Goal: Task Accomplishment & Management: Manage account settings

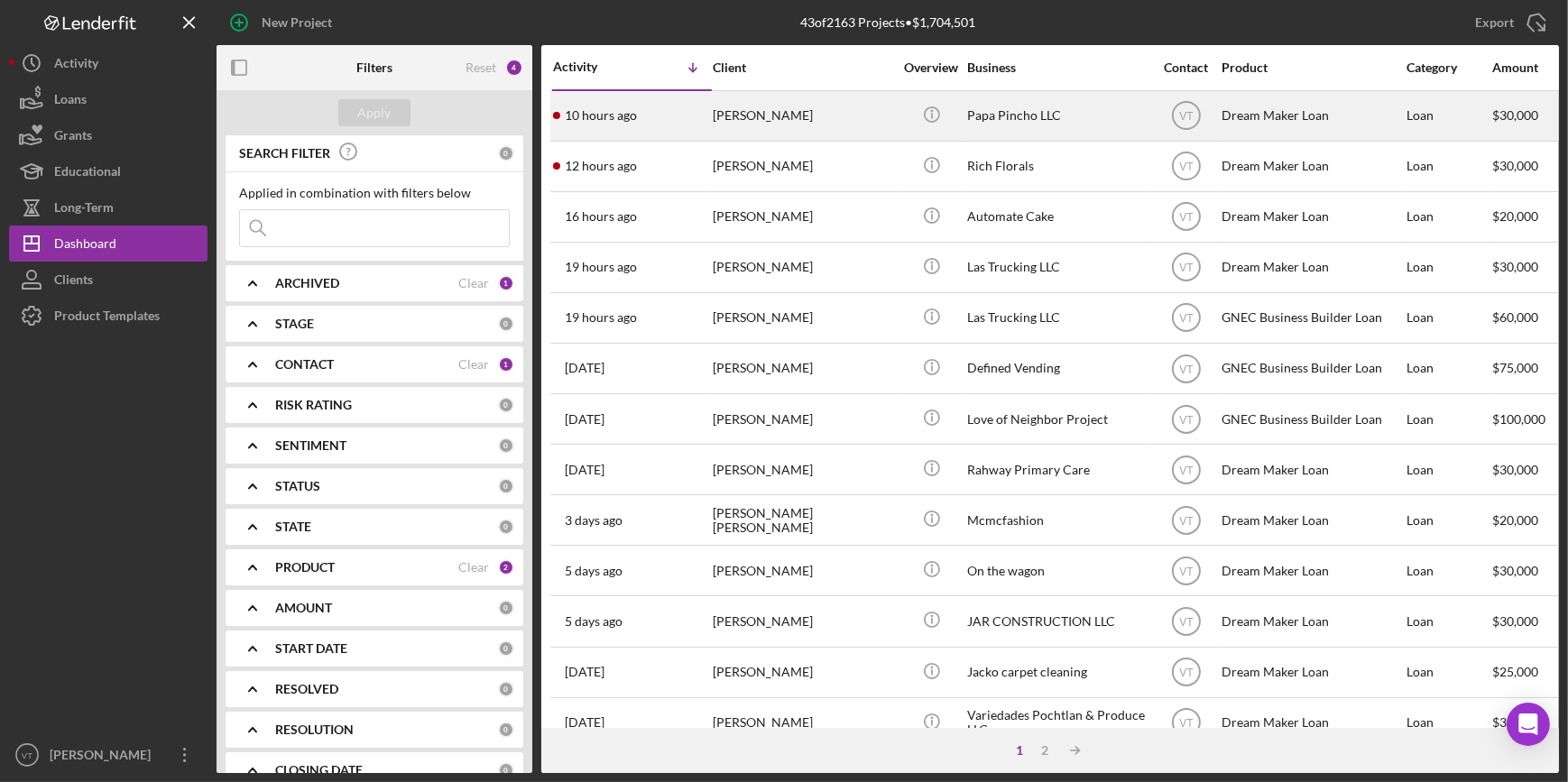
click at [782, 109] on div "[PERSON_NAME]" at bounding box center [803, 115] width 180 height 48
click at [677, 105] on div "10 hours ago [PERSON_NAME]" at bounding box center [632, 115] width 158 height 48
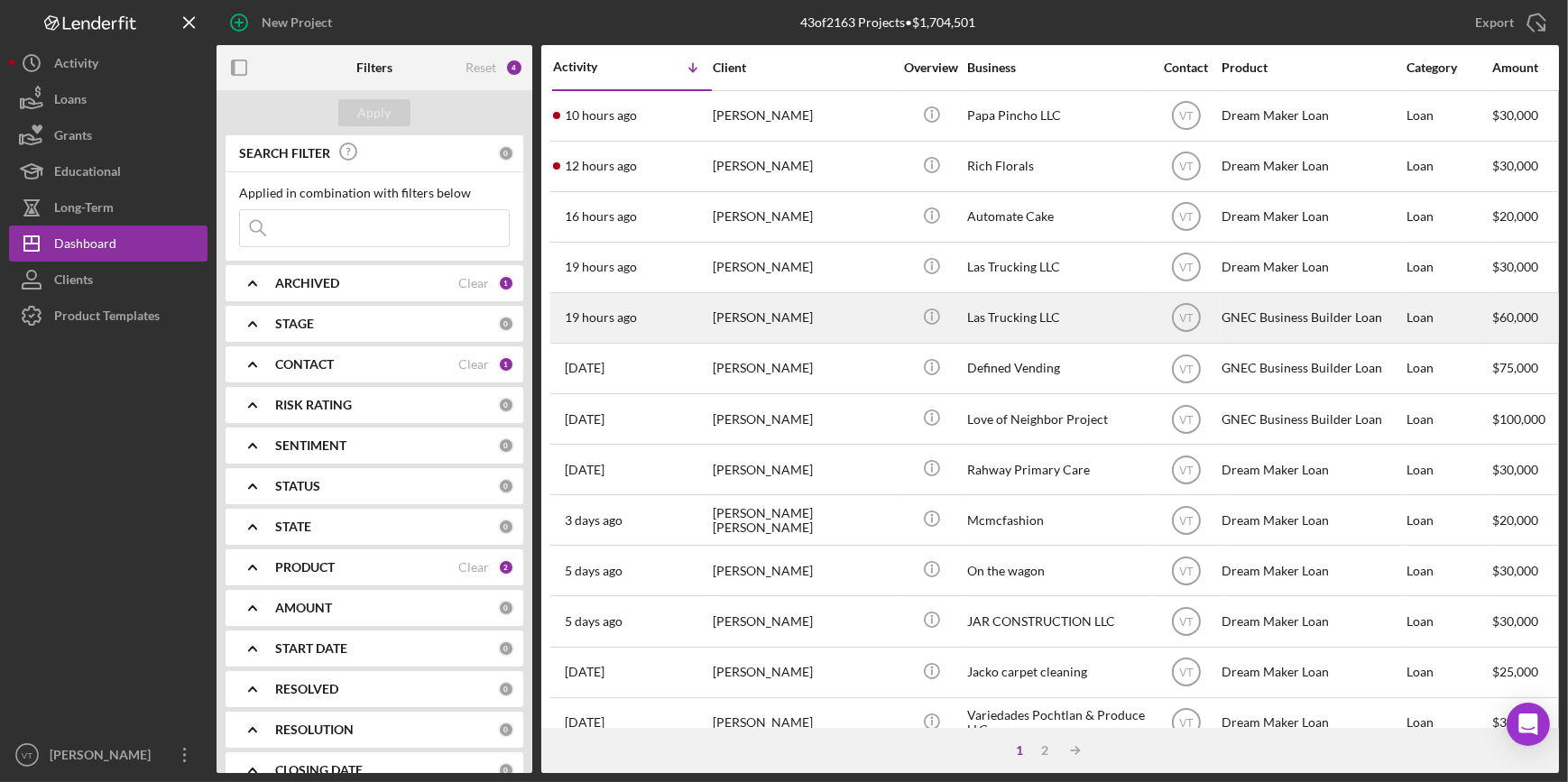
click at [690, 312] on div "19 hours ago Loammi Cuellar" at bounding box center [632, 318] width 158 height 48
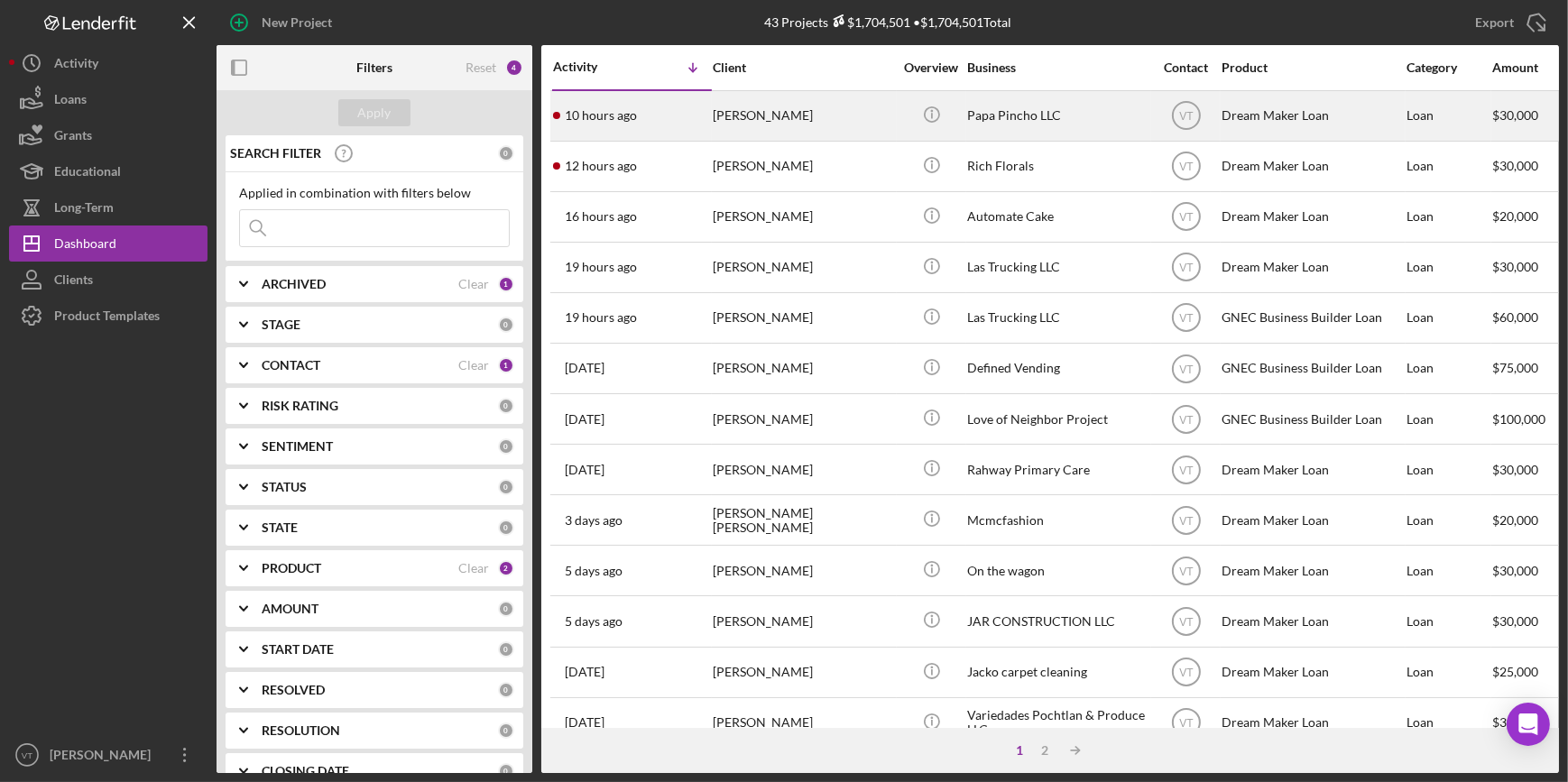
click at [698, 121] on div "10 hours ago [PERSON_NAME]" at bounding box center [632, 115] width 158 height 48
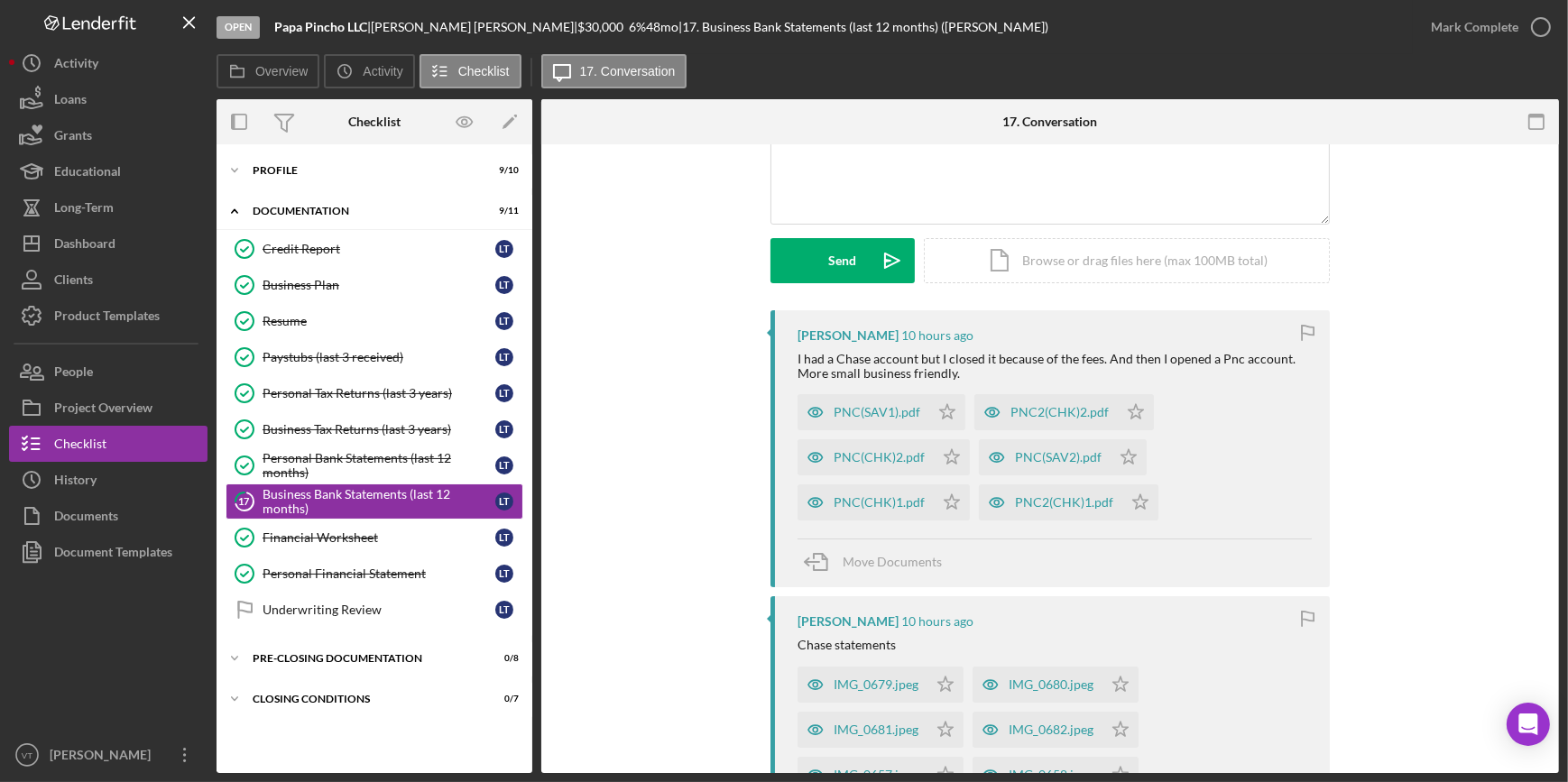
scroll to position [164, 0]
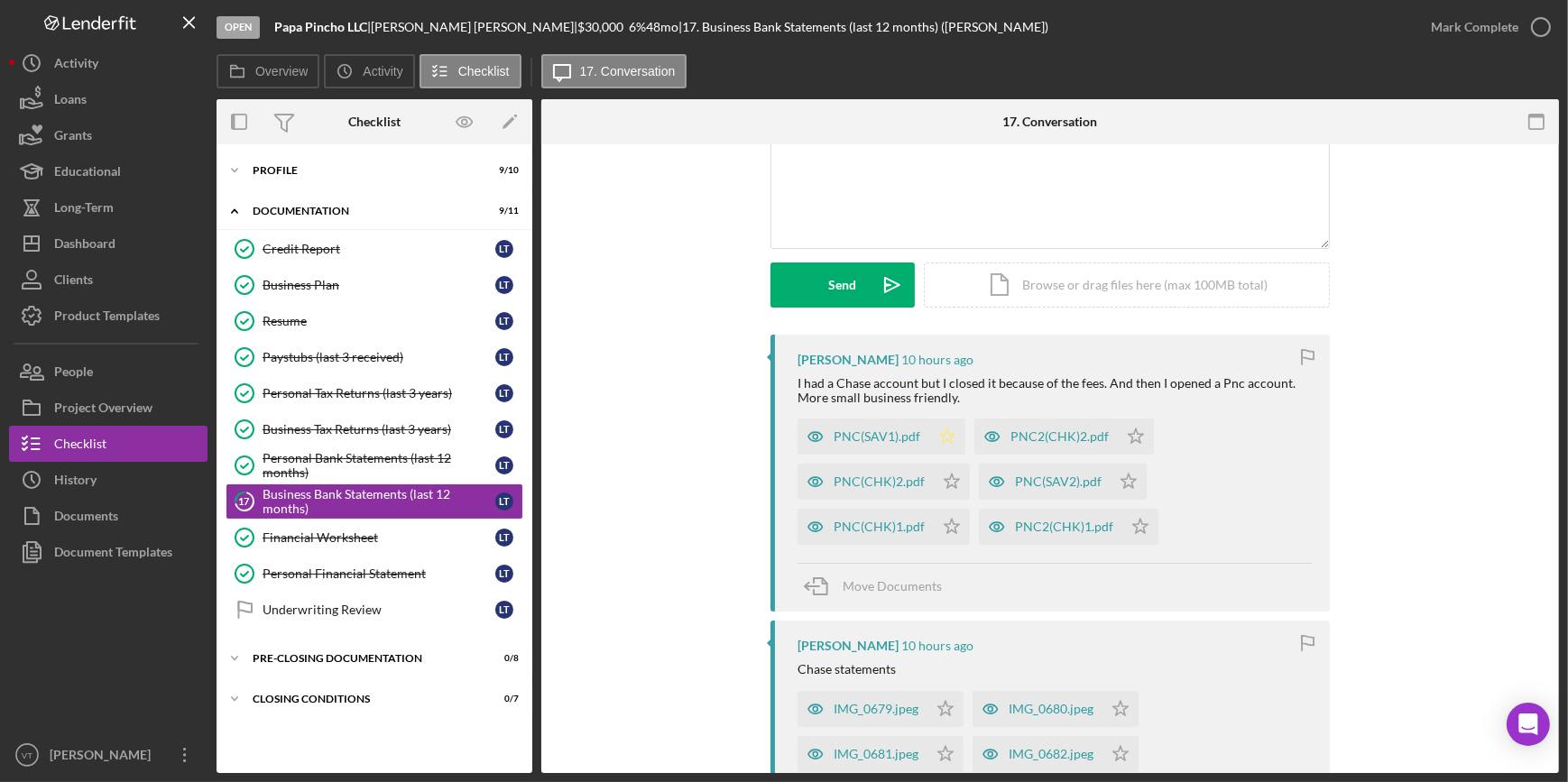
click at [943, 432] on icon "Icon/Star" at bounding box center [947, 436] width 36 height 36
drag, startPoint x: 948, startPoint y: 476, endPoint x: 950, endPoint y: 505, distance: 29.1
click at [1129, 443] on polygon "button" at bounding box center [1136, 435] width 15 height 14
click at [1133, 431] on icon "Icon/Star" at bounding box center [1135, 436] width 36 height 36
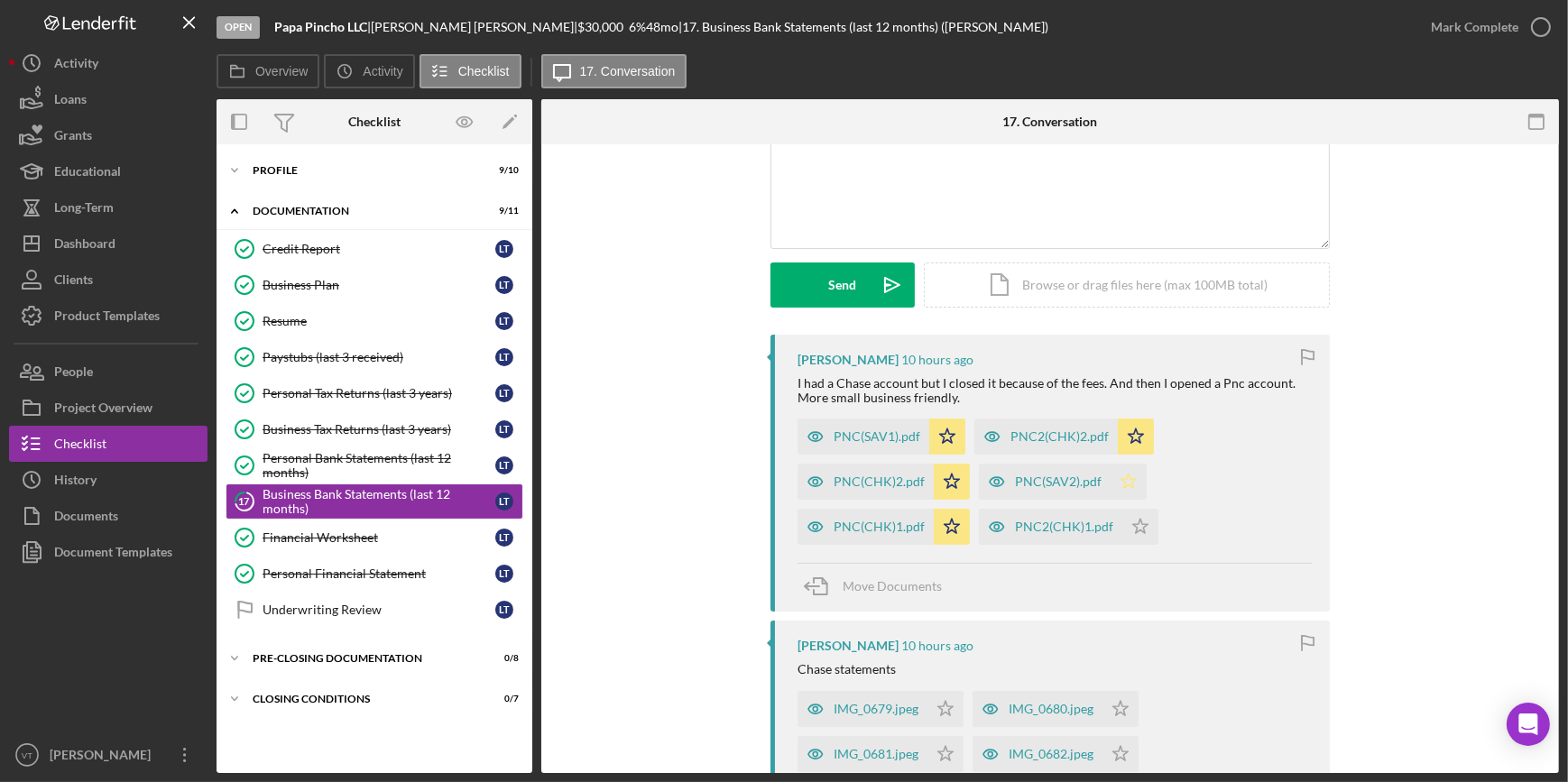
click at [1122, 476] on polygon "button" at bounding box center [1129, 480] width 15 height 14
click at [1130, 529] on icon "Icon/Star" at bounding box center [1140, 526] width 36 height 36
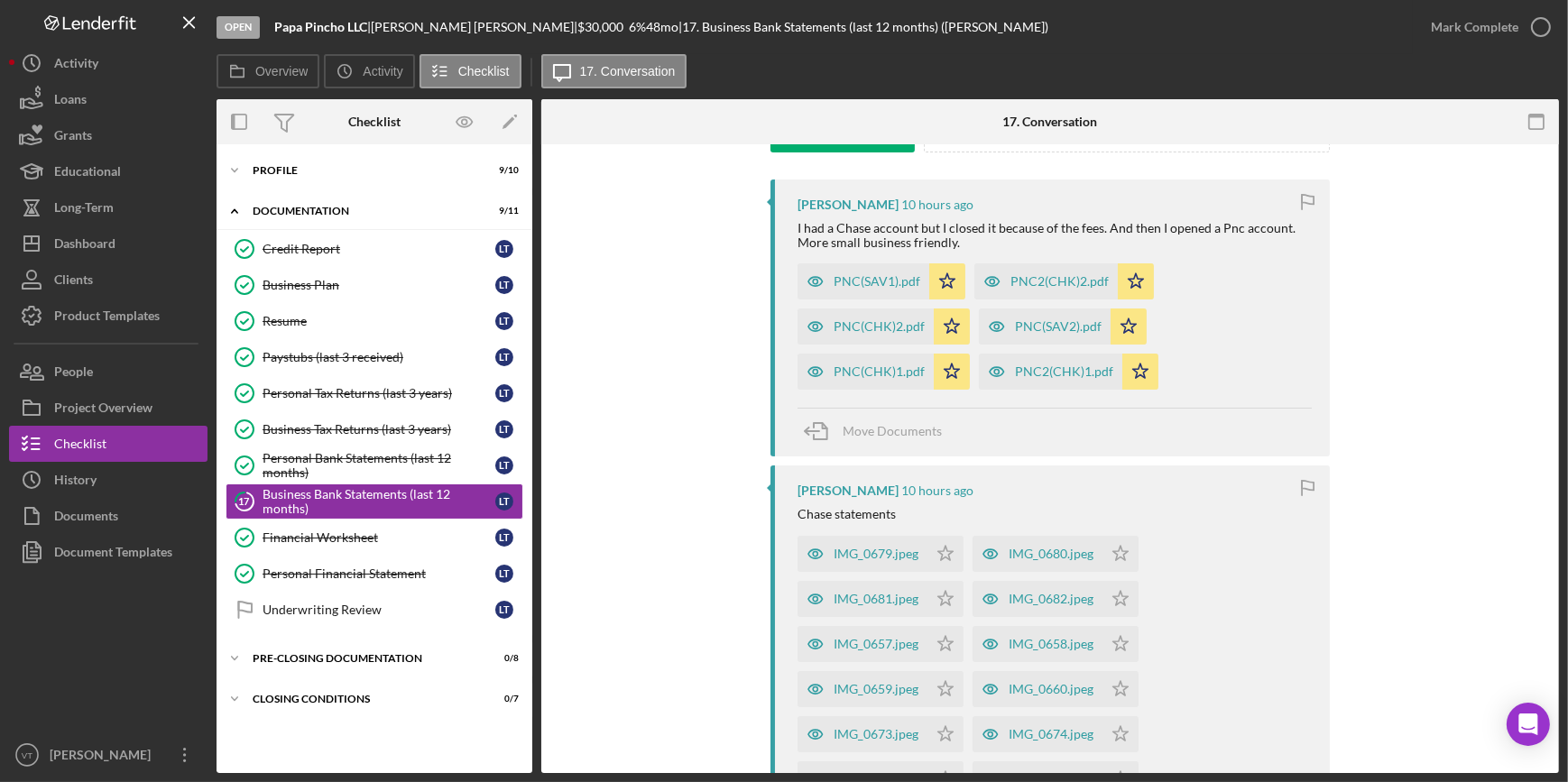
scroll to position [327, 0]
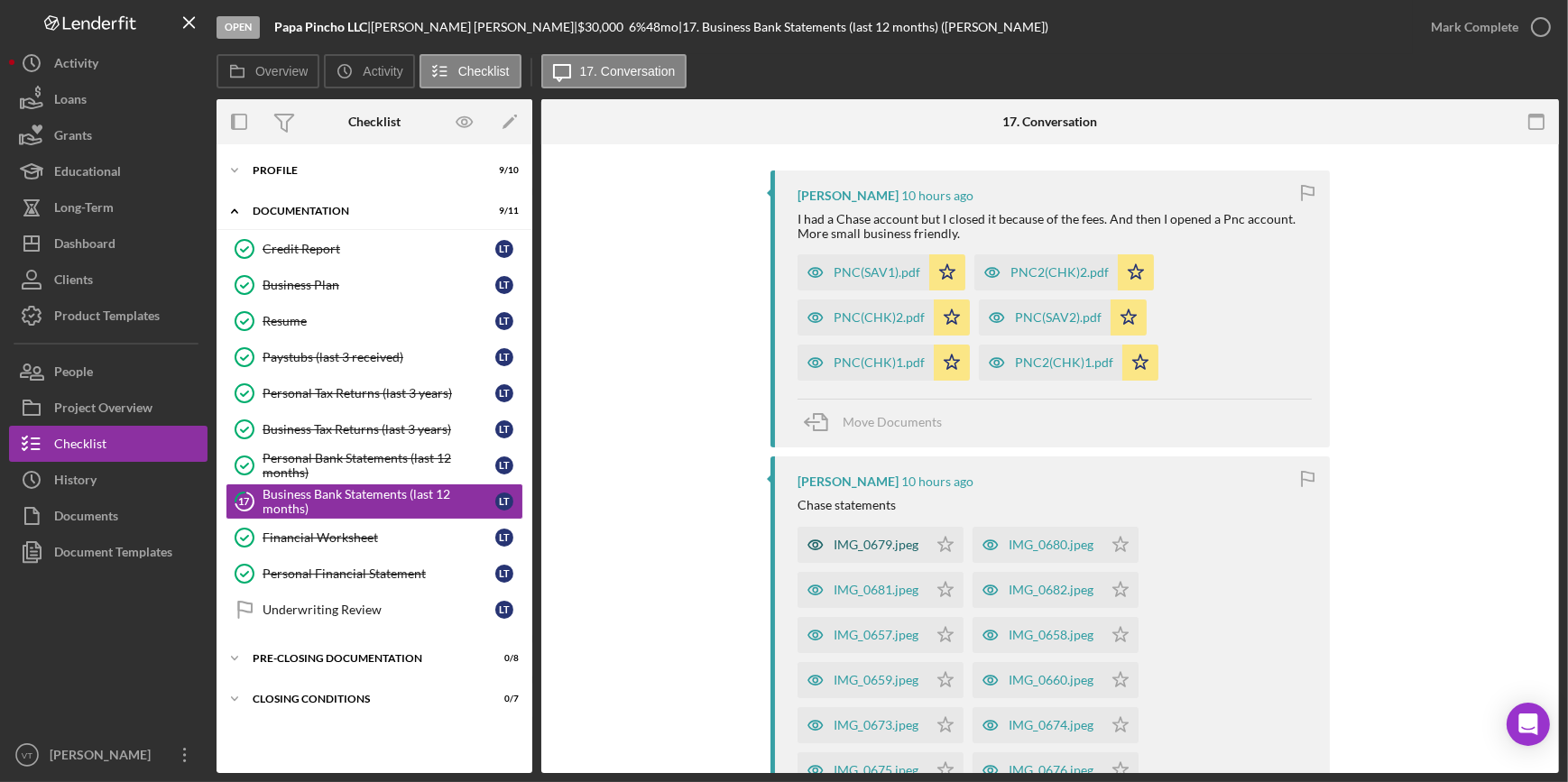
click at [879, 540] on div "IMG_0679.jpeg" at bounding box center [876, 544] width 85 height 14
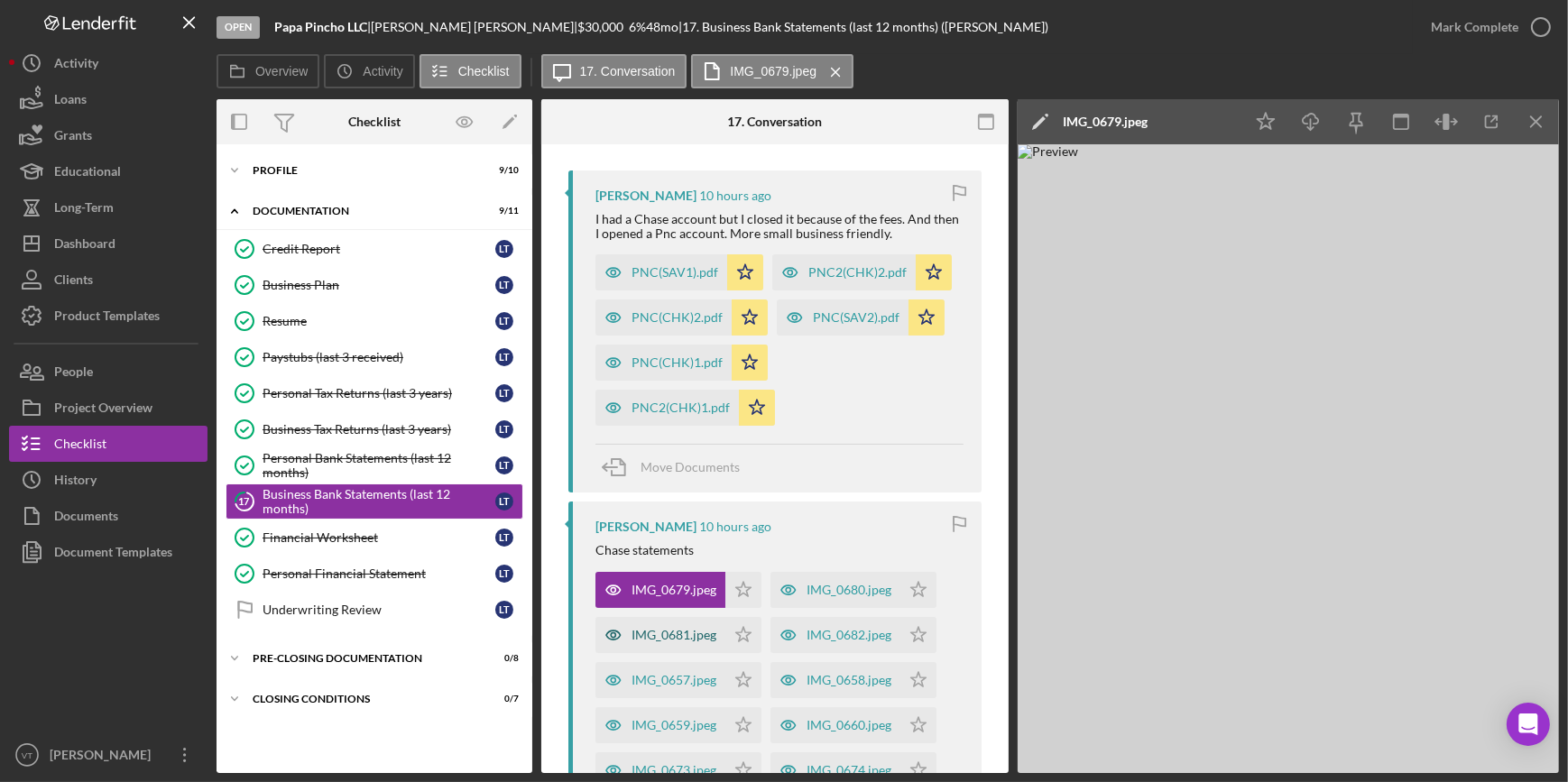
click at [639, 641] on div "IMG_0681.jpeg" at bounding box center [660, 634] width 130 height 36
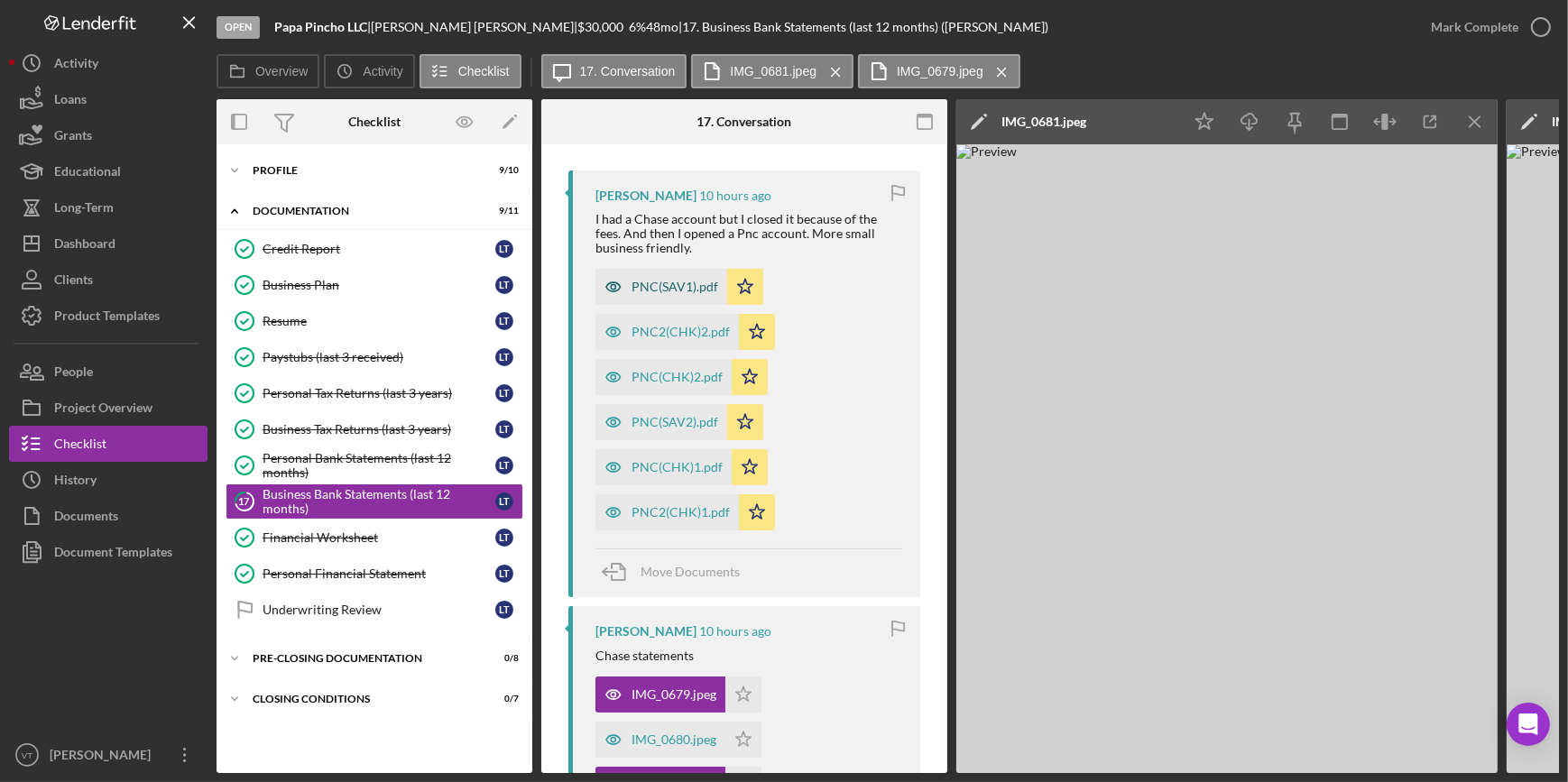
click at [663, 279] on div "PNC(SAV1).pdf" at bounding box center [675, 286] width 87 height 14
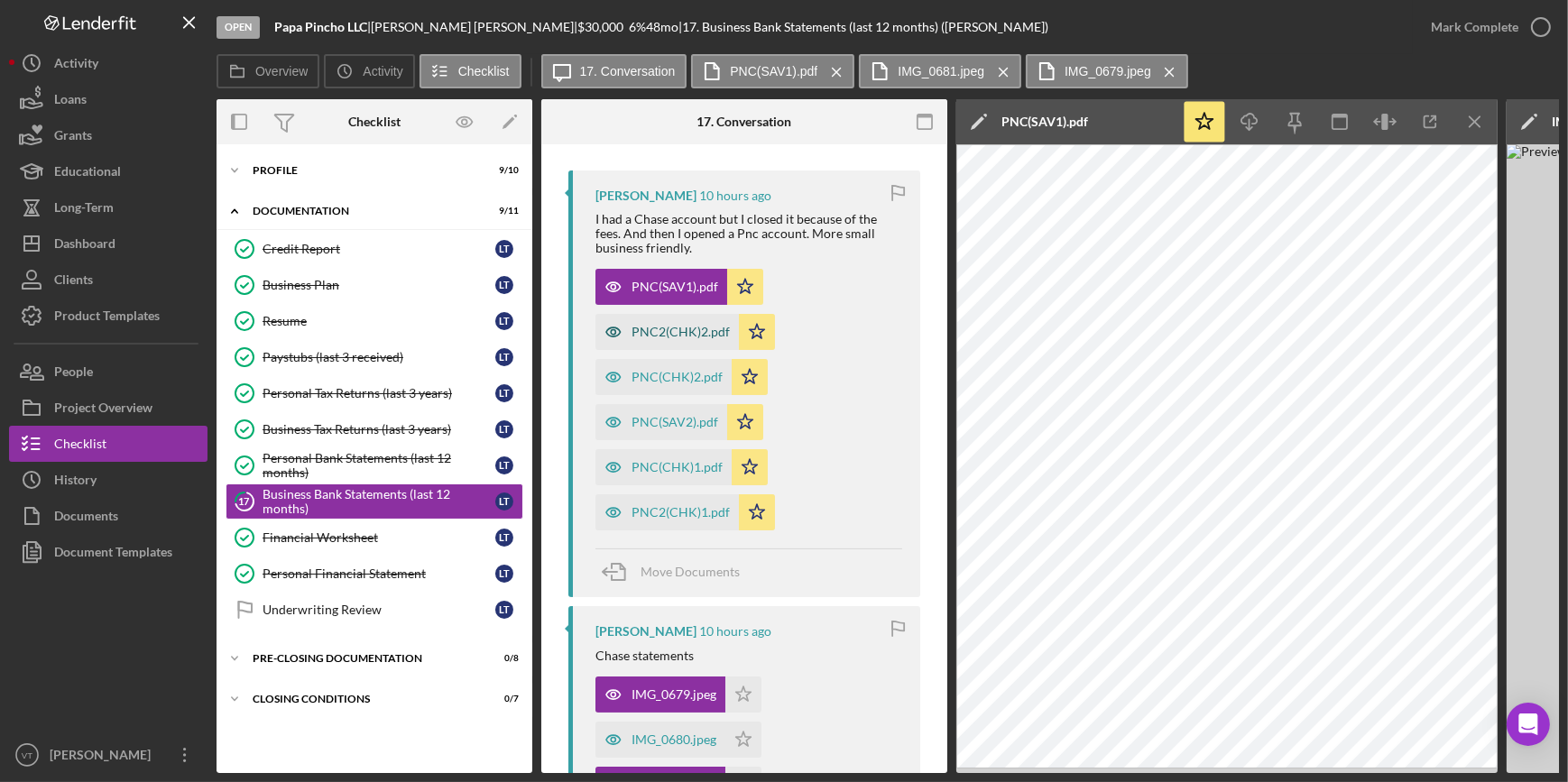
click at [668, 325] on div "PNC2(CHK)2.pdf" at bounding box center [666, 332] width 143 height 36
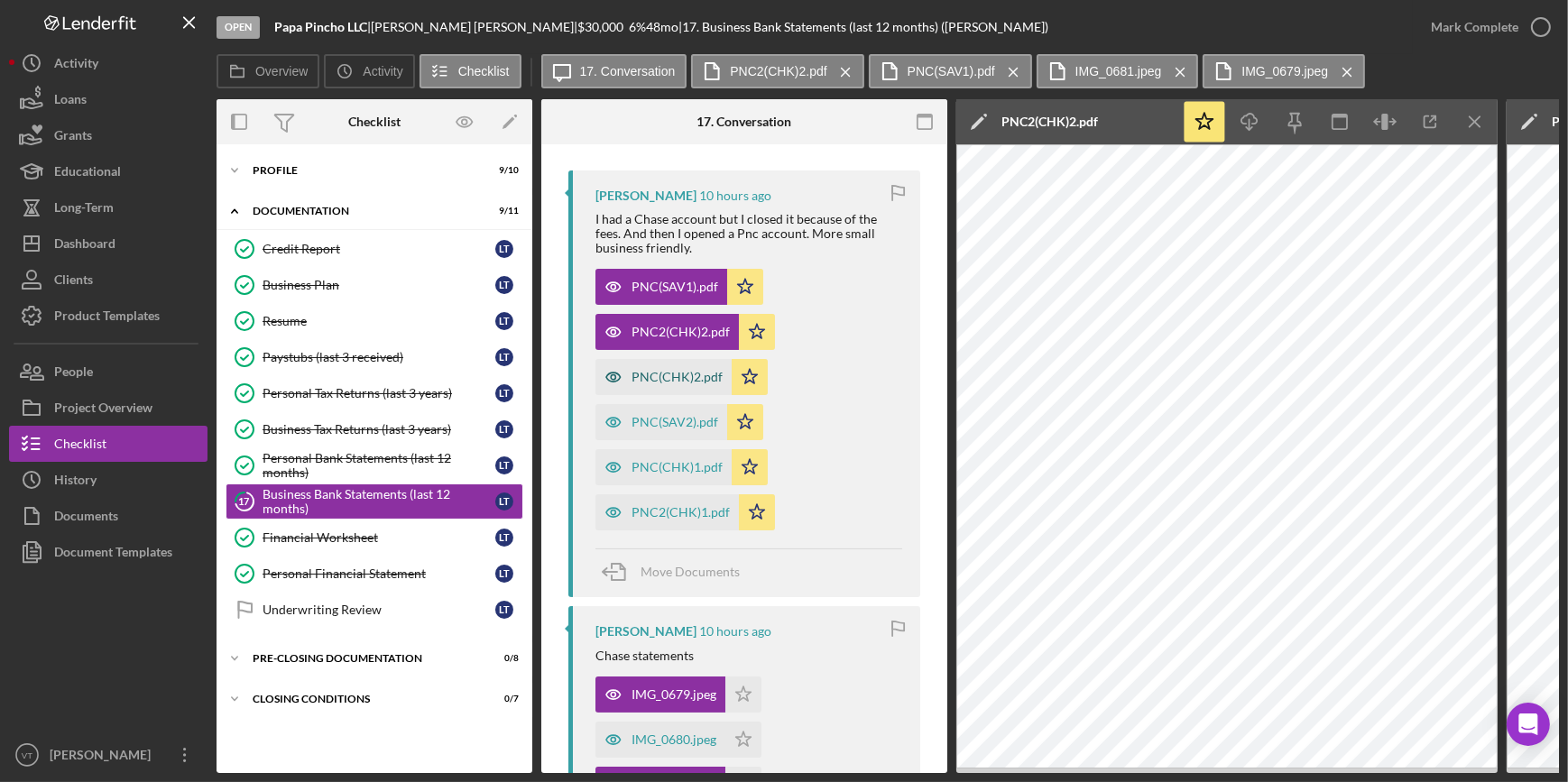
click at [686, 383] on div "PNC(CHK)2.pdf" at bounding box center [677, 377] width 91 height 14
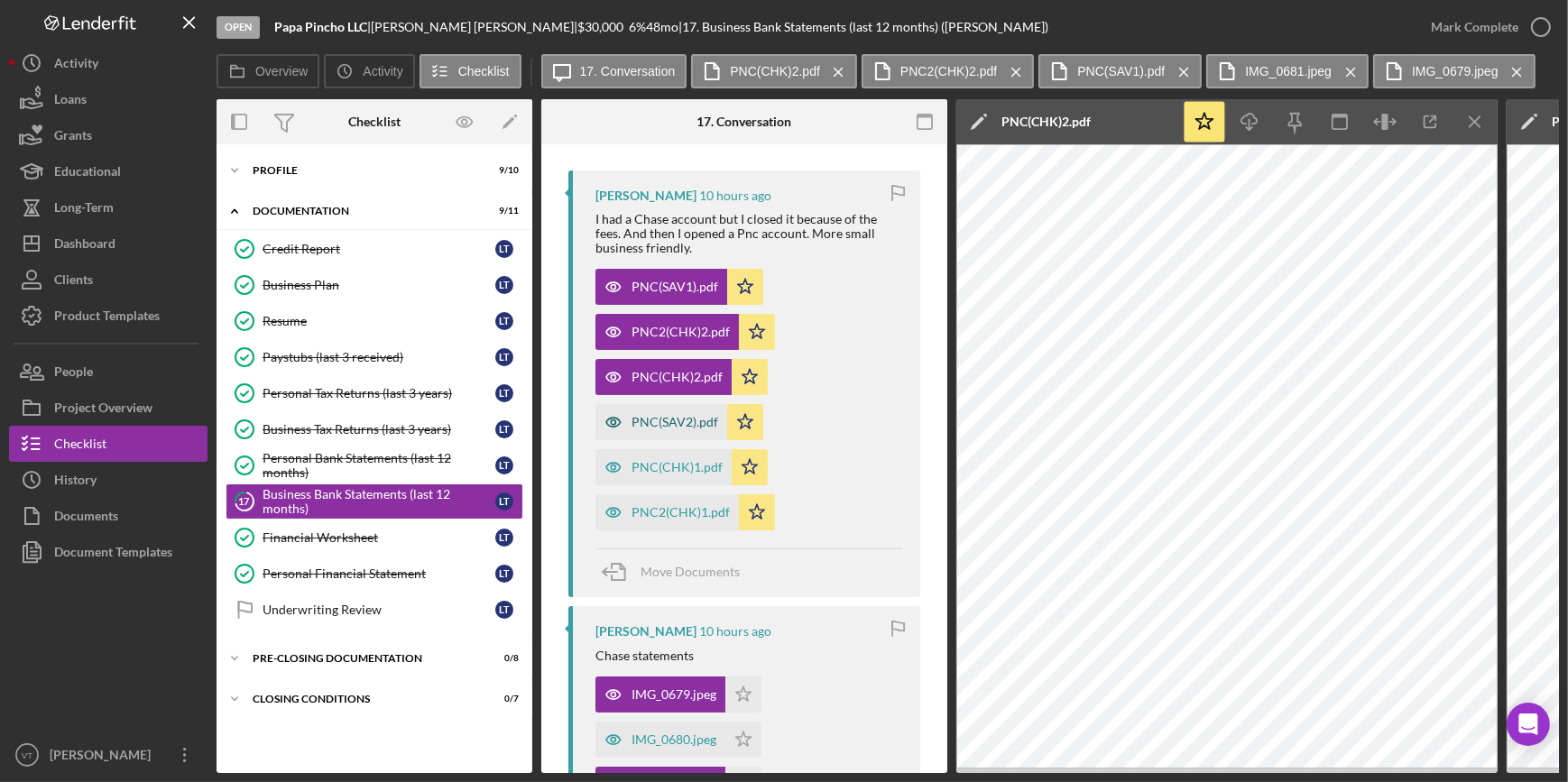
click at [667, 427] on div "PNC(SAV2).pdf" at bounding box center [675, 421] width 87 height 14
click at [676, 480] on div "PNC(CHK)1.pdf" at bounding box center [663, 467] width 136 height 36
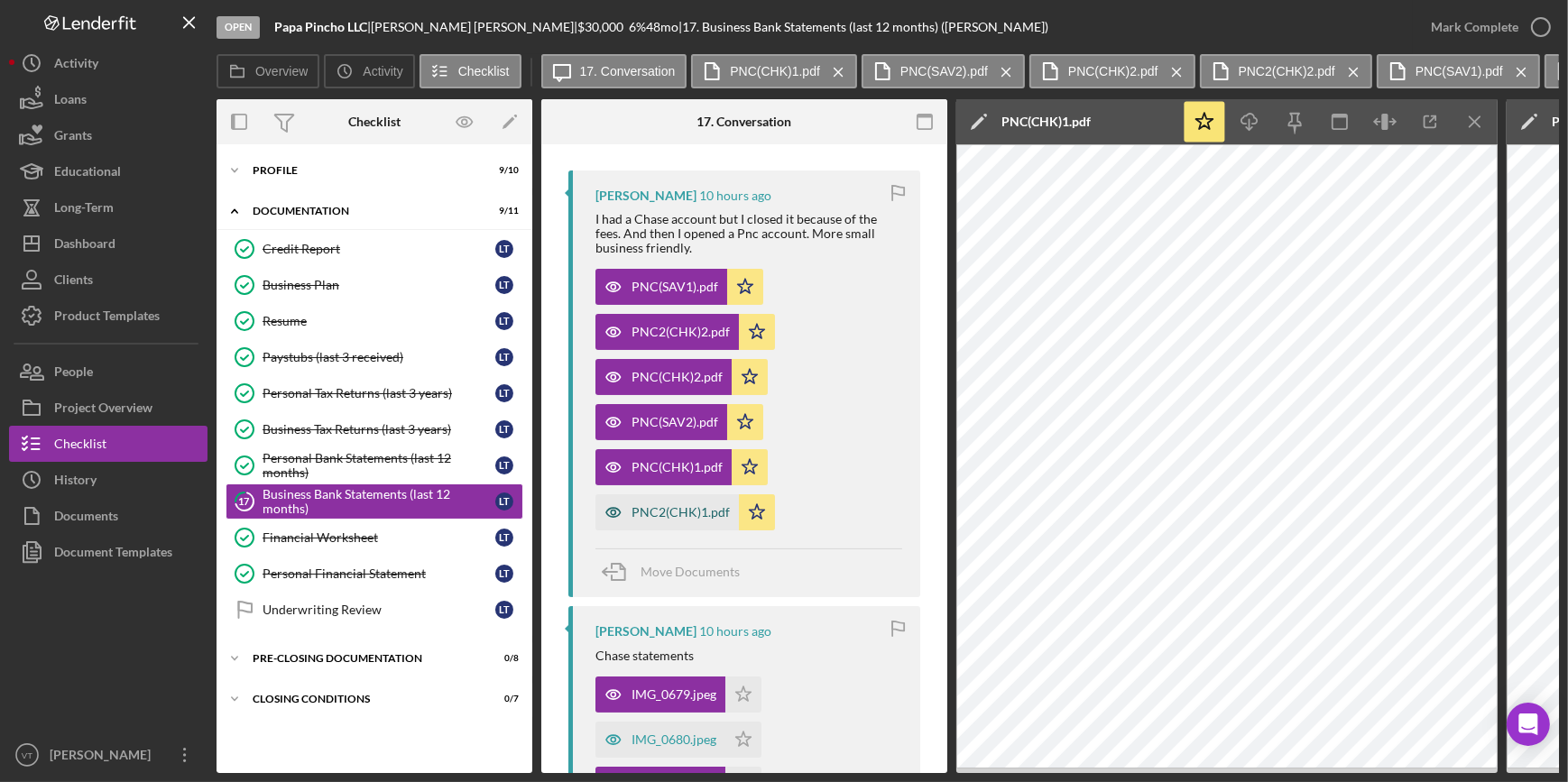
click at [690, 514] on div "PNC2(CHK)1.pdf" at bounding box center [680, 512] width 98 height 14
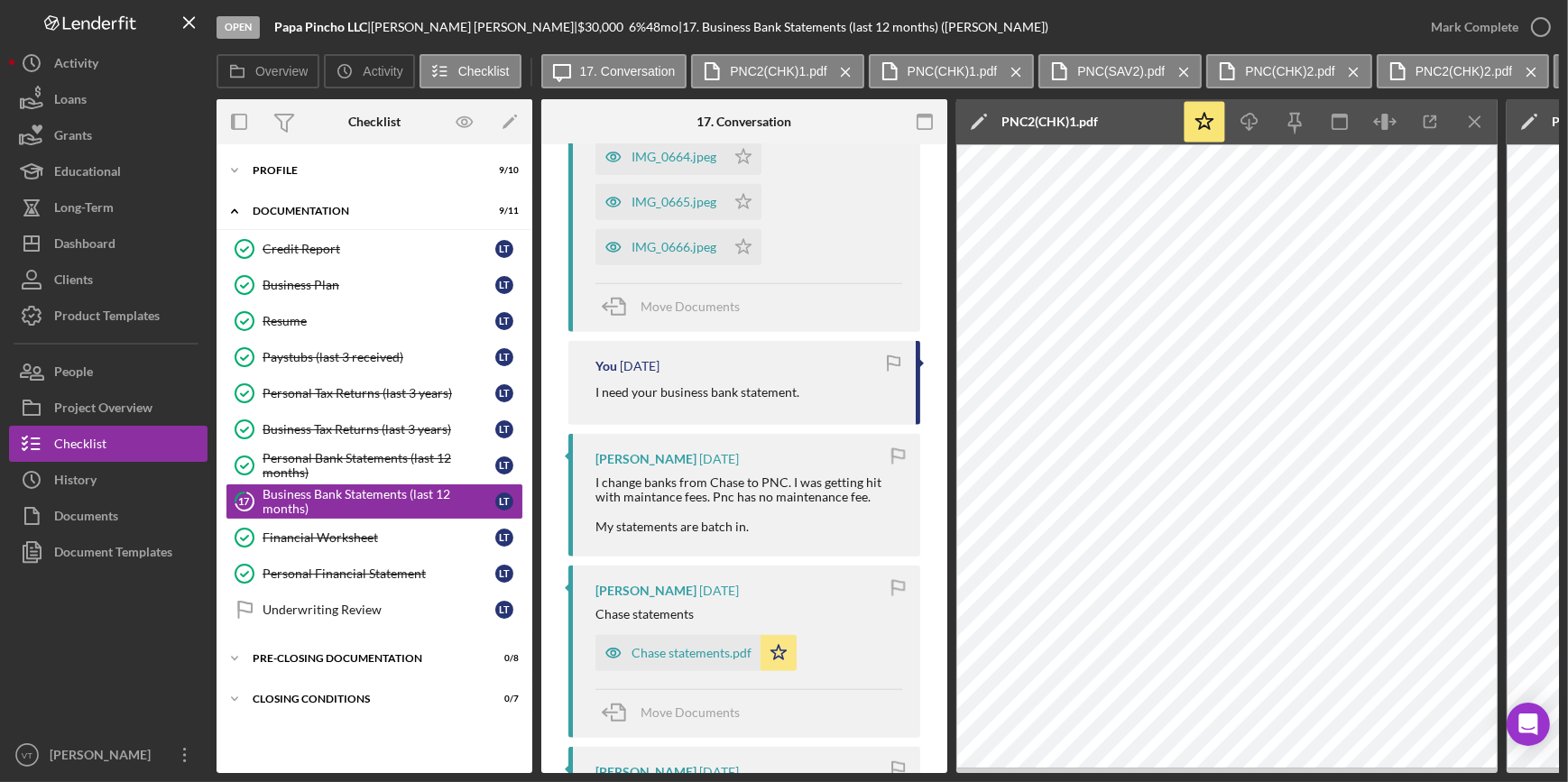
scroll to position [1804, 0]
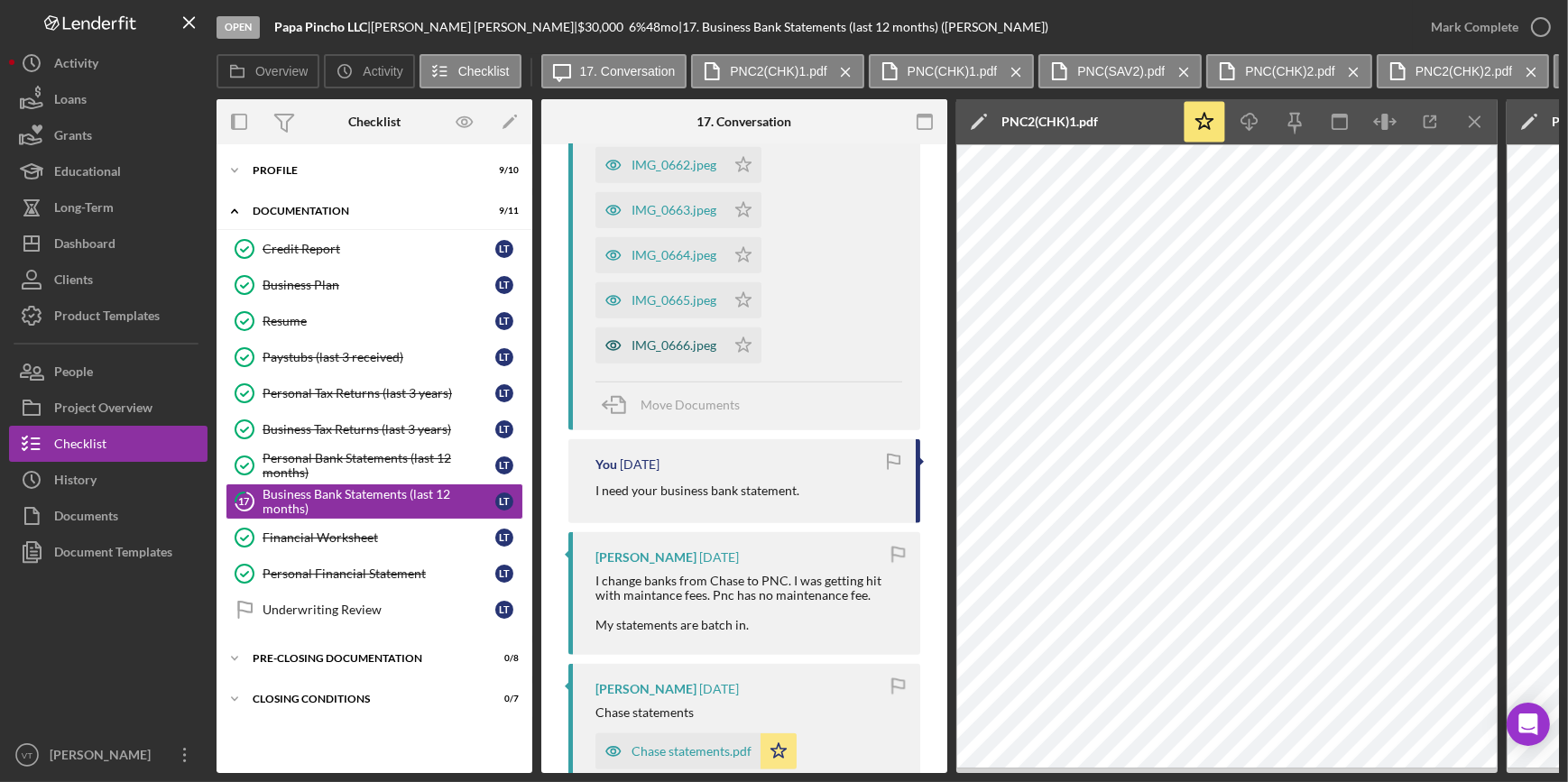
click at [650, 342] on div "IMG_0666.jpeg" at bounding box center [674, 345] width 85 height 14
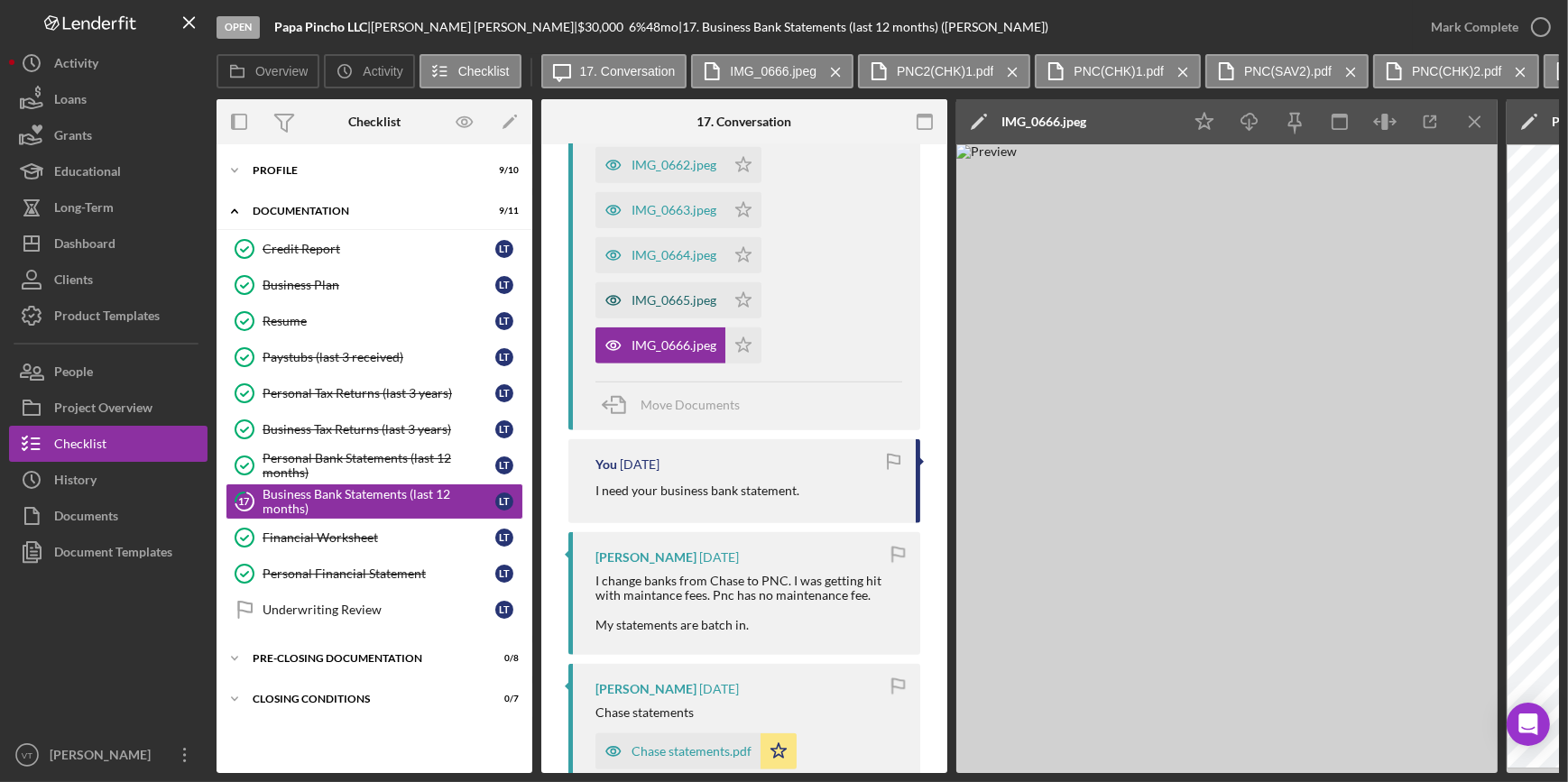
click at [659, 300] on div "IMG_0665.jpeg" at bounding box center [674, 300] width 85 height 14
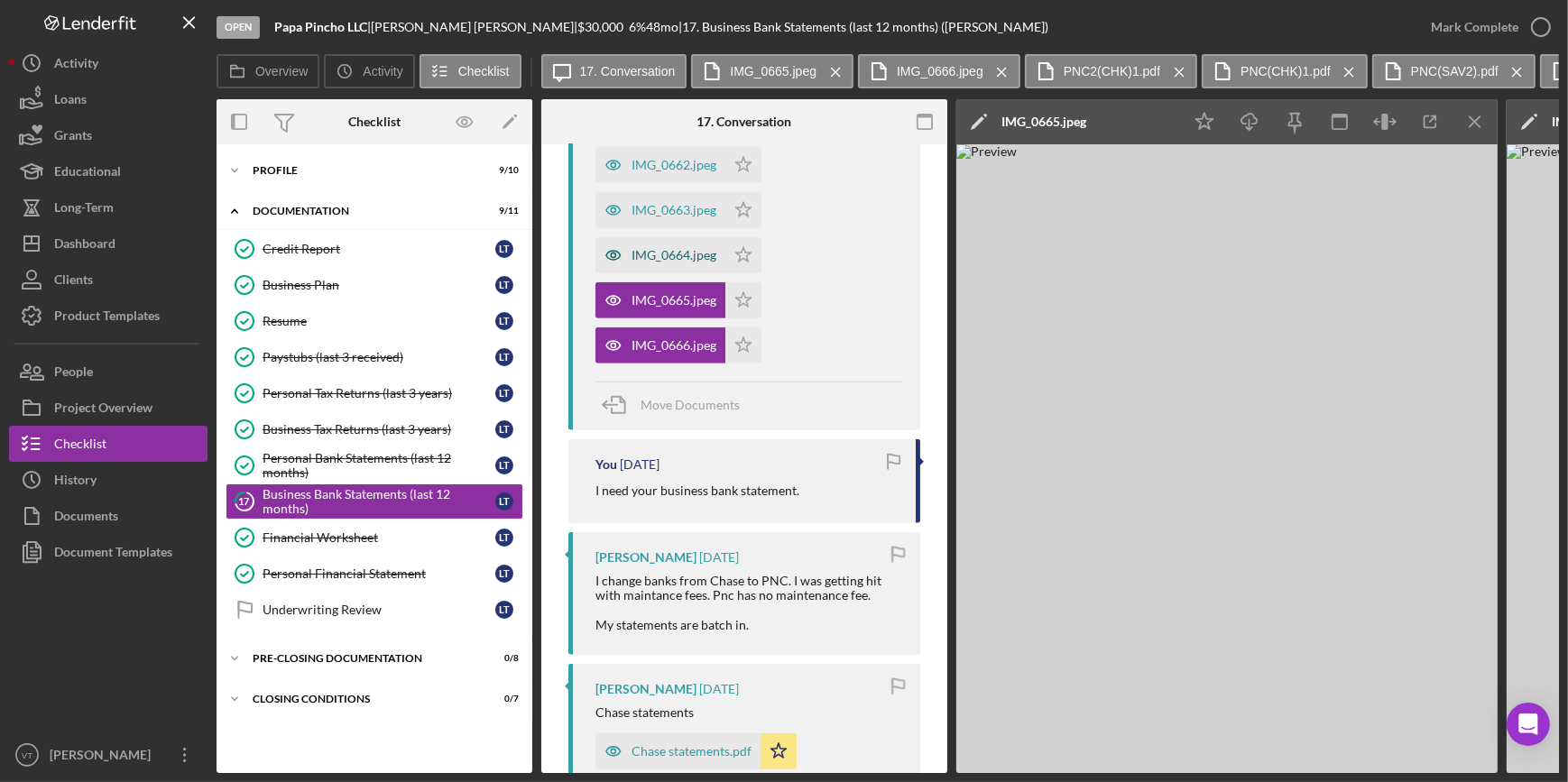
click at [660, 248] on div "IMG_0664.jpeg" at bounding box center [674, 254] width 85 height 14
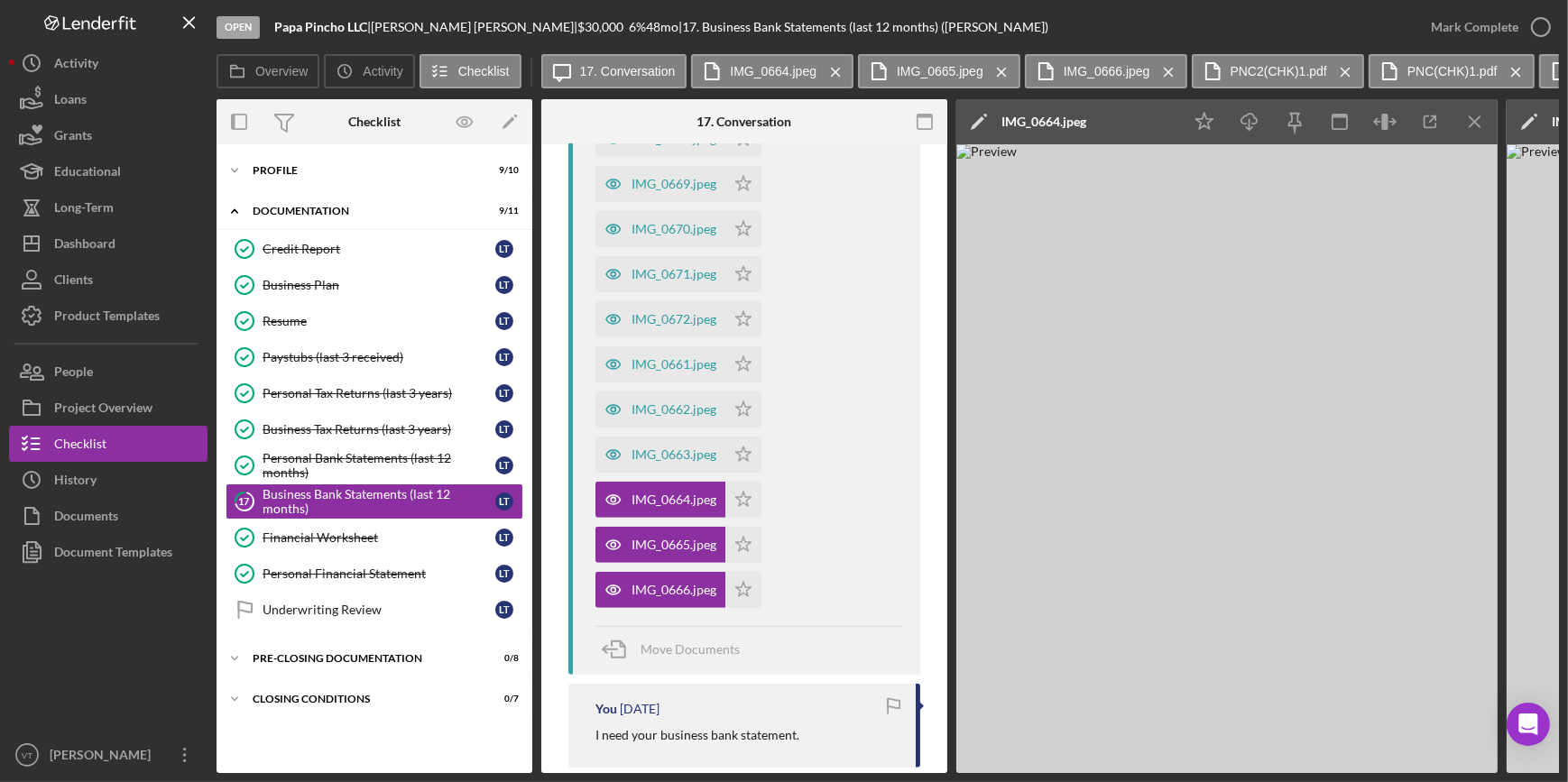
scroll to position [1557, 0]
click at [650, 447] on div "IMG_0663.jpeg" at bounding box center [660, 456] width 130 height 36
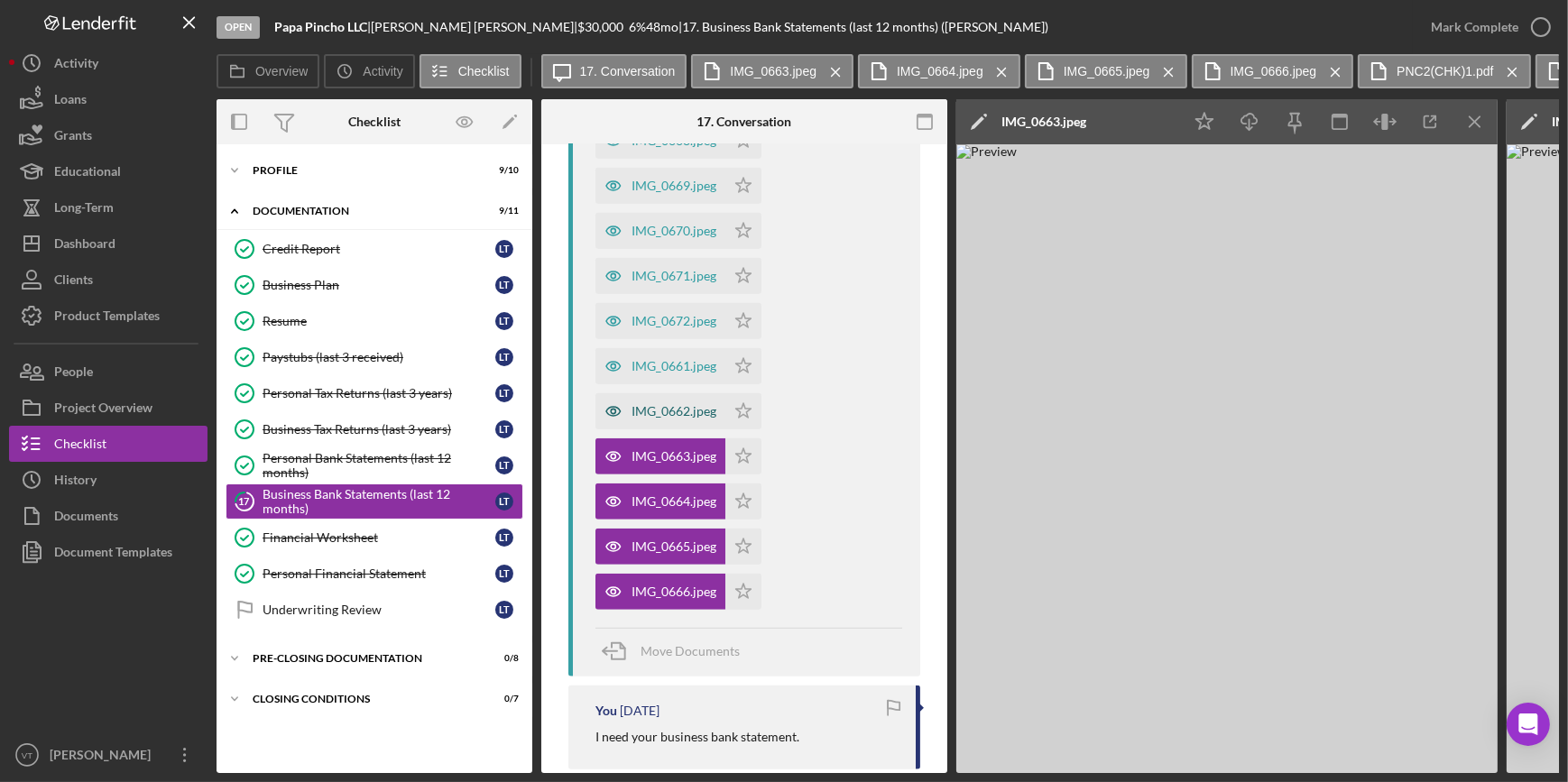
click at [647, 405] on div "IMG_0662.jpeg" at bounding box center [674, 410] width 85 height 14
click at [650, 363] on div "IMG_0661.jpeg" at bounding box center [674, 365] width 85 height 14
click at [669, 320] on div "IMG_0672.jpeg" at bounding box center [674, 320] width 85 height 14
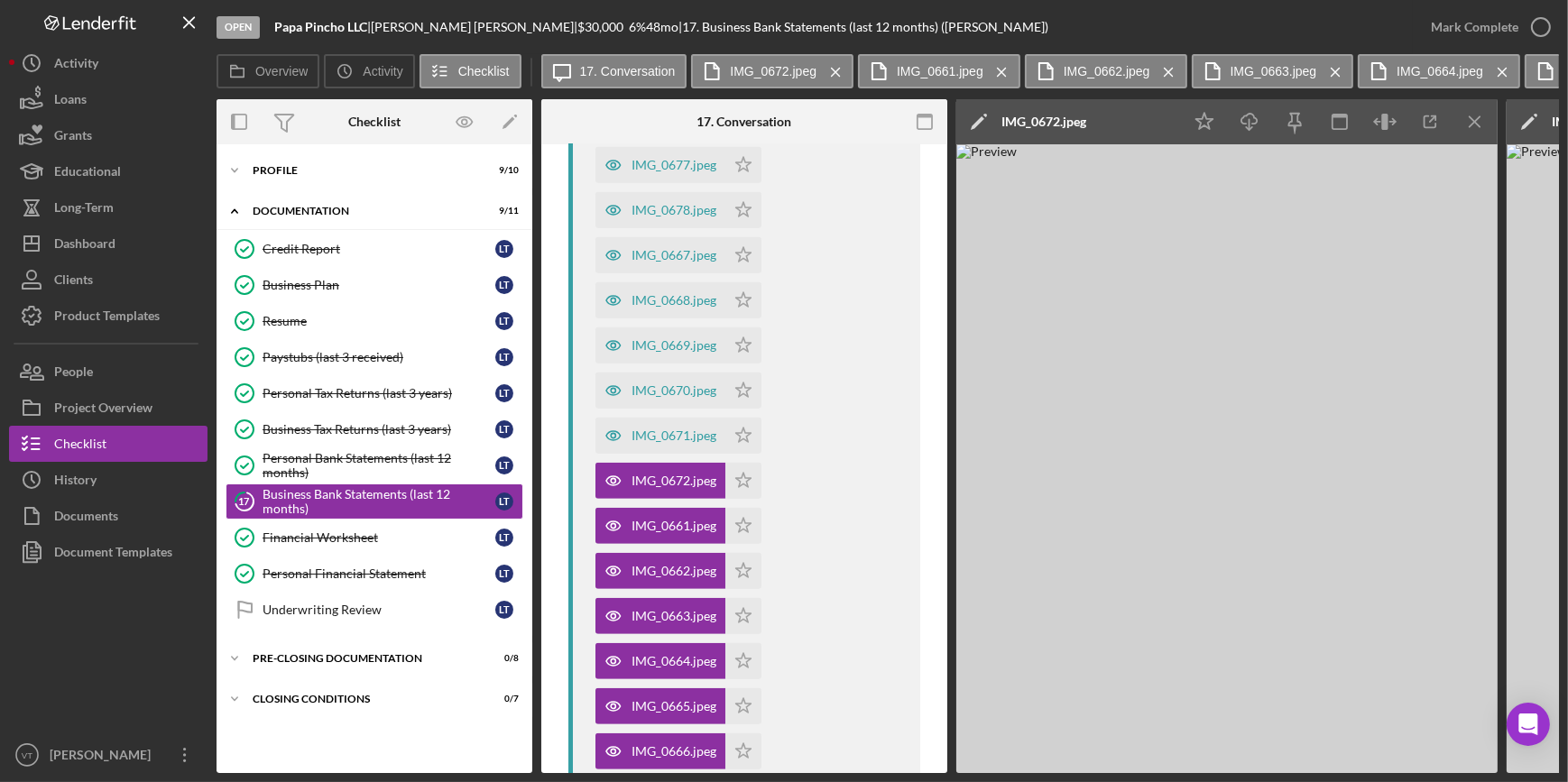
scroll to position [1393, 0]
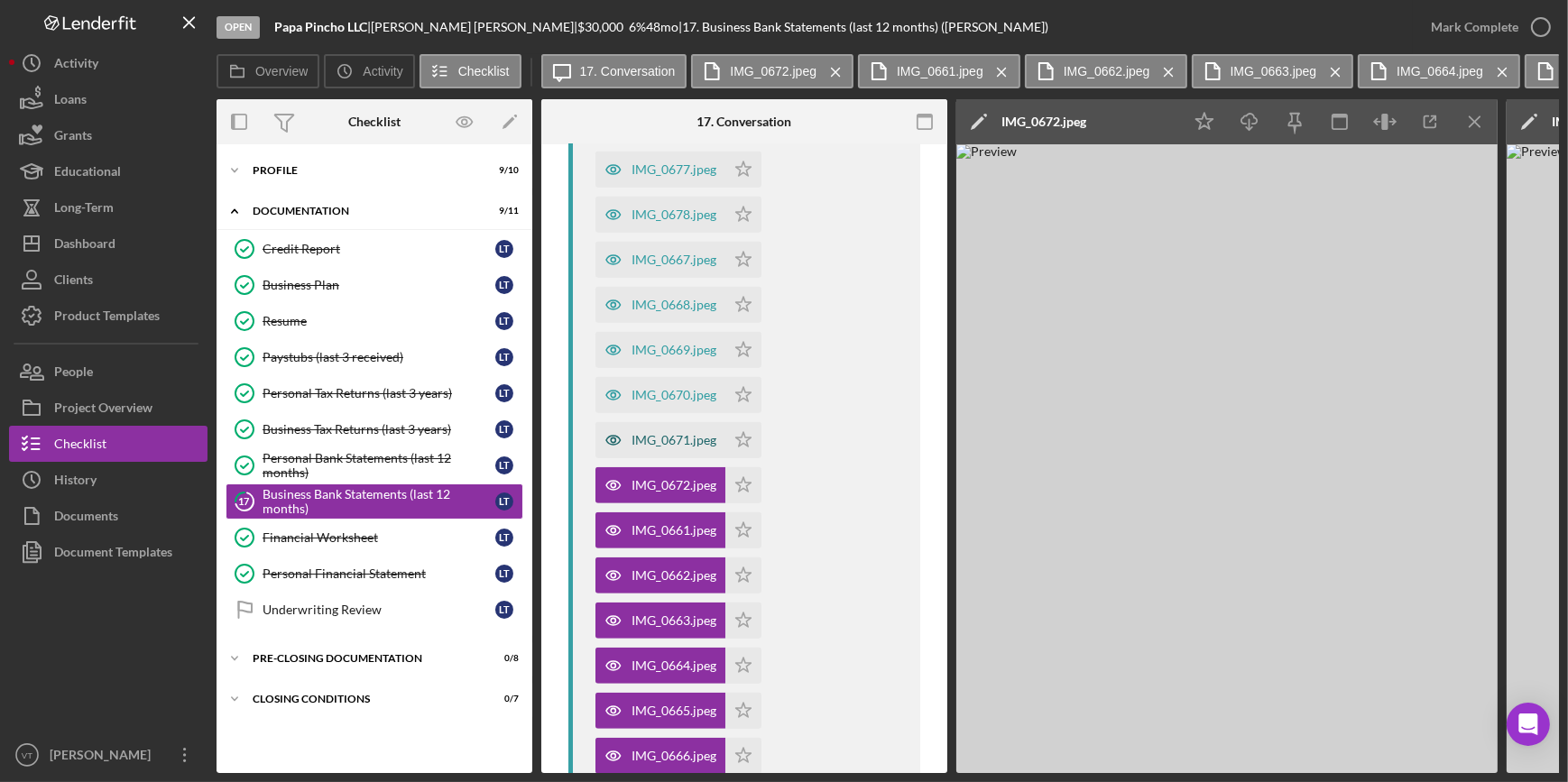
click at [651, 435] on div "IMG_0671.jpeg" at bounding box center [674, 439] width 85 height 14
click at [624, 384] on icon "button" at bounding box center [613, 395] width 36 height 36
click at [650, 353] on div "IMG_0669.jpeg" at bounding box center [674, 349] width 85 height 14
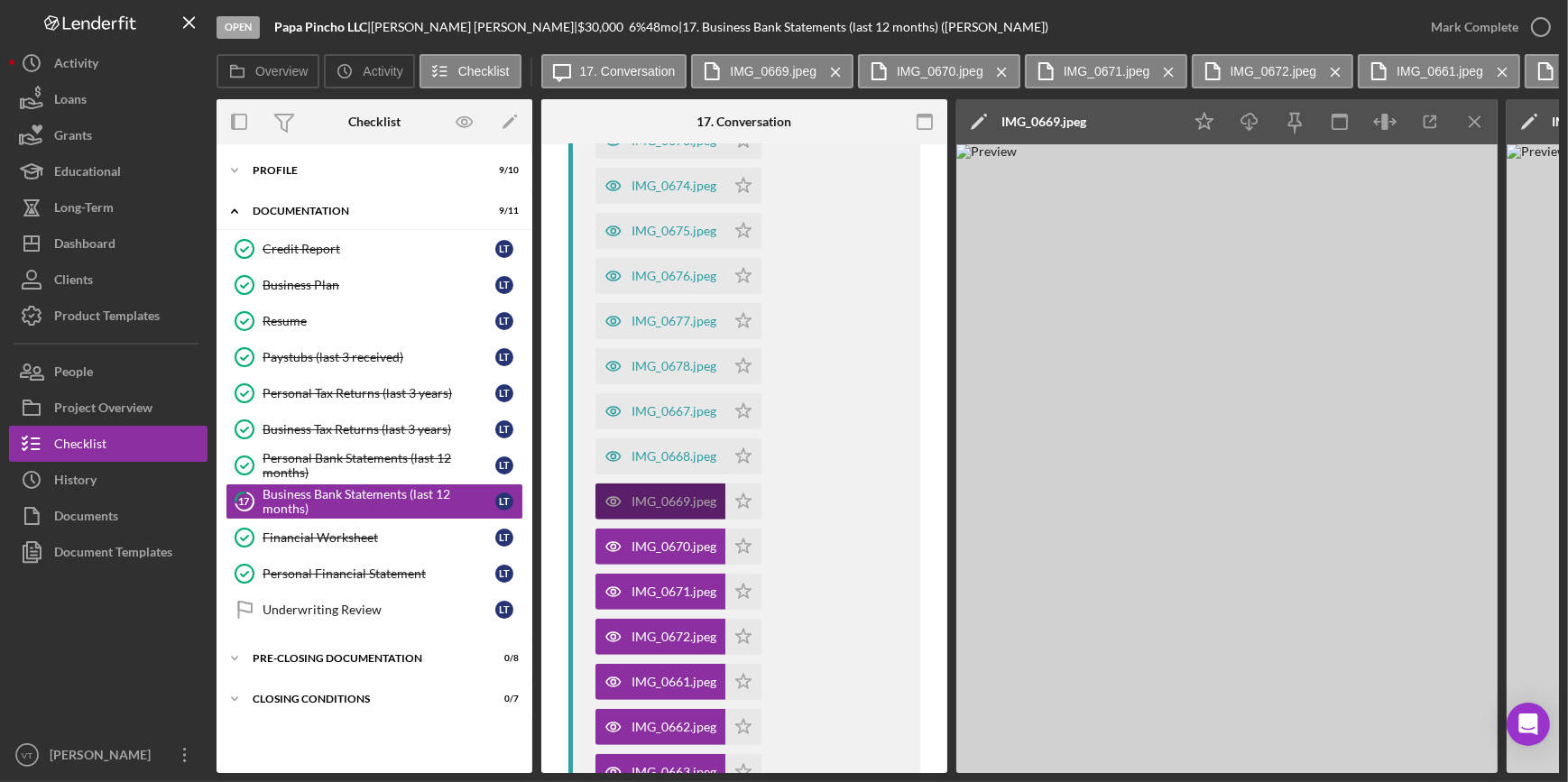
scroll to position [1230, 0]
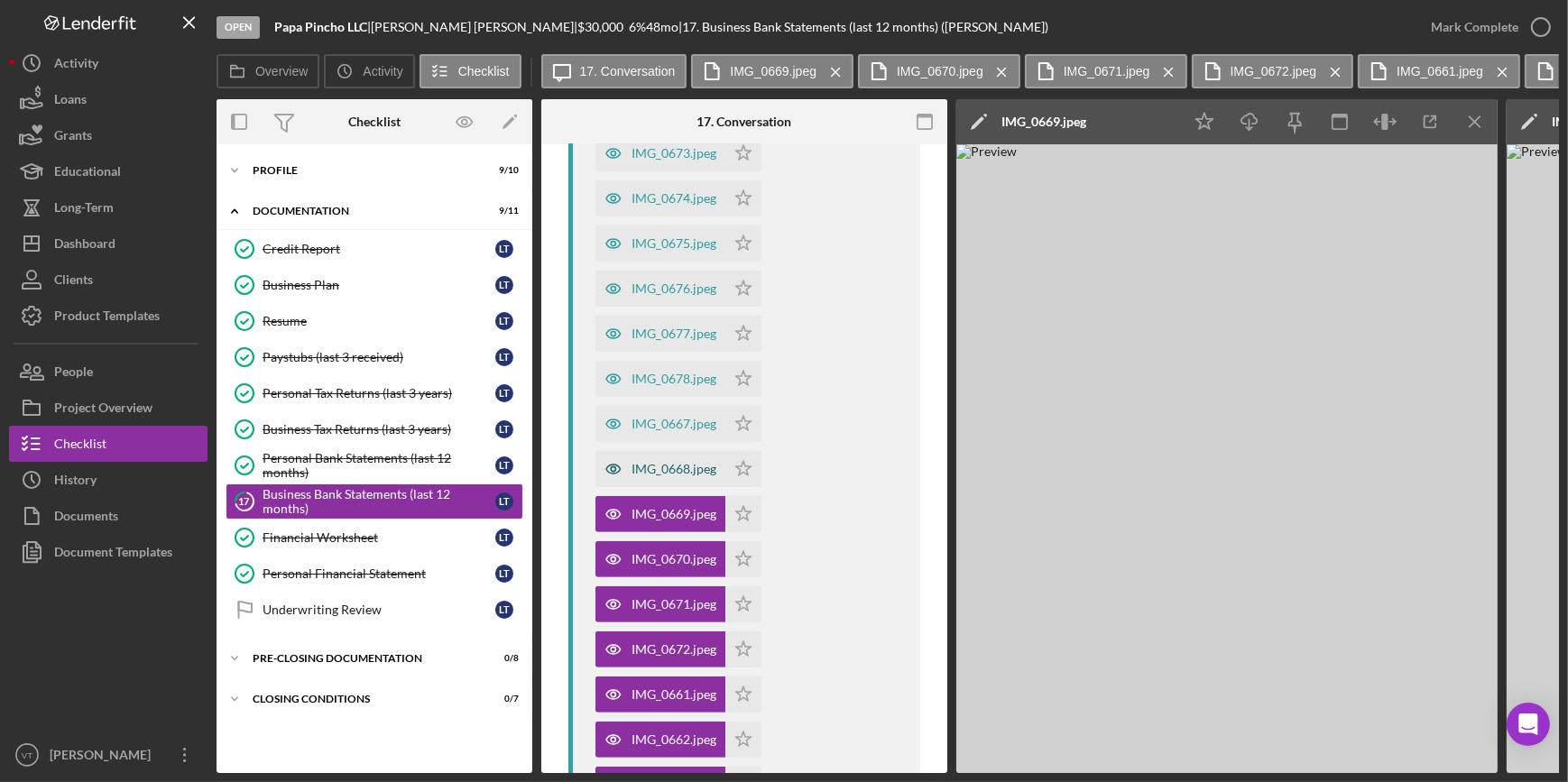
click at [691, 459] on div "IMG_0668.jpeg" at bounding box center [660, 469] width 130 height 36
click at [641, 428] on div "IMG_0667.jpeg" at bounding box center [674, 423] width 85 height 14
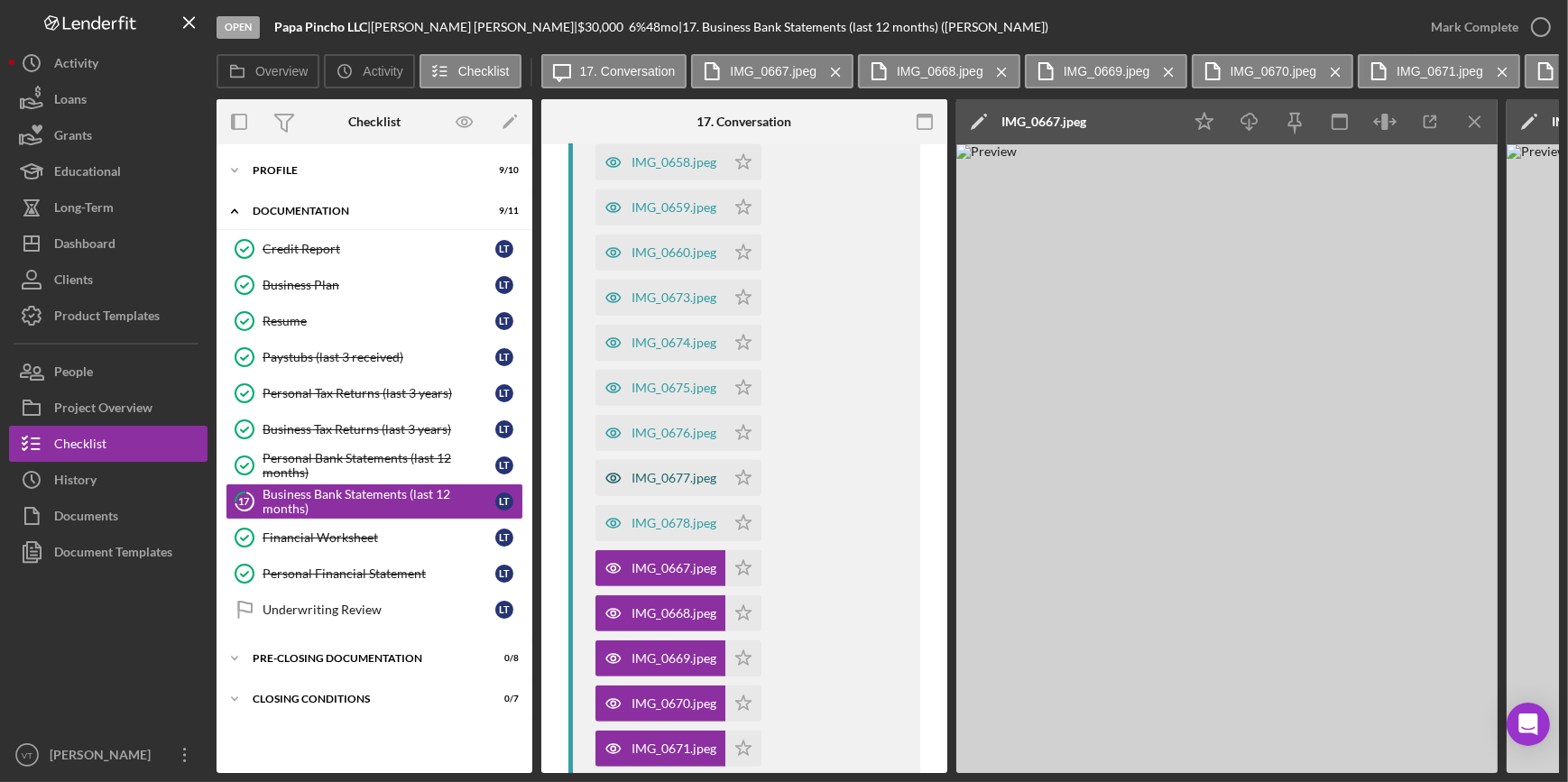
scroll to position [1065, 0]
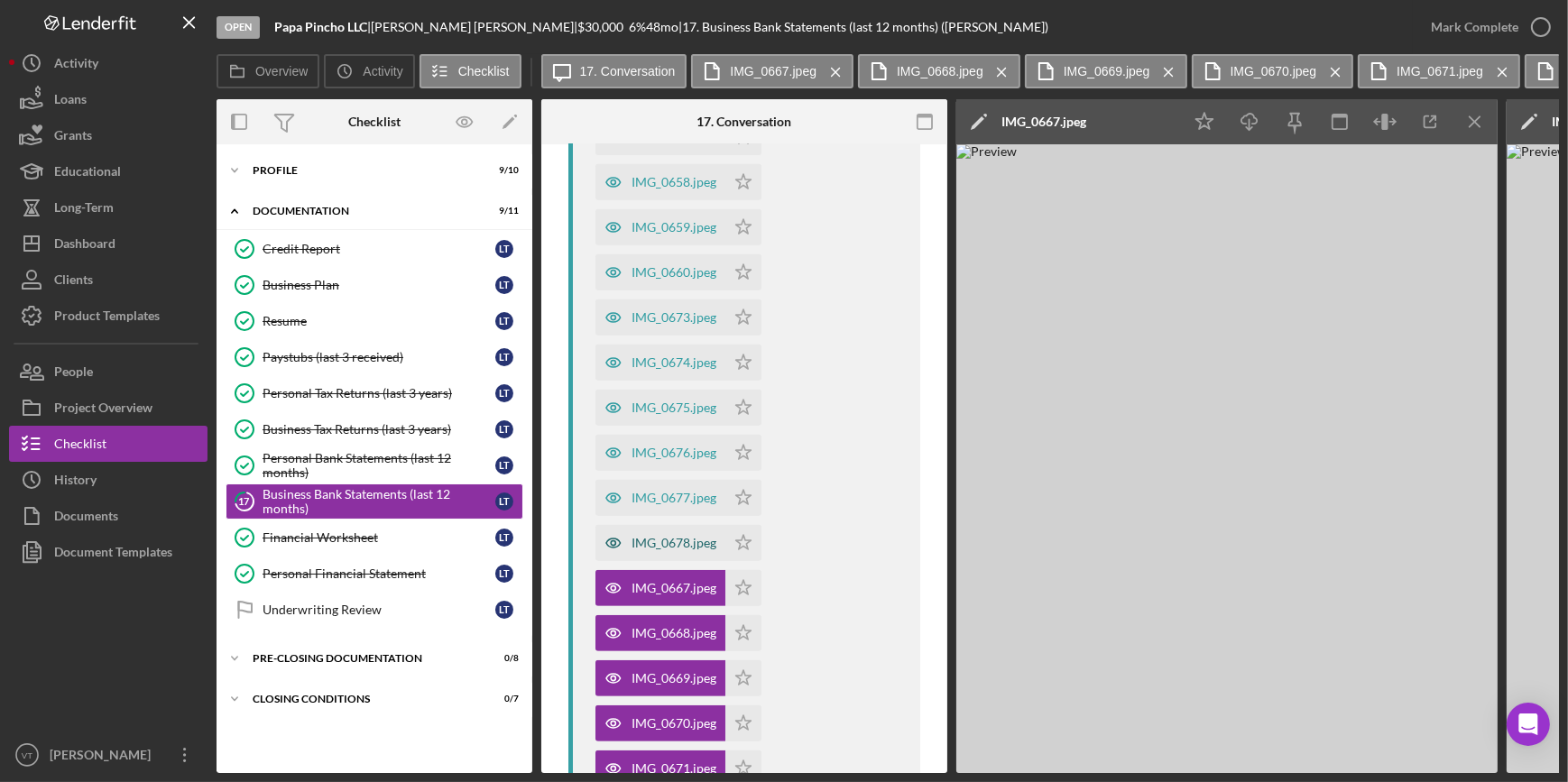
click at [670, 533] on div "IMG_0678.jpeg" at bounding box center [660, 543] width 130 height 36
click at [663, 506] on div "IMG_0677.jpeg" at bounding box center [660, 498] width 130 height 36
click at [1433, 125] on icon "button" at bounding box center [1430, 121] width 40 height 40
click at [677, 447] on div "IMG_0676.jpeg" at bounding box center [674, 452] width 85 height 14
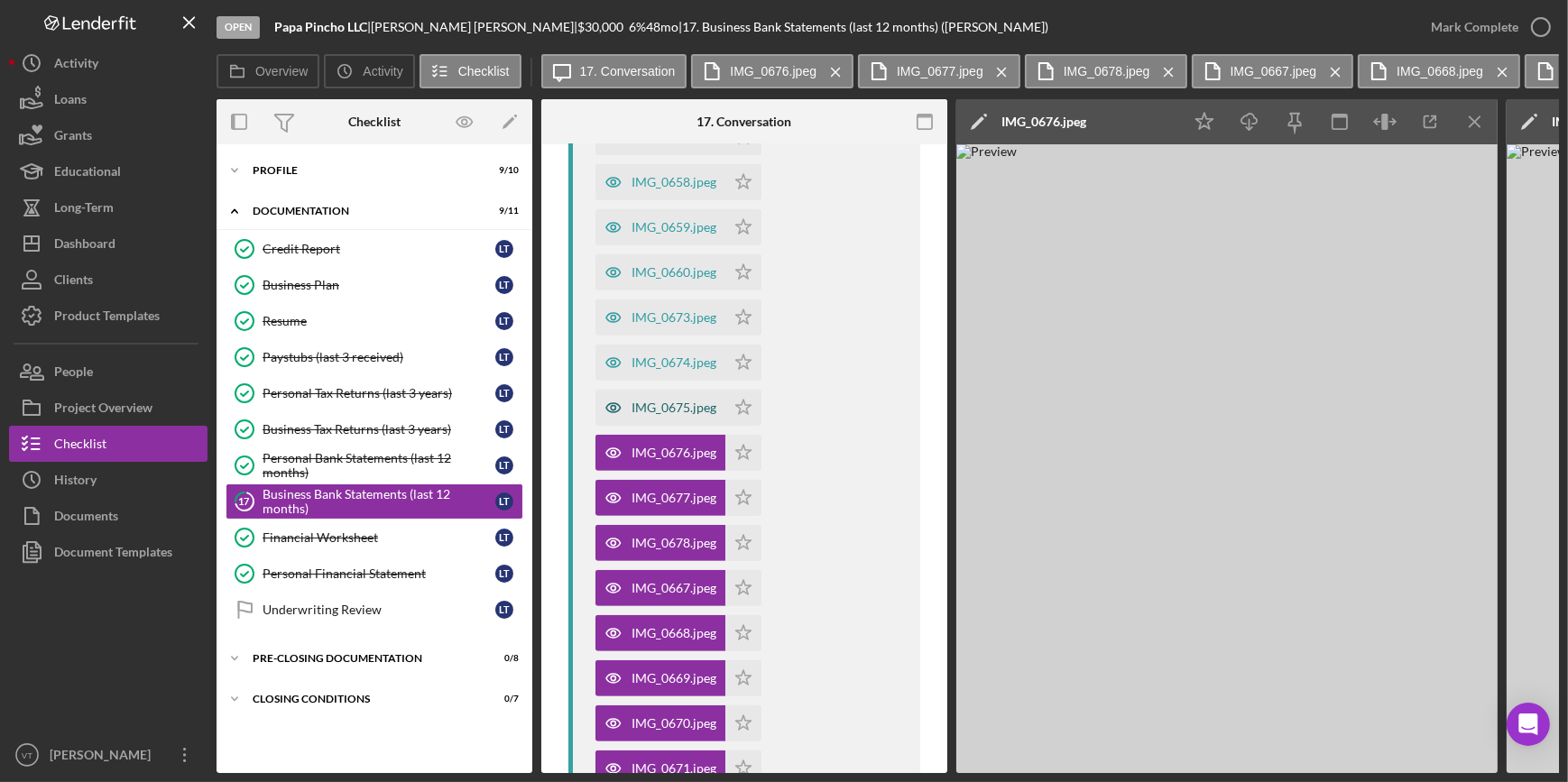
click at [658, 408] on div "IMG_0675.jpeg" at bounding box center [674, 407] width 85 height 14
click at [639, 351] on div "IMG_0674.jpeg" at bounding box center [660, 363] width 130 height 36
click at [659, 306] on div "IMG_0673.jpeg" at bounding box center [660, 317] width 130 height 36
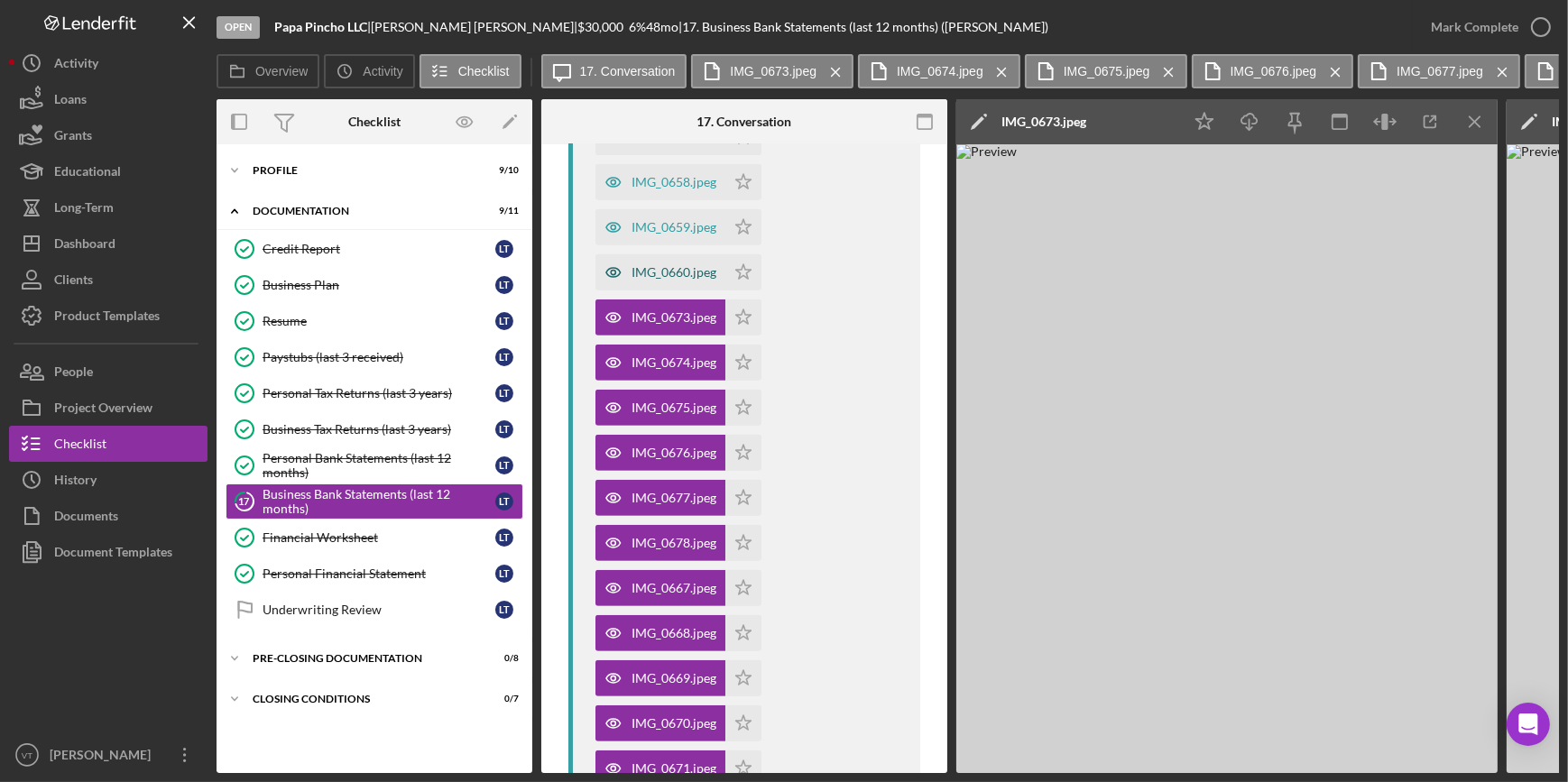
click at [664, 276] on div "IMG_0660.jpeg" at bounding box center [674, 272] width 85 height 14
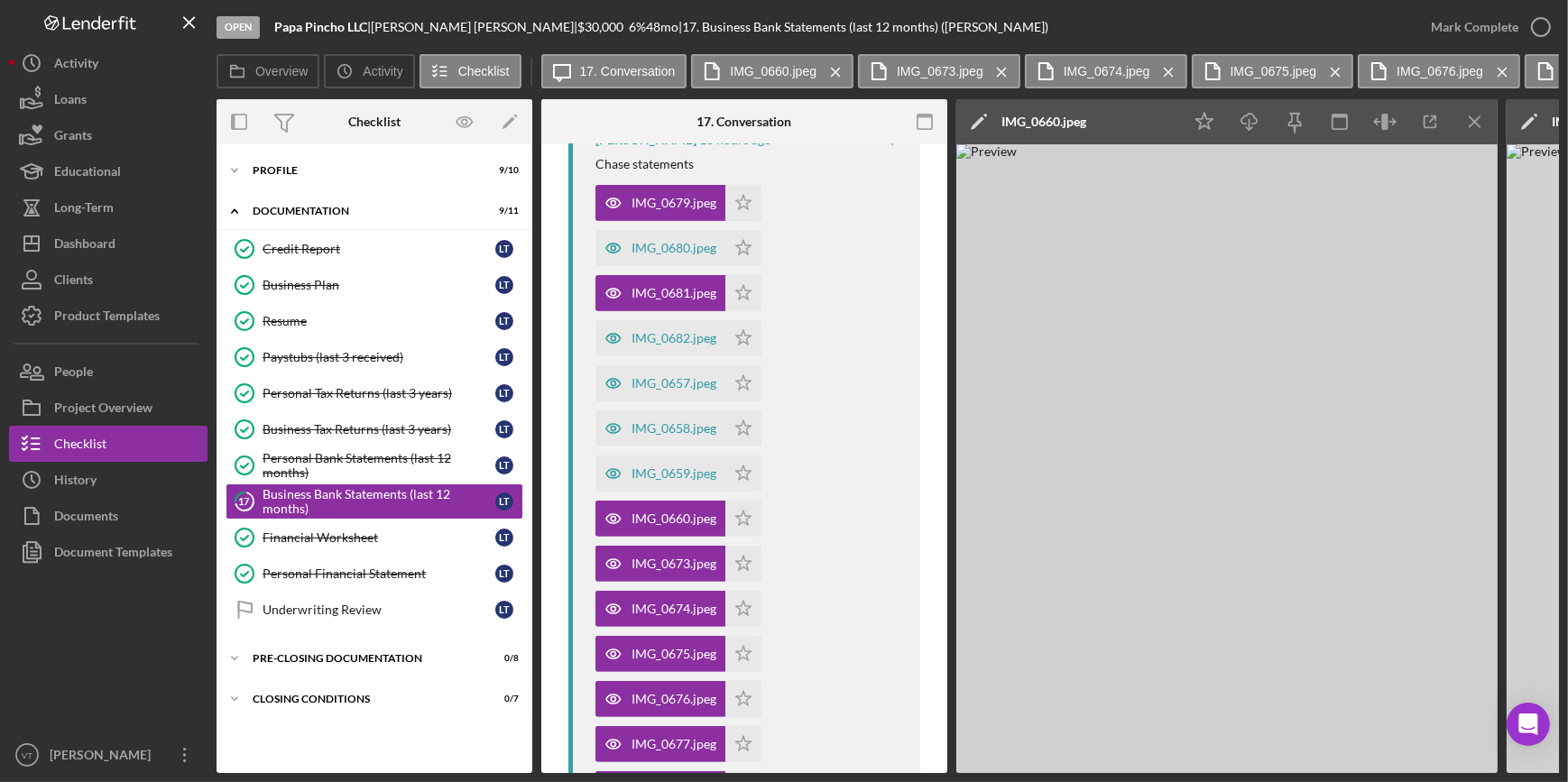
scroll to position [819, 0]
click at [680, 476] on div "IMG_0659.jpeg" at bounding box center [674, 472] width 85 height 14
click at [666, 431] on div "IMG_0658.jpeg" at bounding box center [674, 427] width 85 height 14
click at [643, 378] on div "IMG_0657.jpeg" at bounding box center [674, 382] width 85 height 14
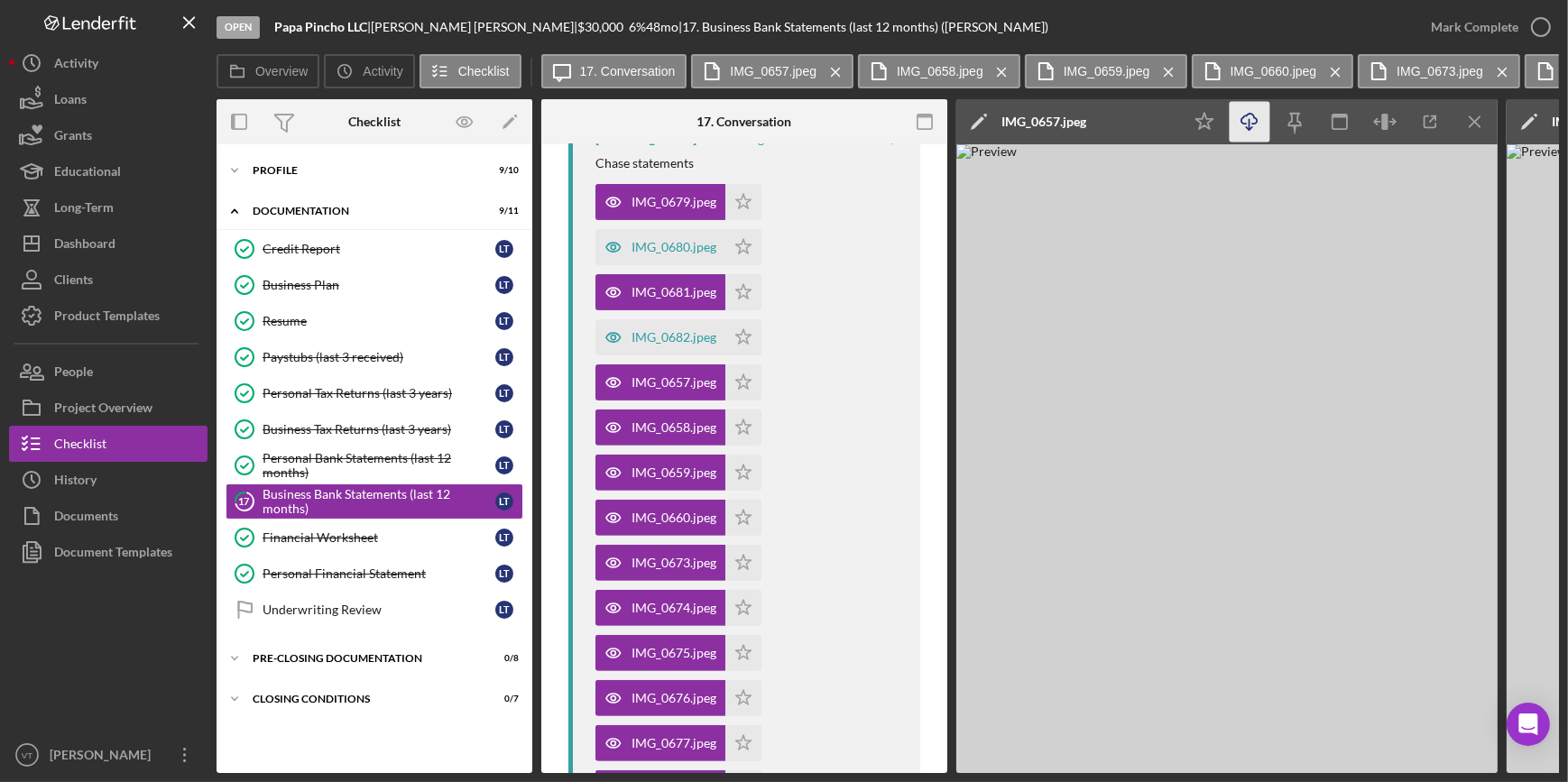
click at [1235, 117] on icon "Icon/Download" at bounding box center [1249, 121] width 40 height 40
click at [648, 334] on div "IMG_0682.jpeg" at bounding box center [674, 336] width 85 height 14
click at [660, 240] on div "IMG_0680.jpeg" at bounding box center [674, 247] width 85 height 14
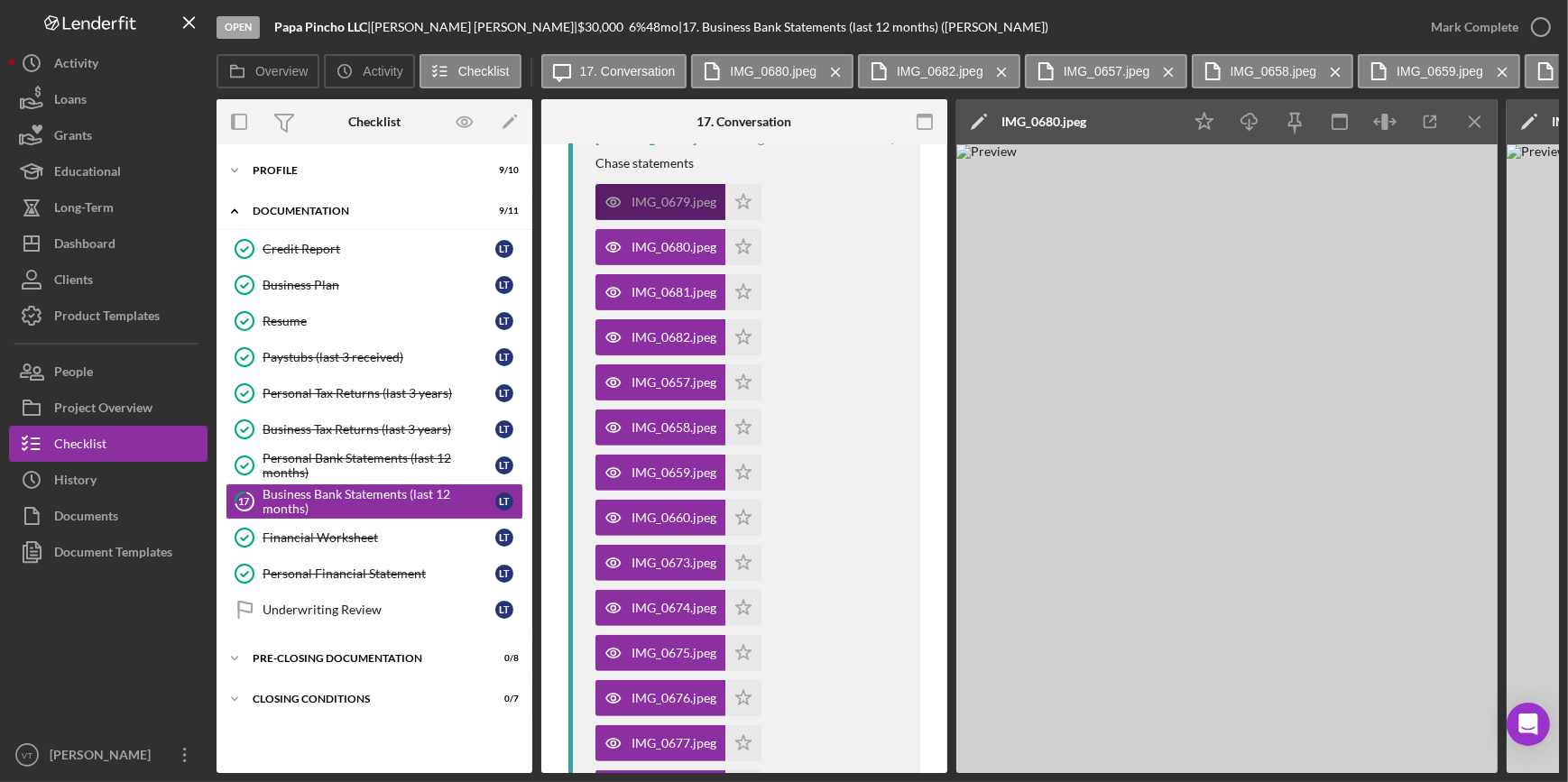
click at [635, 202] on div "IMG_0679.jpeg" at bounding box center [674, 202] width 85 height 14
click at [634, 206] on div "IMG_0679.jpeg" at bounding box center [674, 202] width 85 height 14
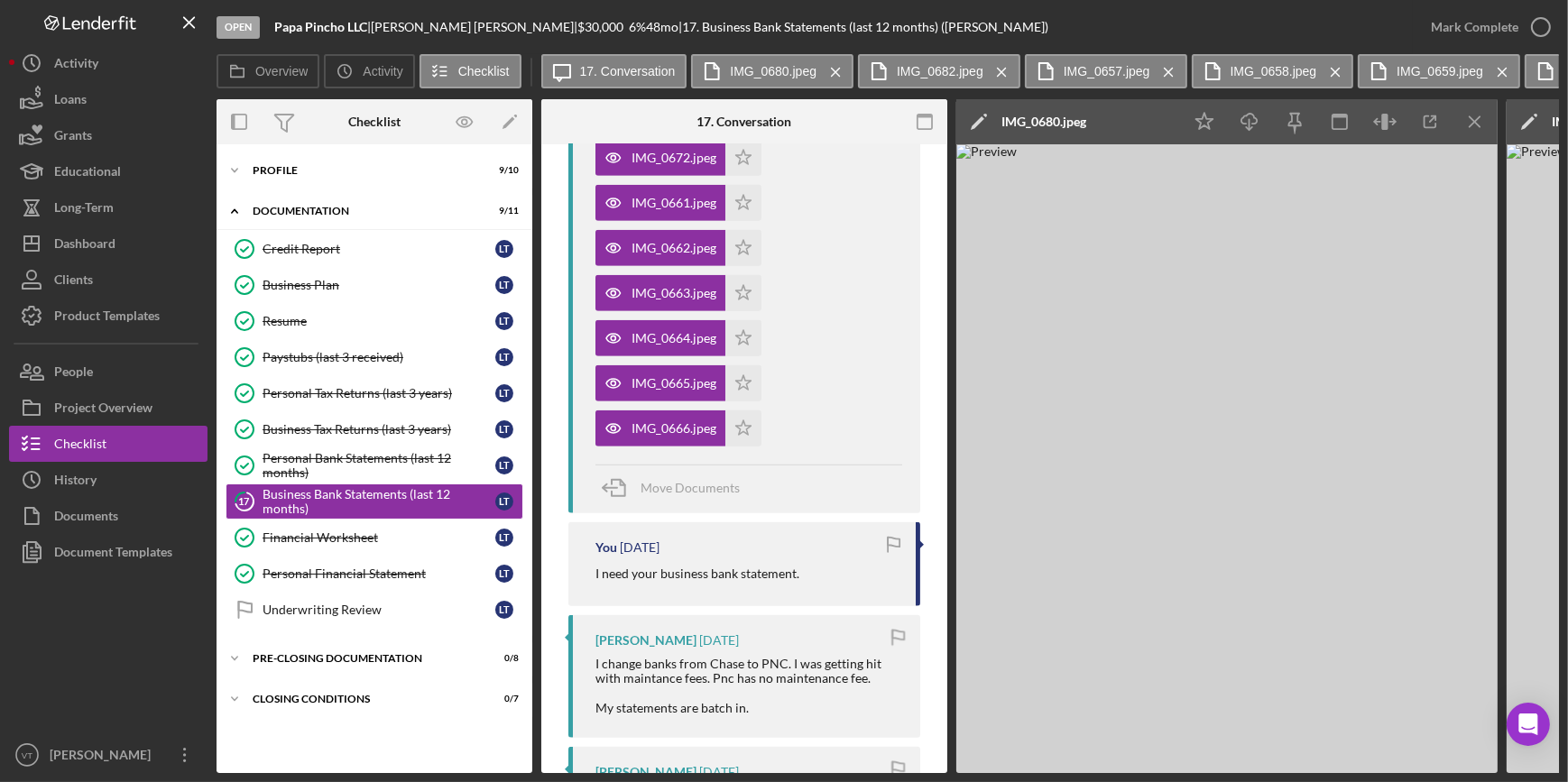
scroll to position [1722, 0]
click at [91, 482] on div "History" at bounding box center [75, 481] width 42 height 40
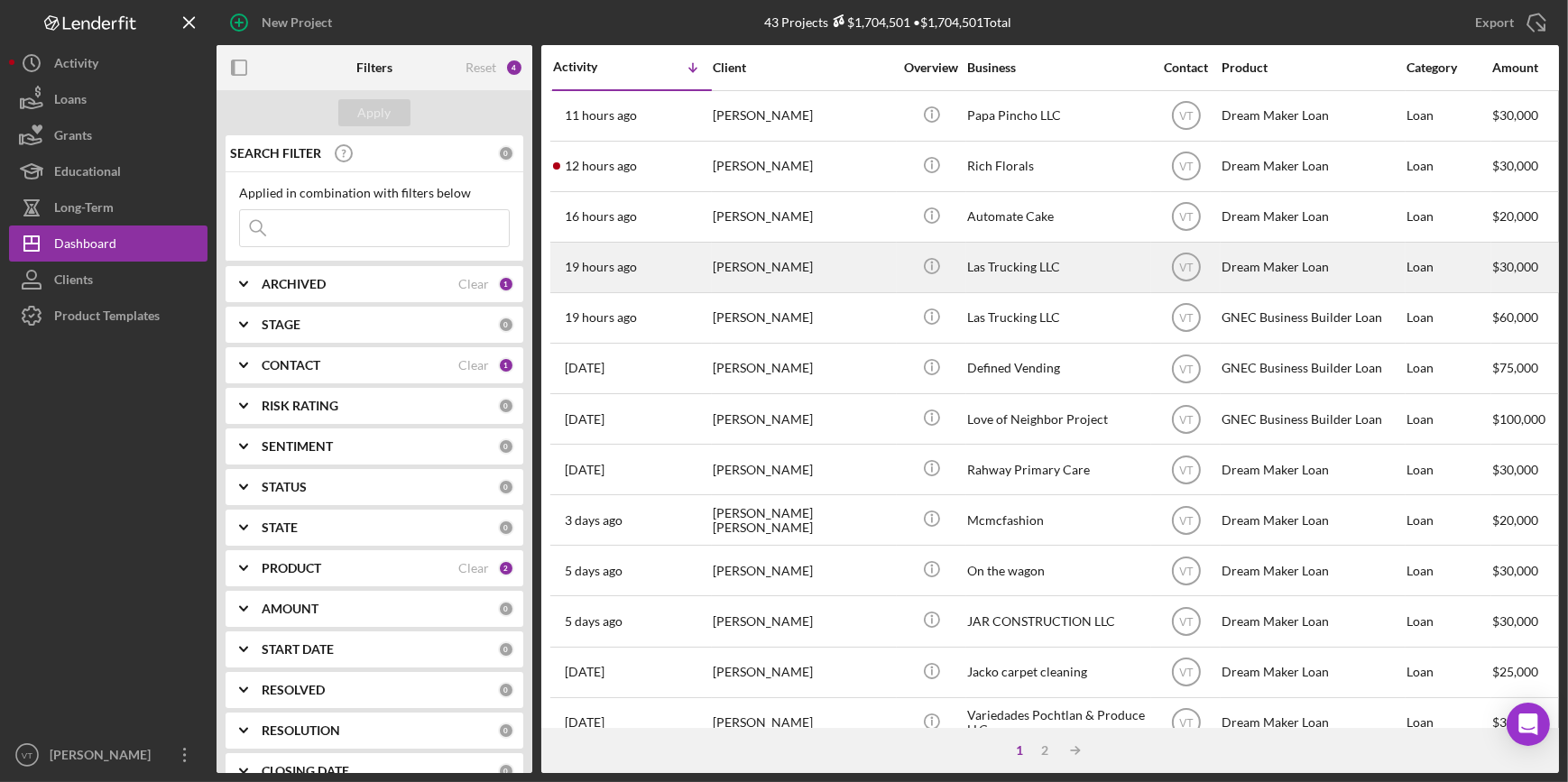
click at [759, 277] on div "Loammi Cuellar" at bounding box center [803, 267] width 180 height 48
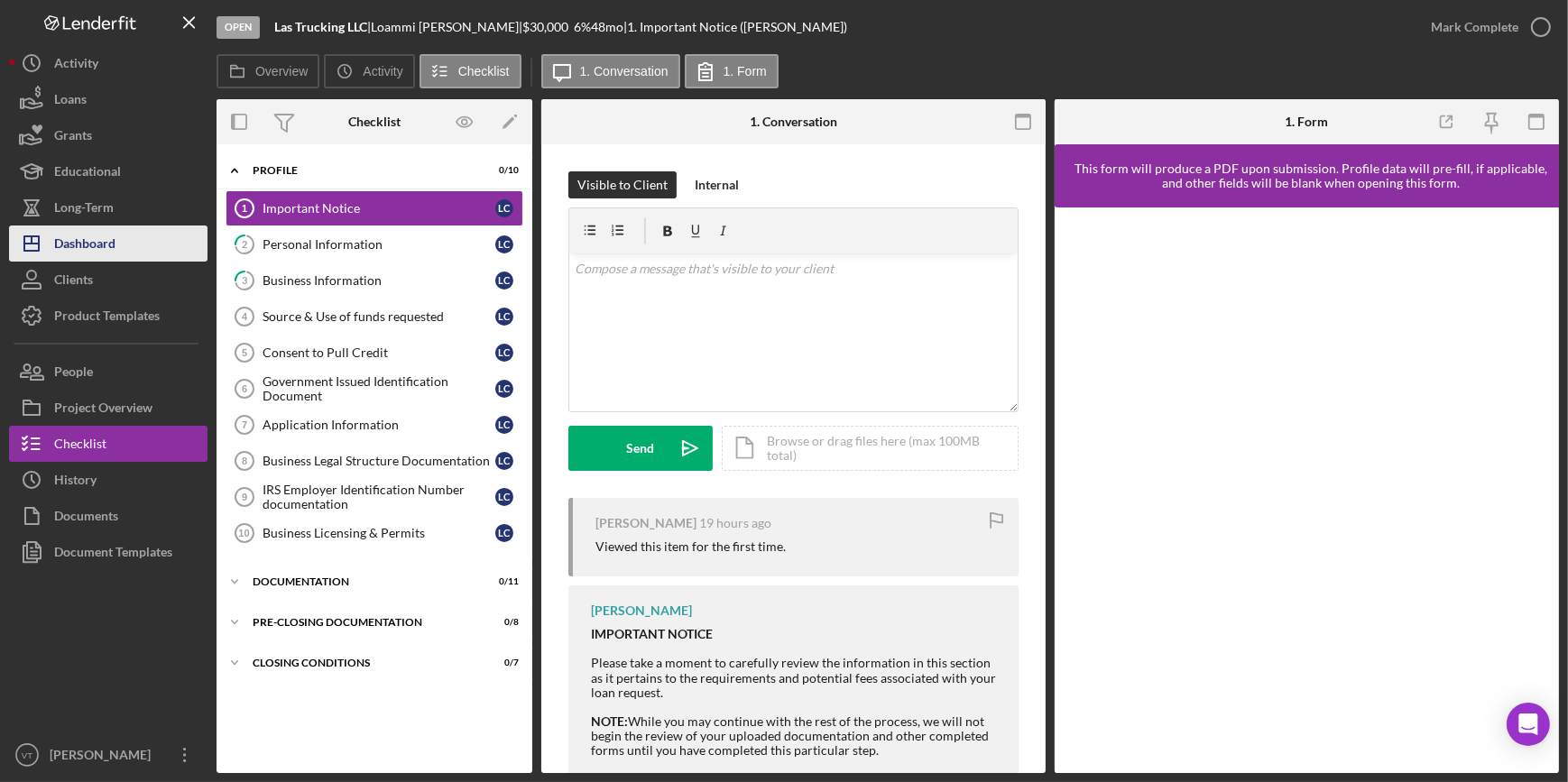
click at [131, 248] on button "Icon/Dashboard Dashboard" at bounding box center [108, 243] width 198 height 36
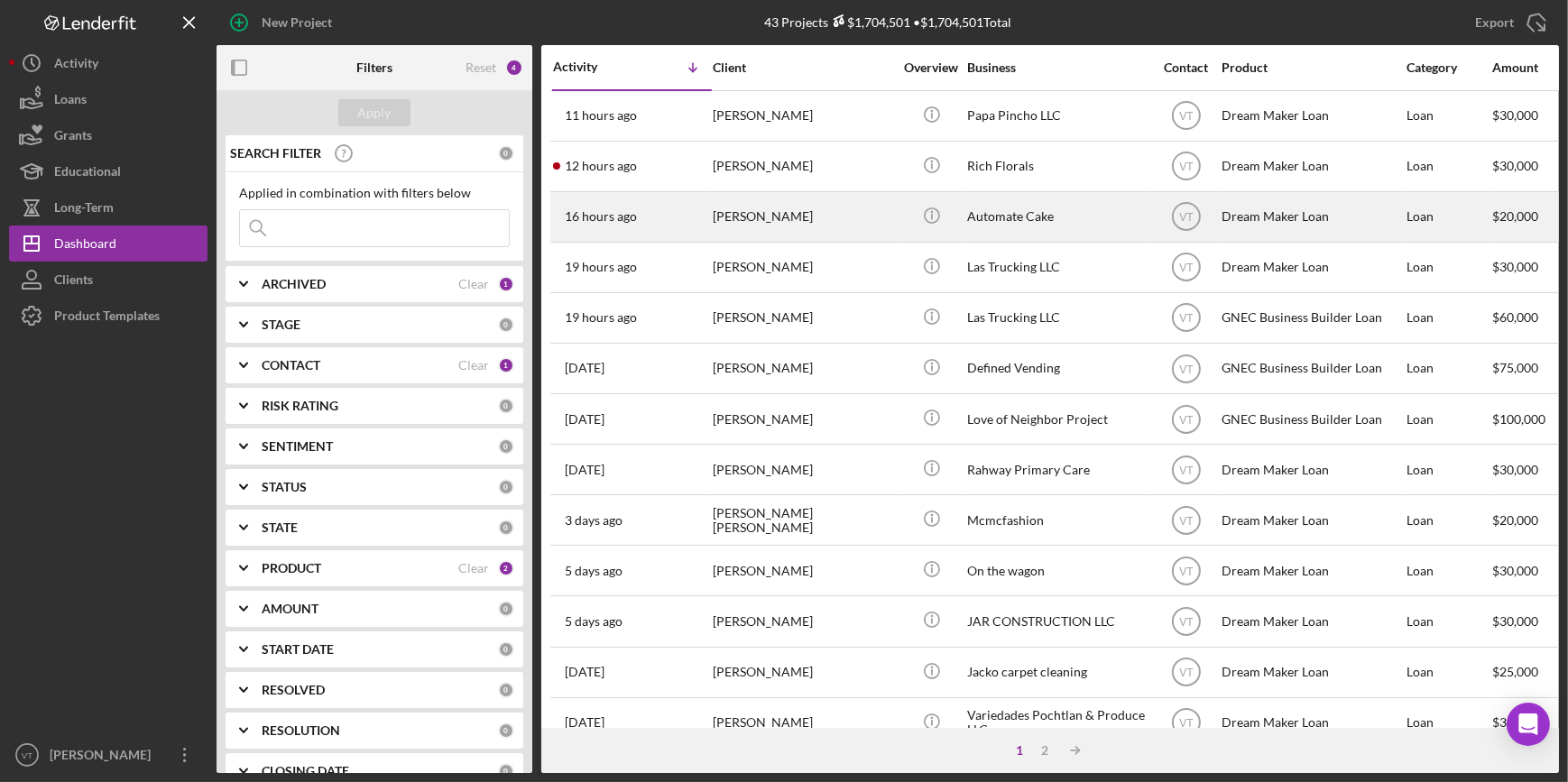
click at [716, 224] on div "Joseph Andrews" at bounding box center [803, 217] width 180 height 48
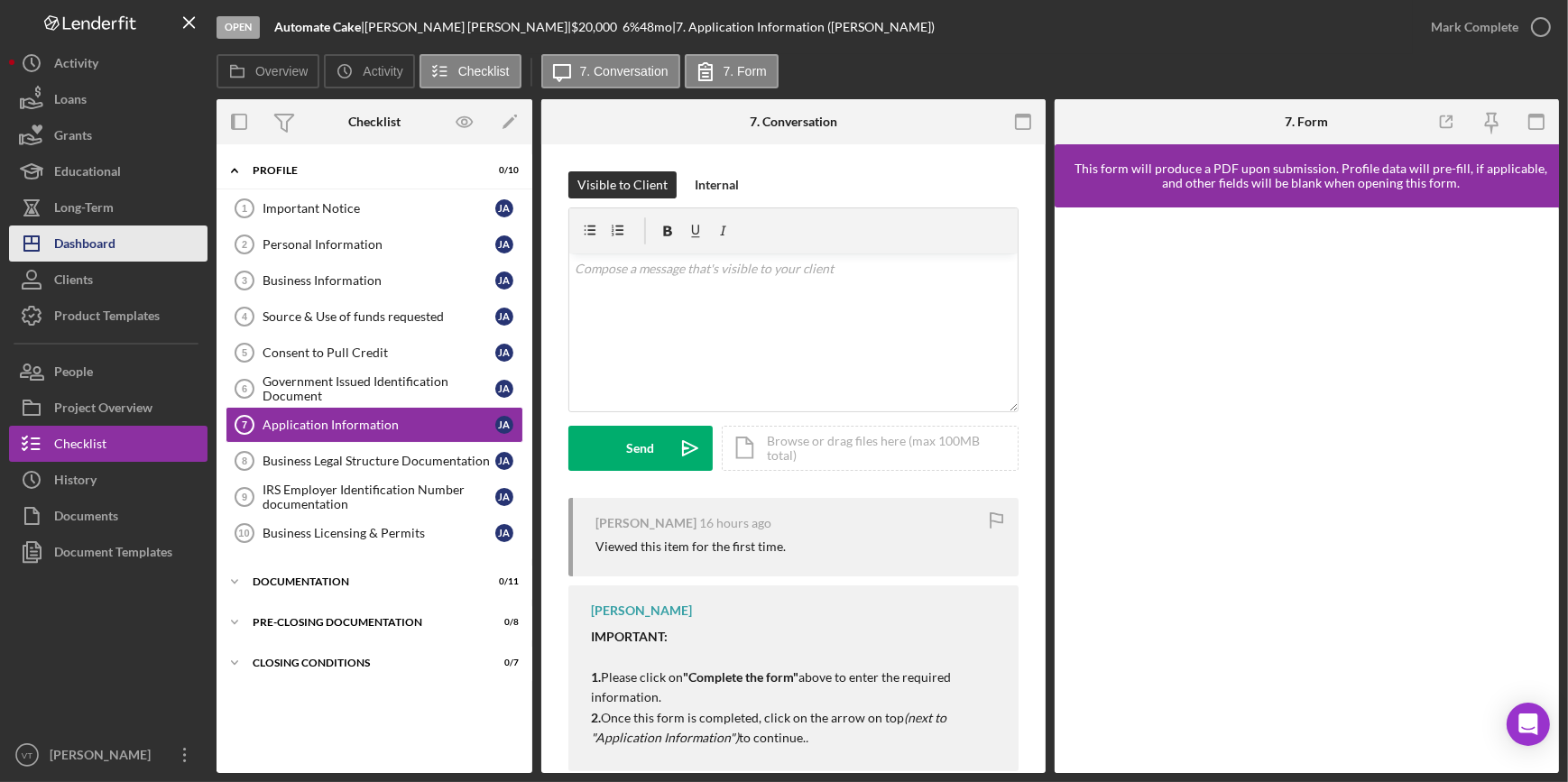
click at [190, 234] on button "Icon/Dashboard Dashboard" at bounding box center [108, 243] width 198 height 36
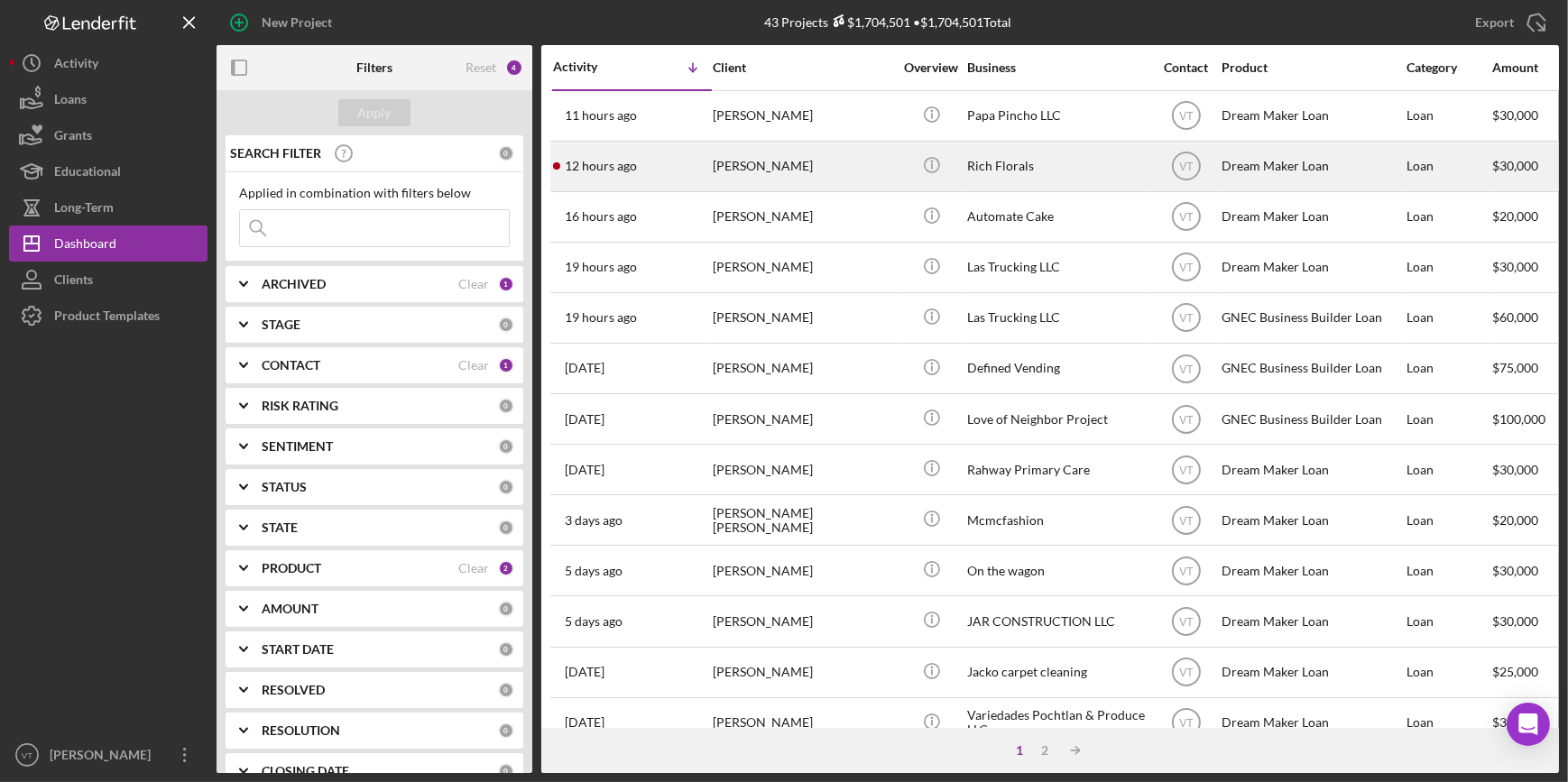
click at [748, 171] on div "Denaya Melvin" at bounding box center [803, 166] width 180 height 48
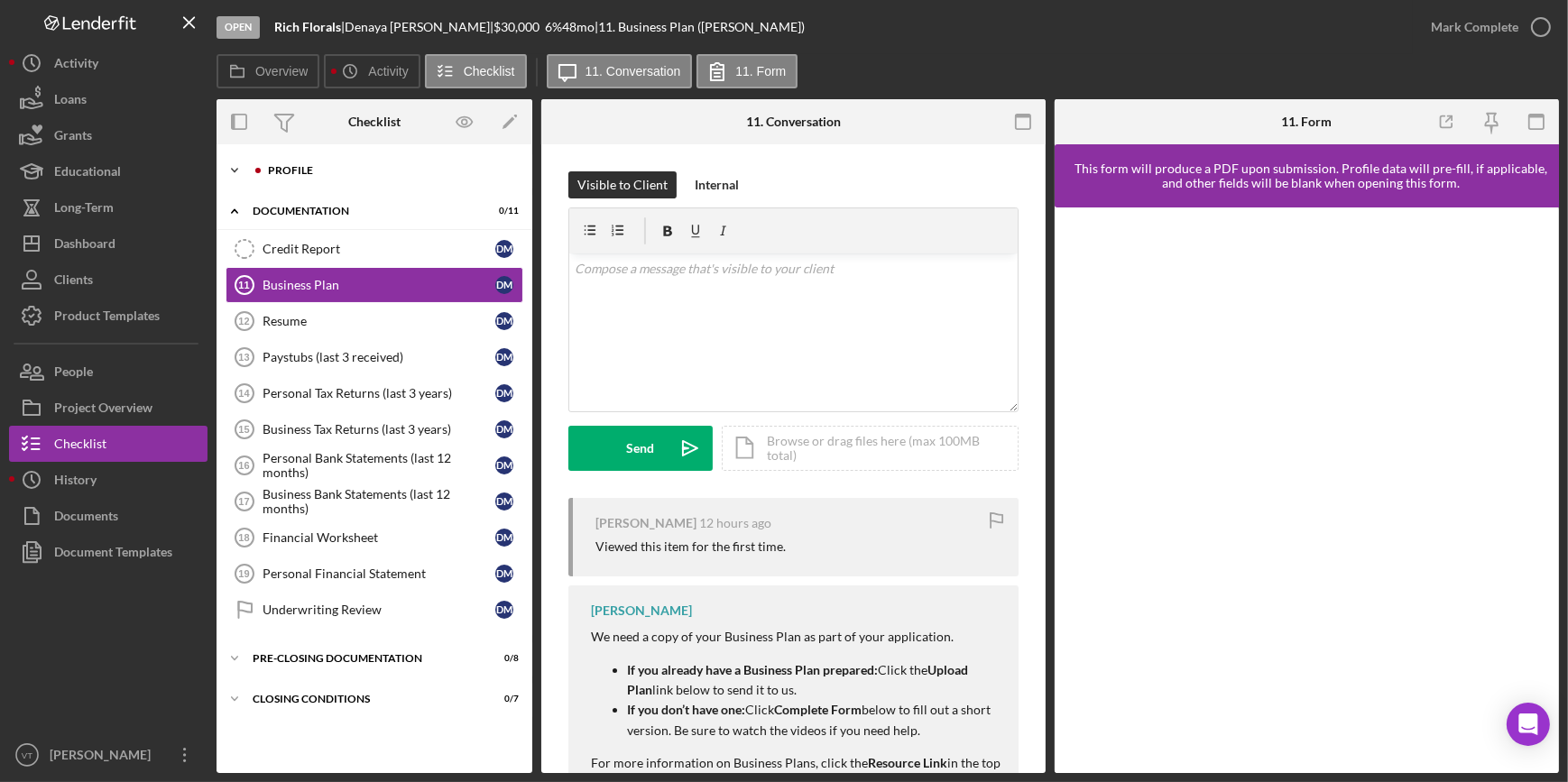
click at [229, 160] on icon "Icon/Expander" at bounding box center [235, 170] width 36 height 36
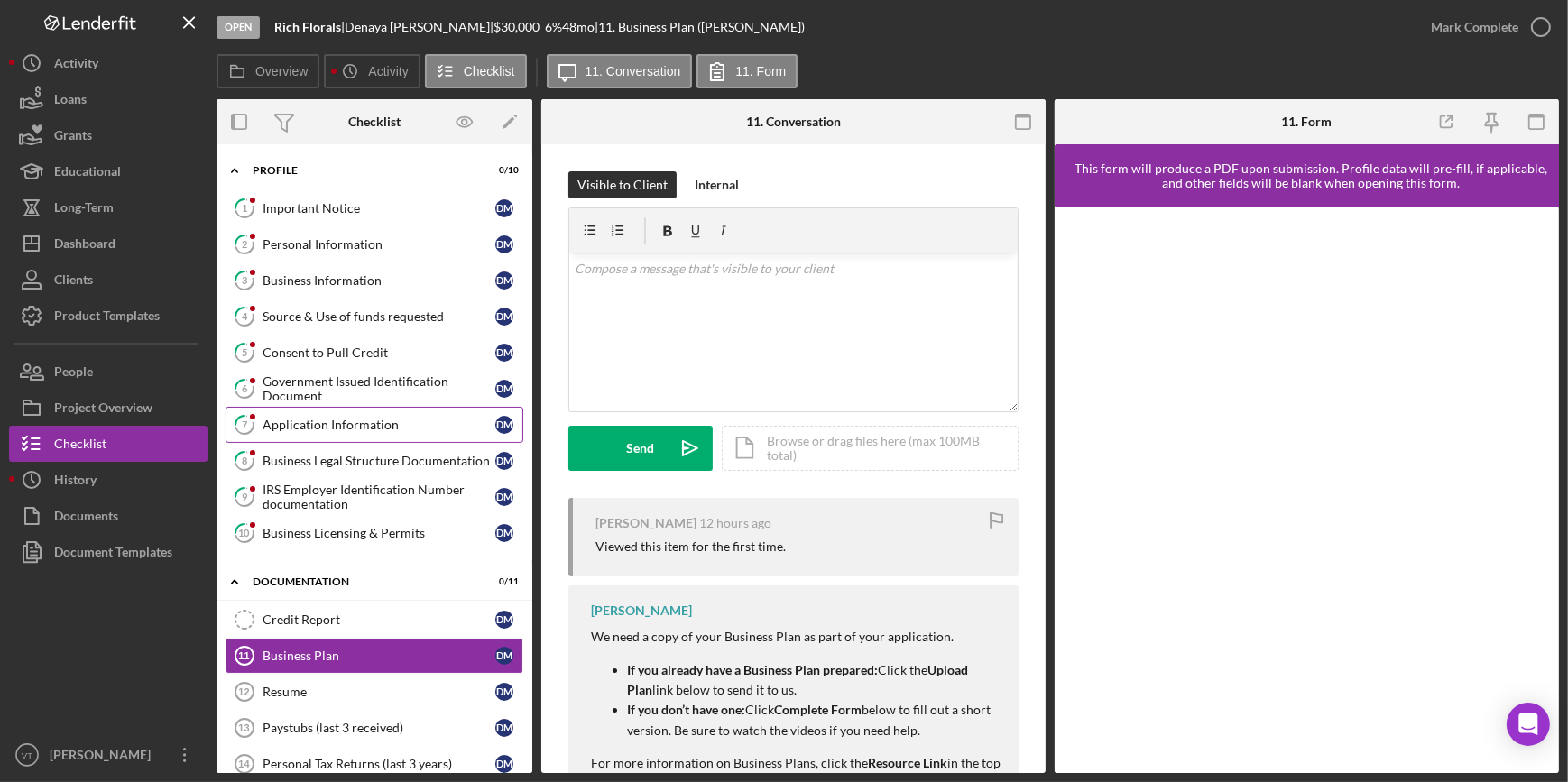
click at [335, 427] on div "Application Information" at bounding box center [378, 424] width 233 height 14
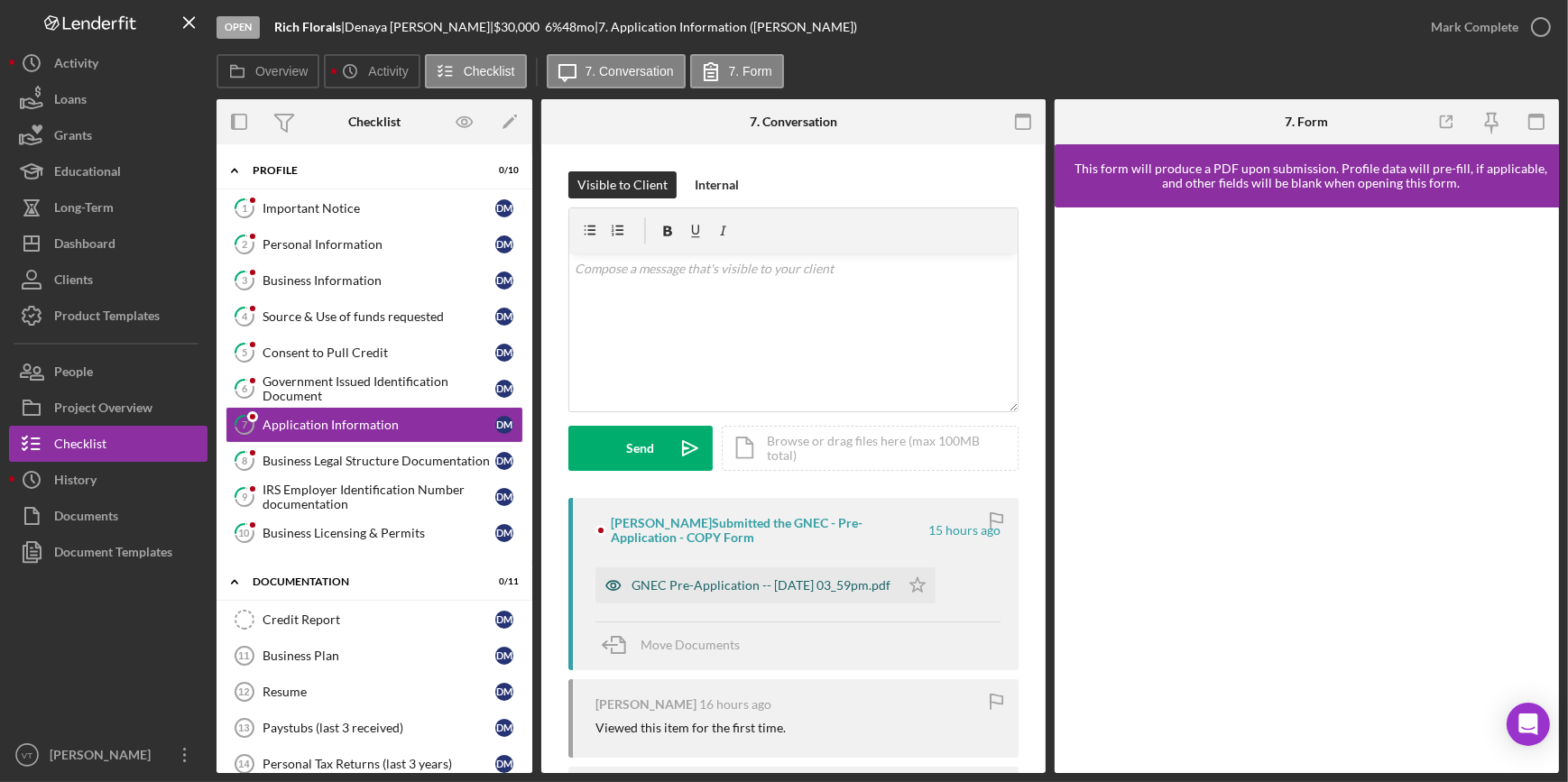
click at [757, 587] on div "GNEC Pre-Application -- 2025-09-02 03_59pm.pdf" at bounding box center [761, 585] width 259 height 14
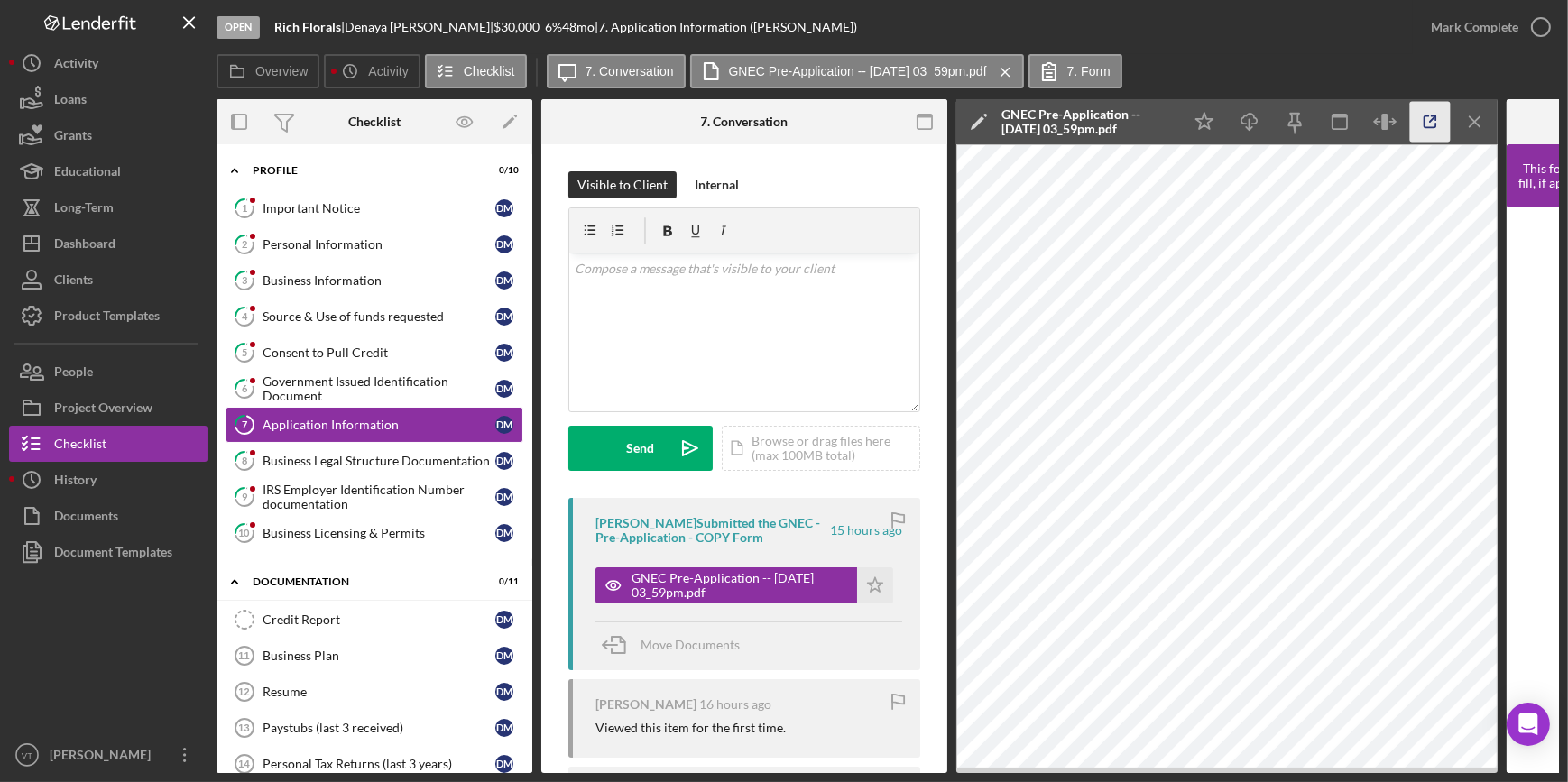
click at [1418, 119] on icon "button" at bounding box center [1430, 121] width 40 height 40
click at [1486, 32] on div "Mark Complete" at bounding box center [1475, 27] width 88 height 36
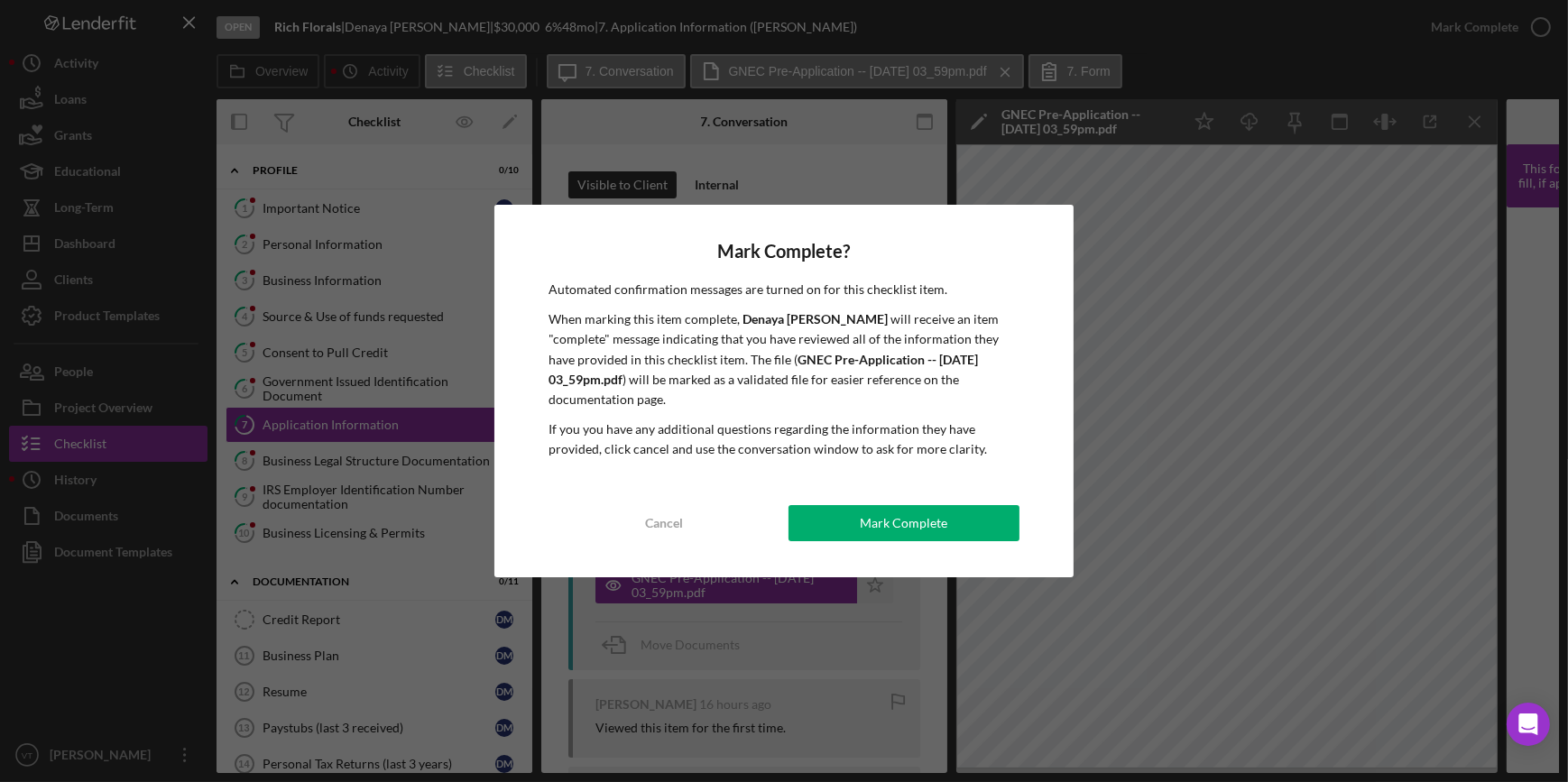
click at [856, 517] on button "Mark Complete" at bounding box center [904, 523] width 231 height 36
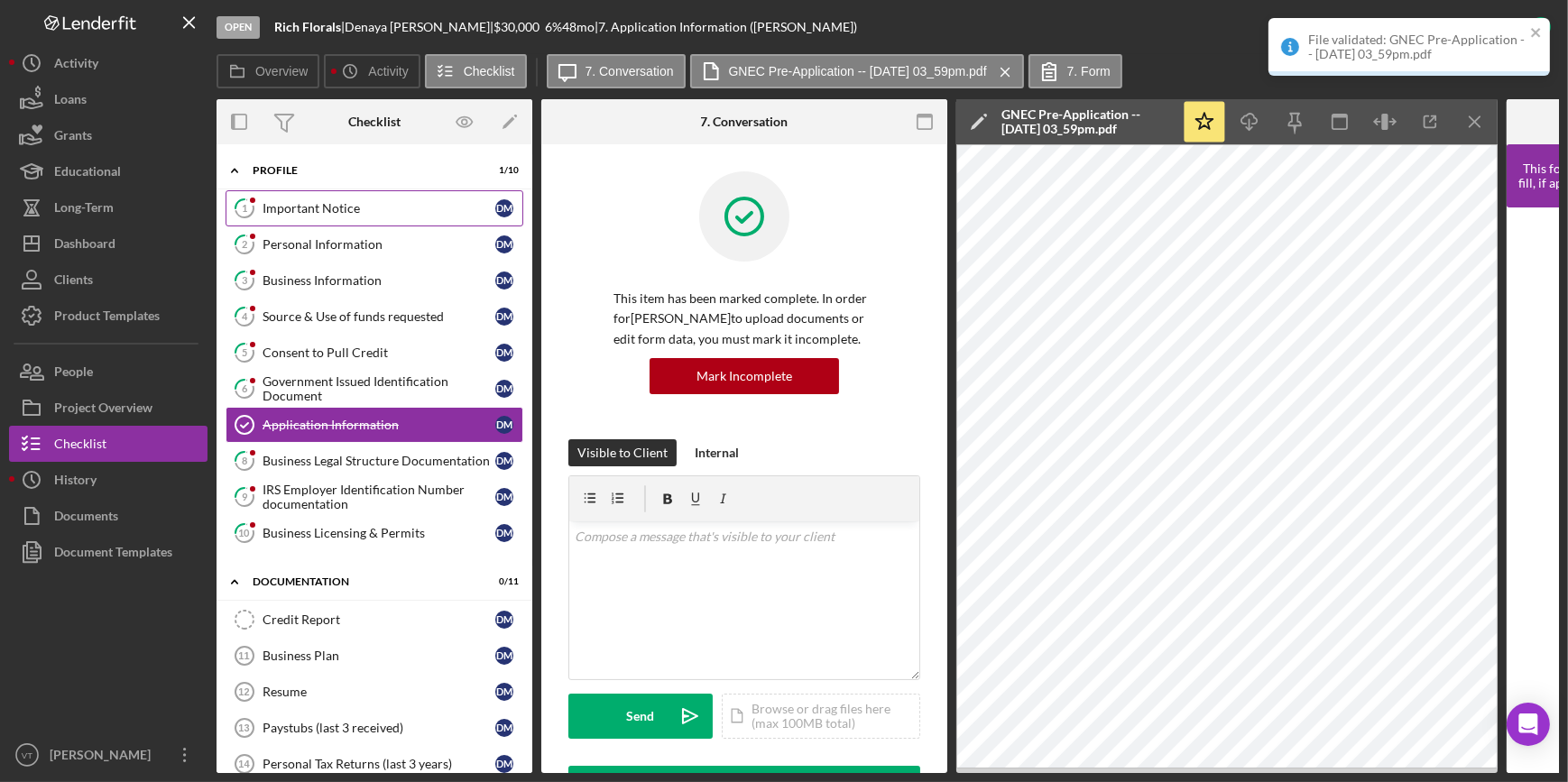
click at [325, 216] on link "1 Important Notice D M" at bounding box center [374, 208] width 298 height 36
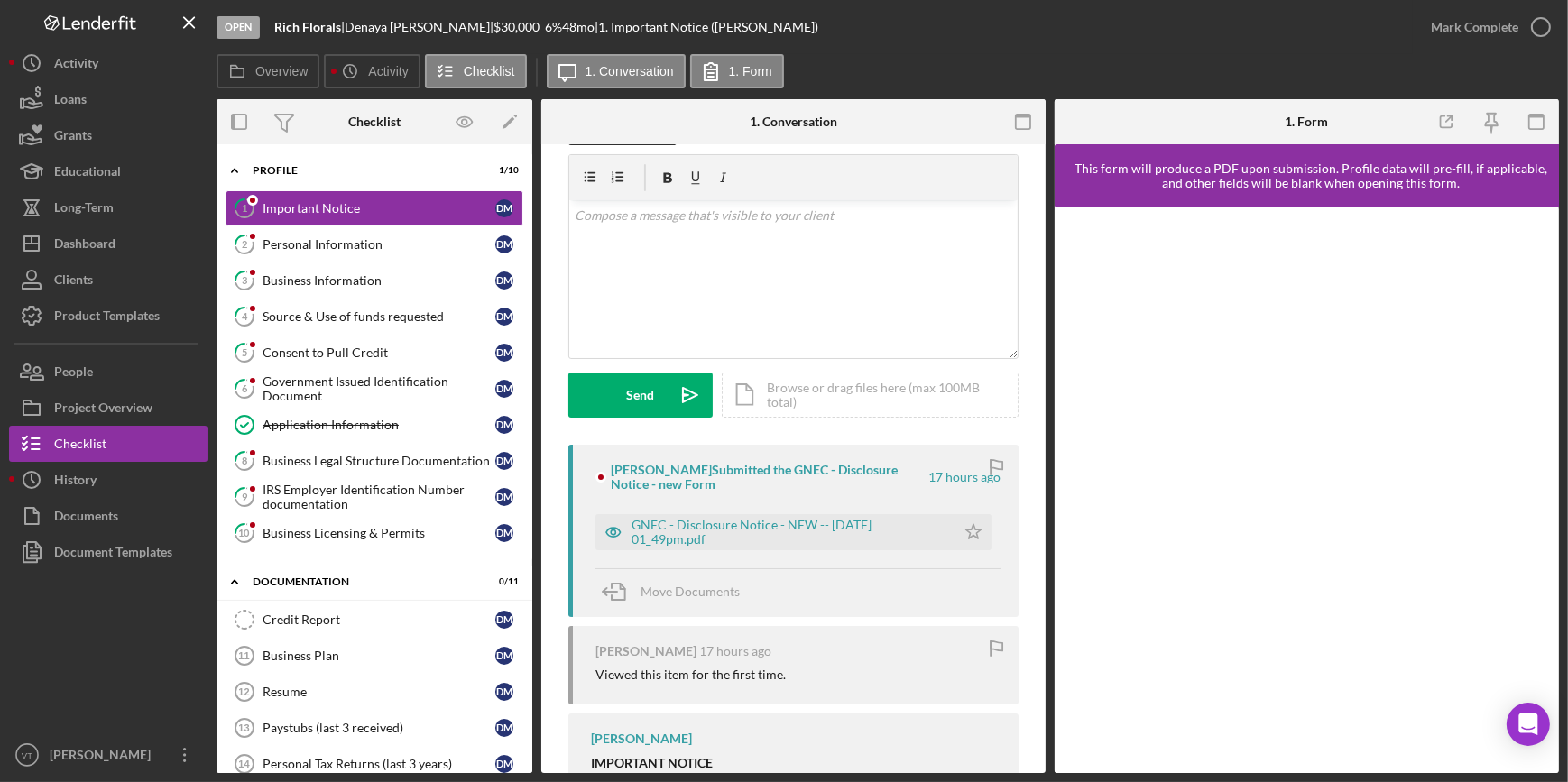
scroll to position [81, 0]
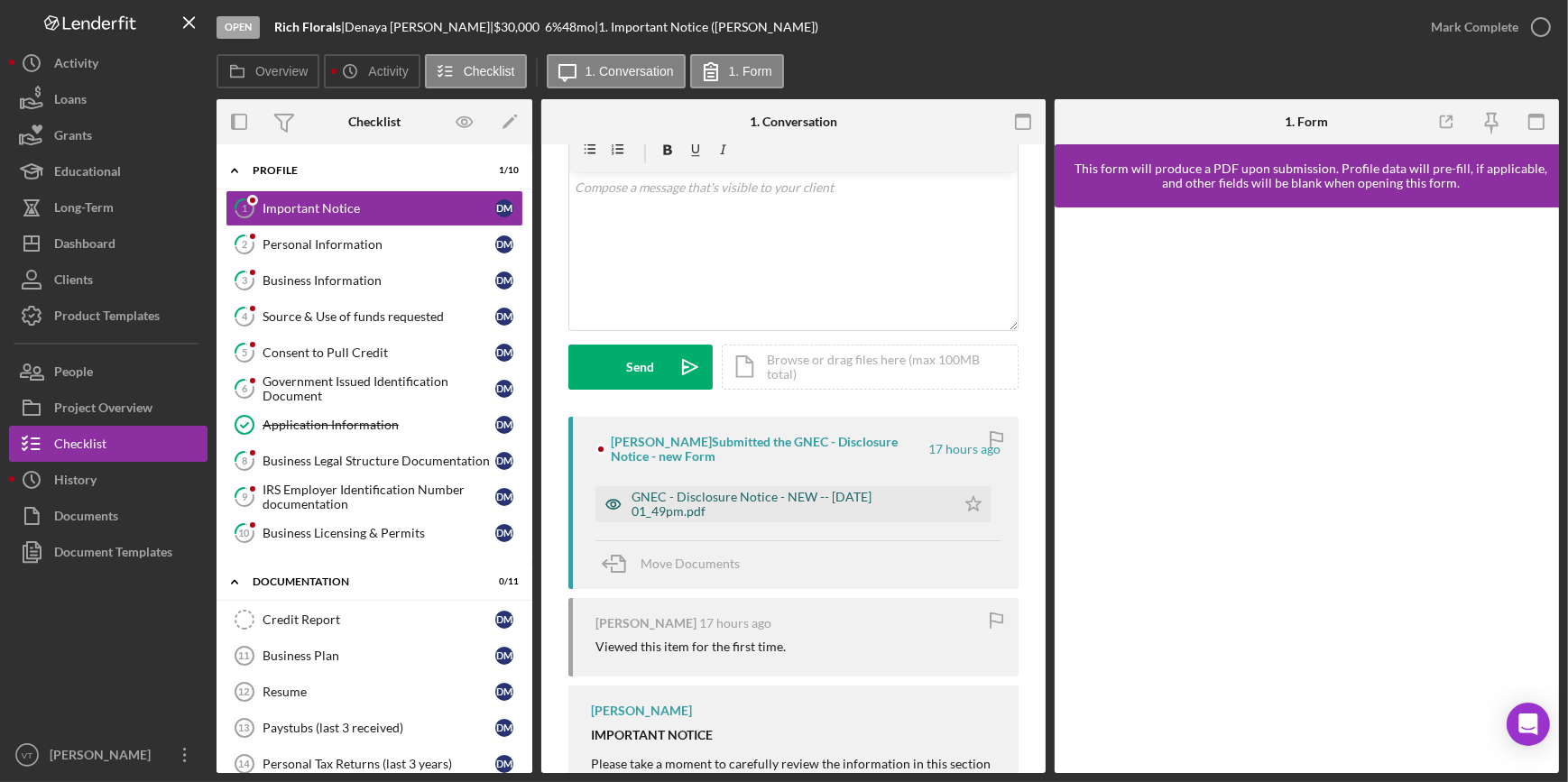
click at [819, 505] on div "GNEC - Disclosure Notice - NEW -- 2025-09-02 01_49pm.pdf" at bounding box center [789, 504] width 315 height 29
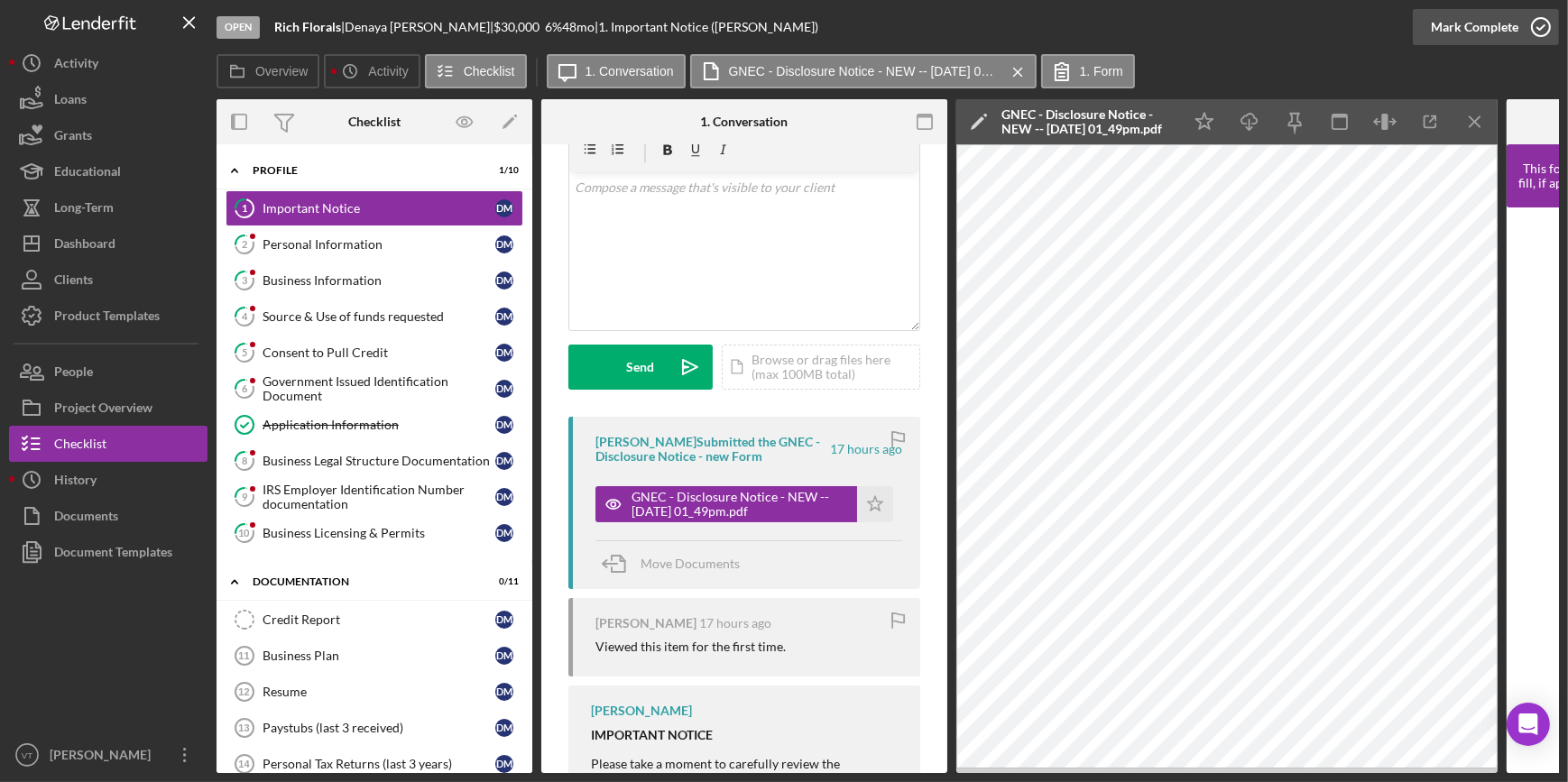
click at [1444, 22] on div "Mark Complete" at bounding box center [1475, 27] width 88 height 36
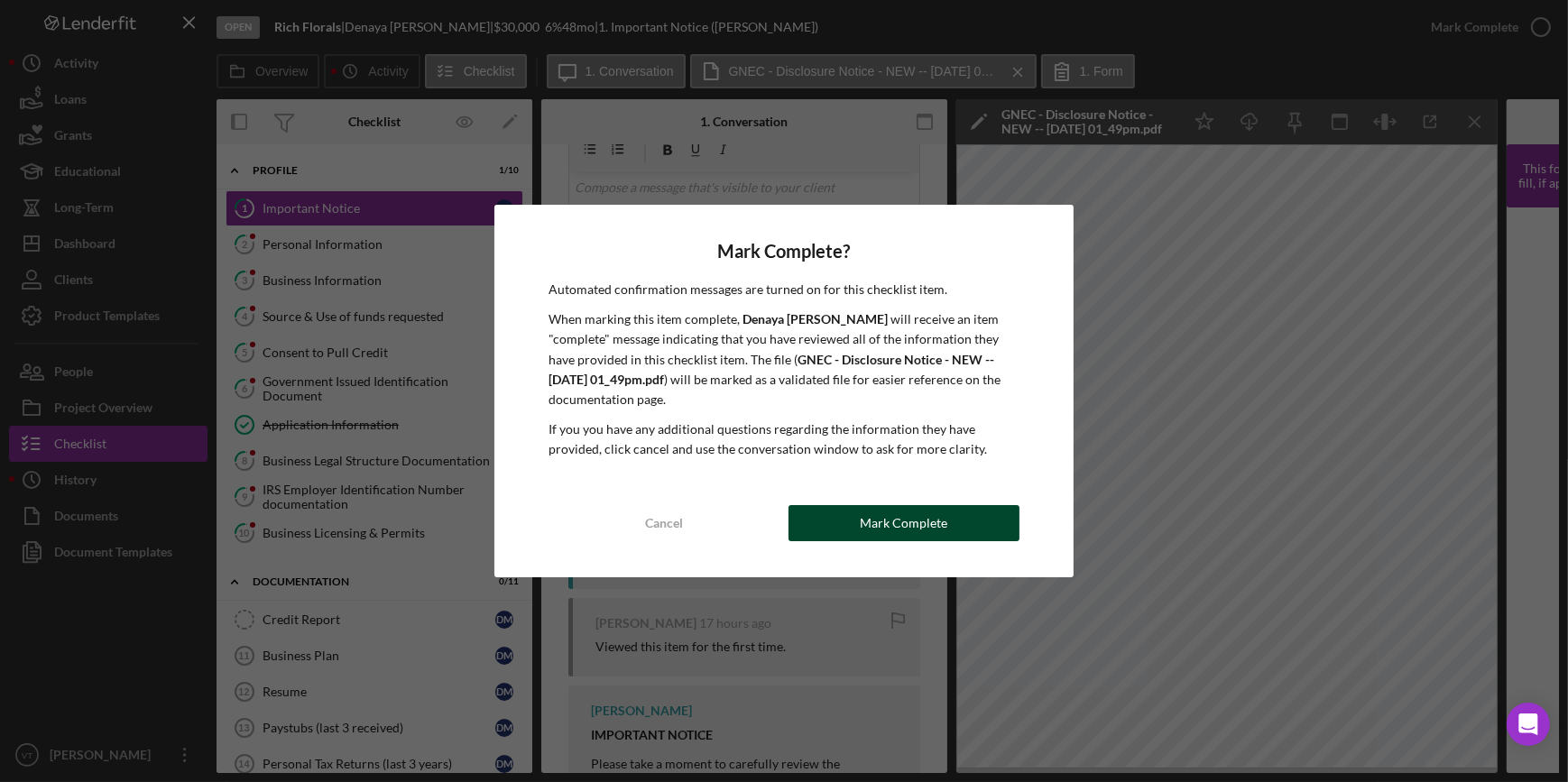
click at [901, 530] on div "Mark Complete" at bounding box center [904, 523] width 88 height 36
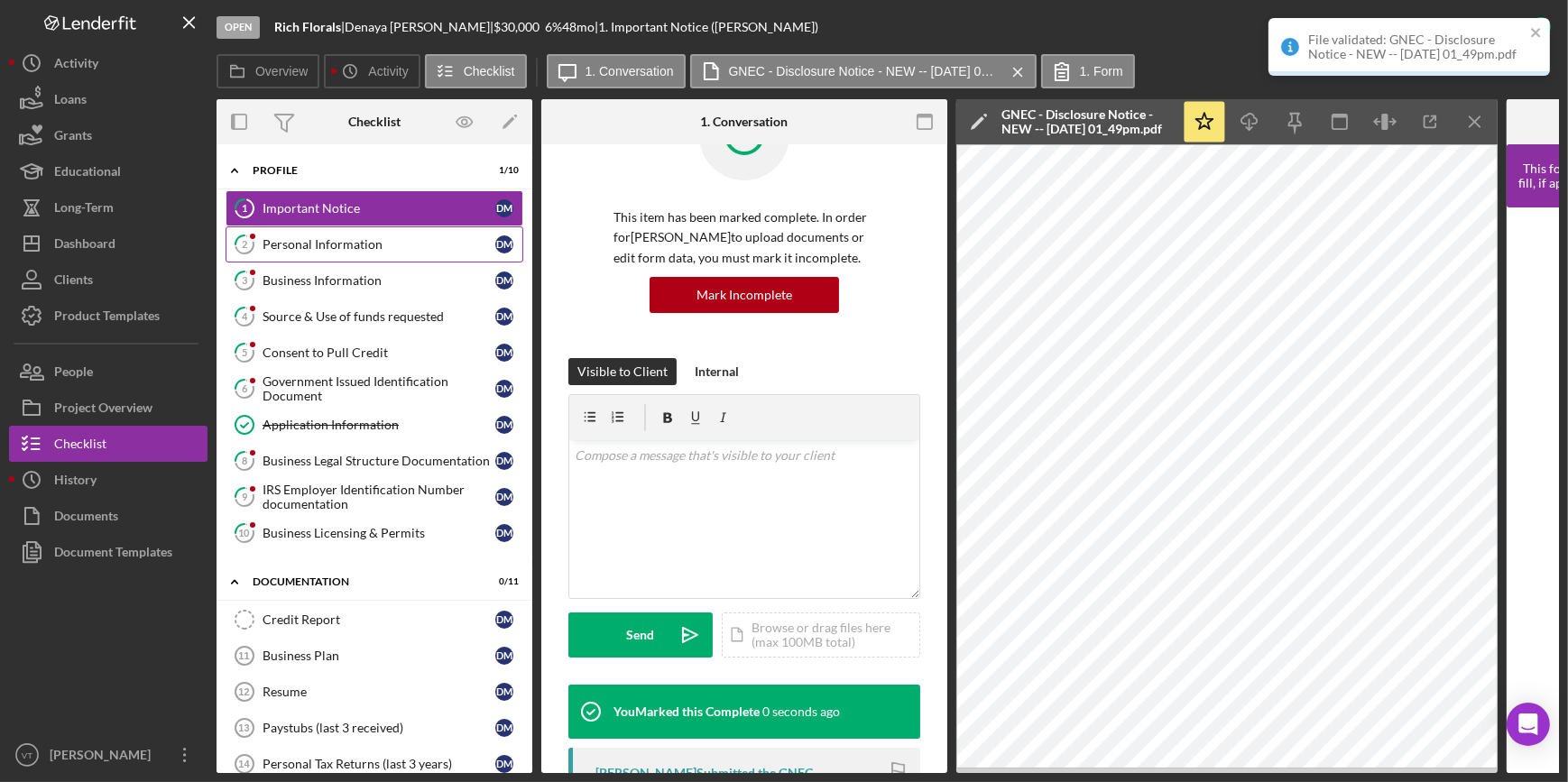
scroll to position [350, 0]
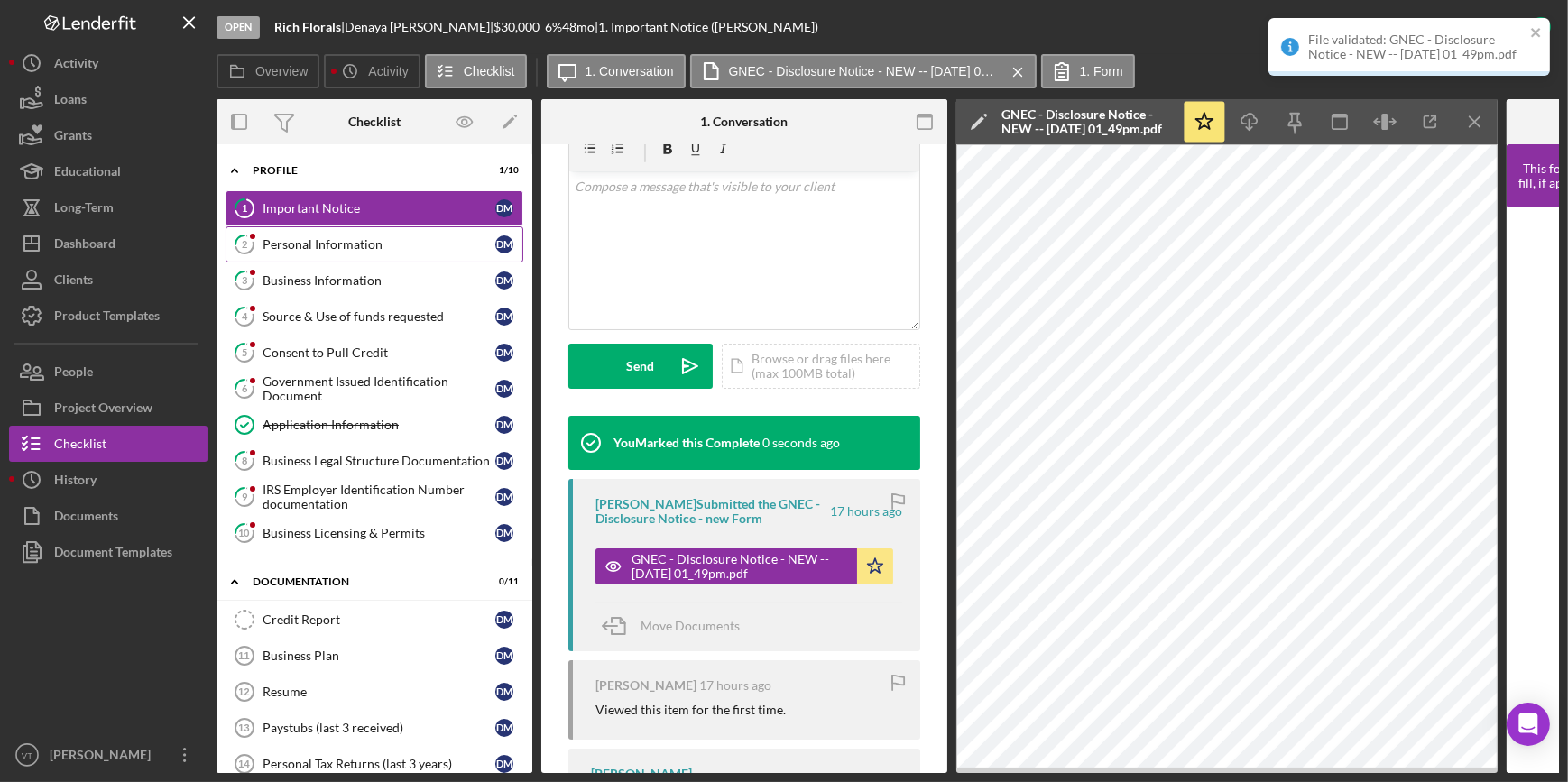
click at [393, 241] on div "Personal Information" at bounding box center [378, 244] width 233 height 14
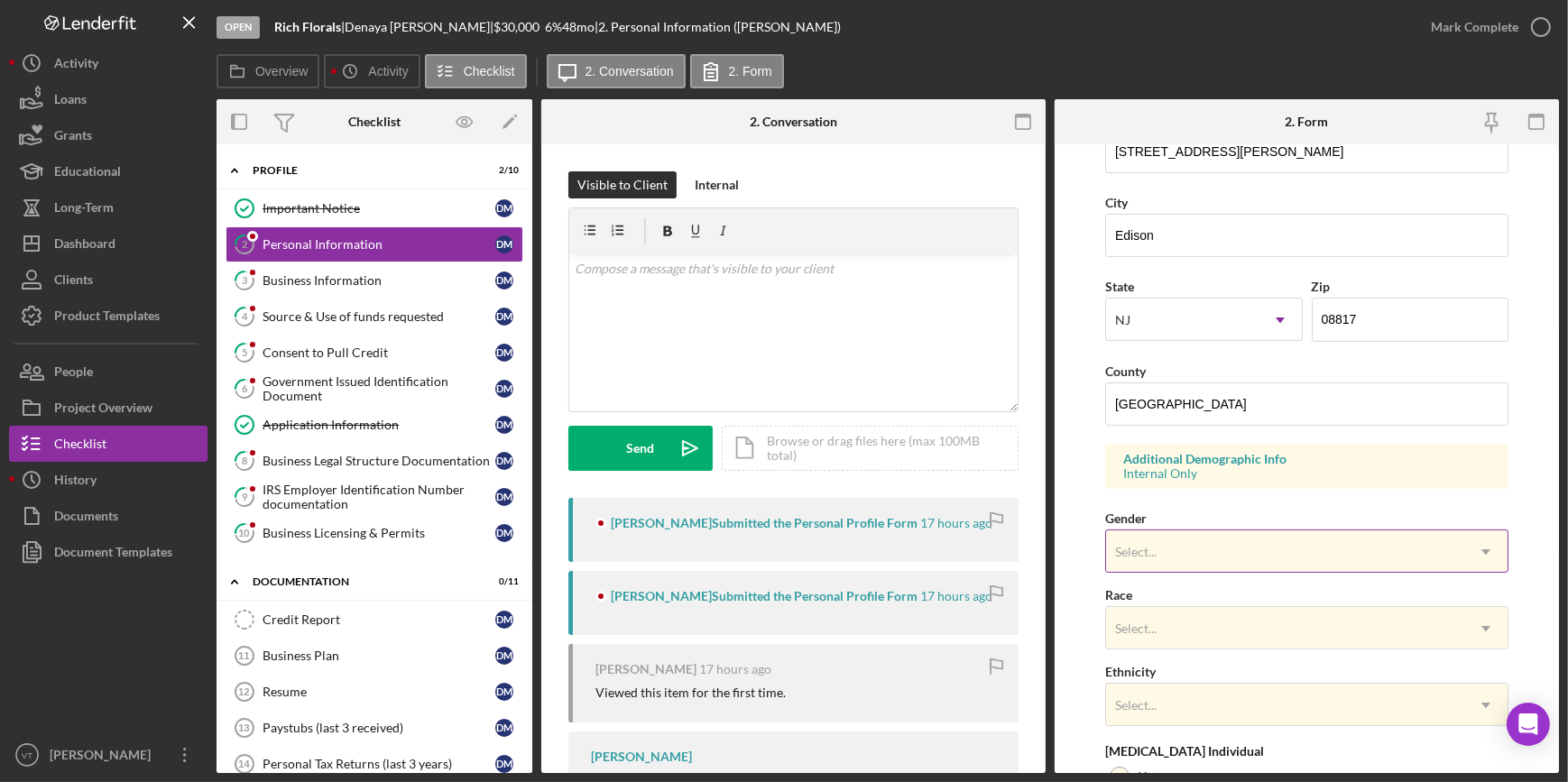
scroll to position [409, 0]
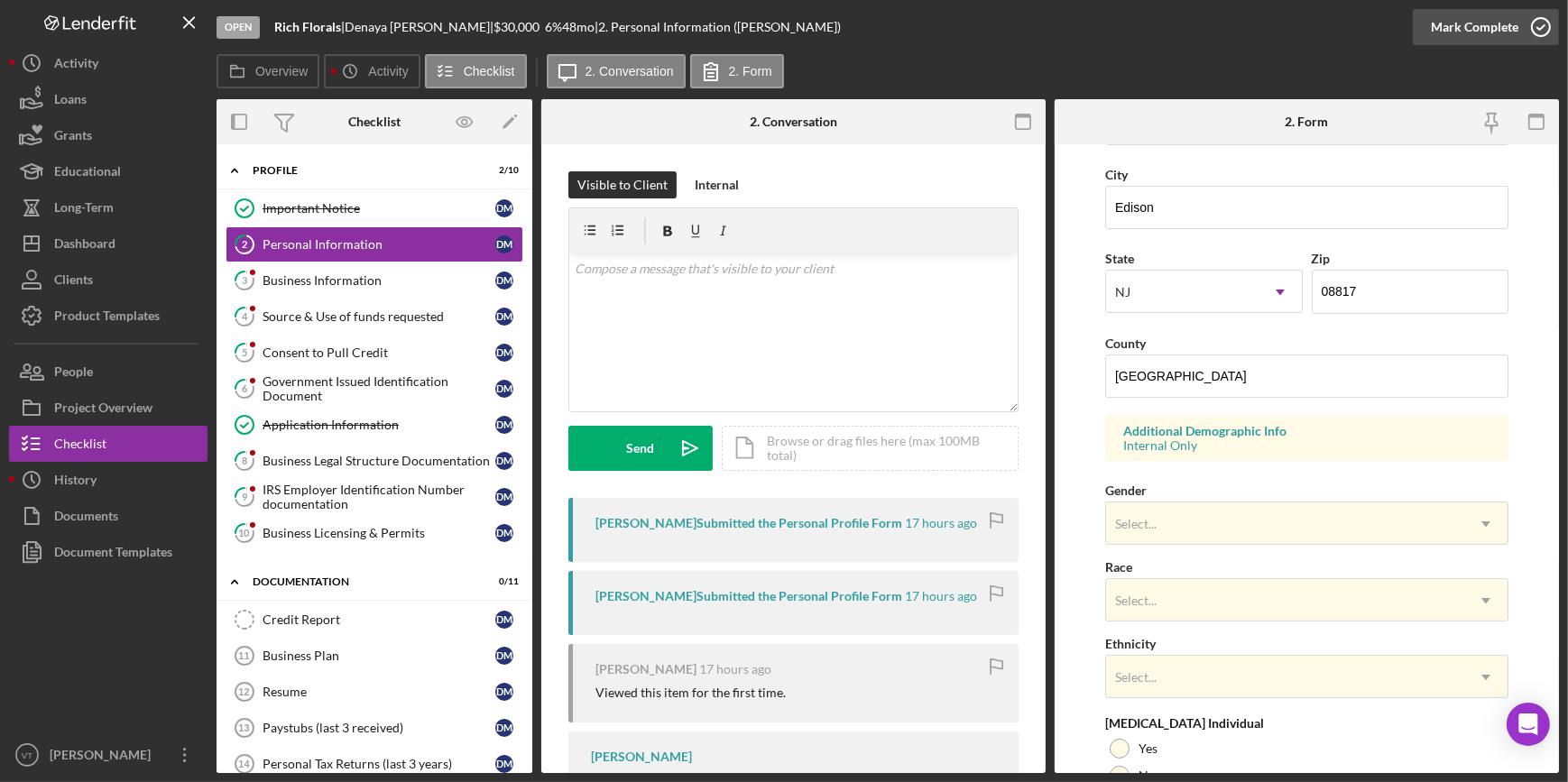
click at [1456, 26] on div "Mark Complete" at bounding box center [1475, 27] width 88 height 36
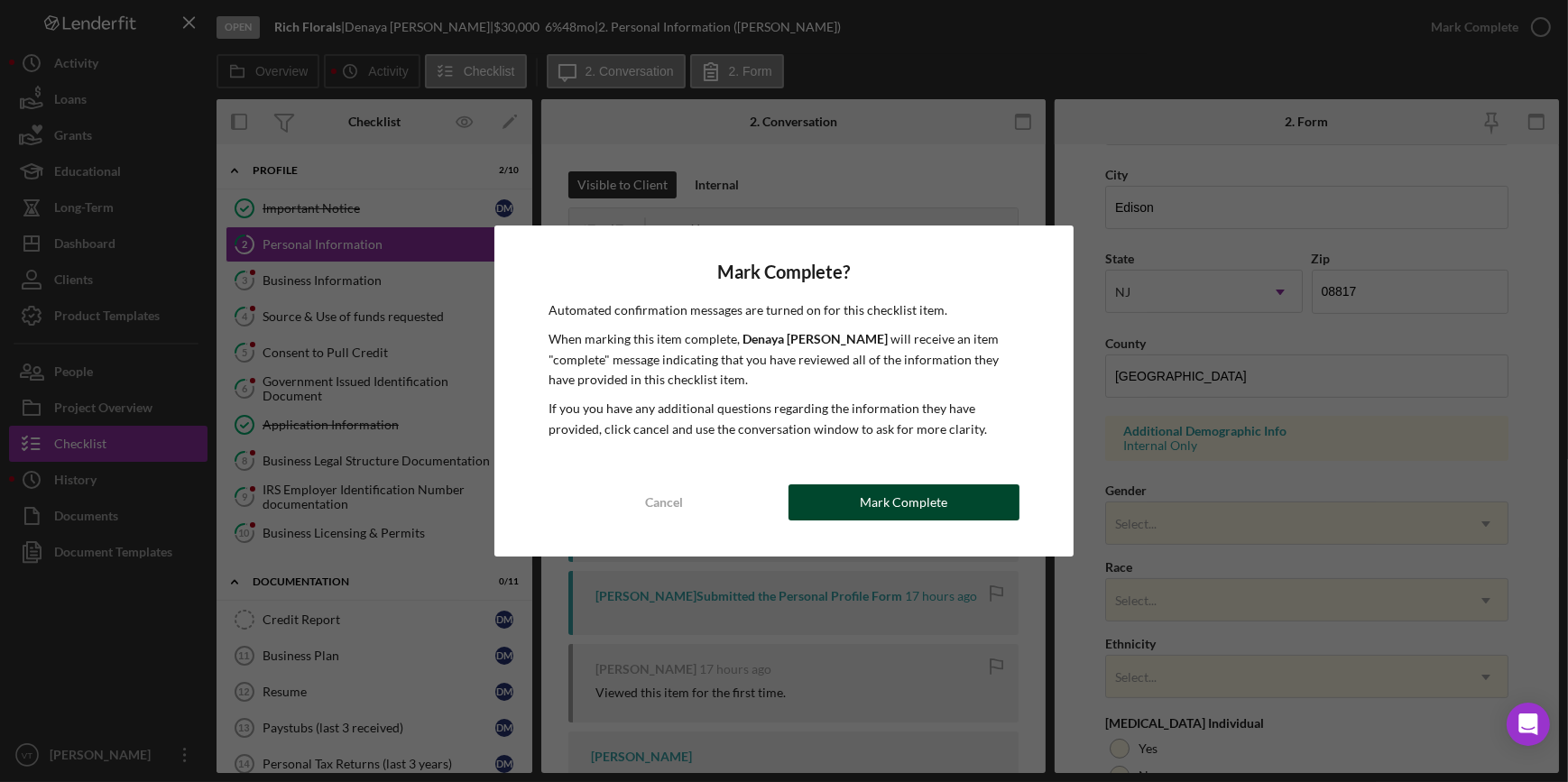
click at [838, 487] on button "Mark Complete" at bounding box center [904, 502] width 231 height 36
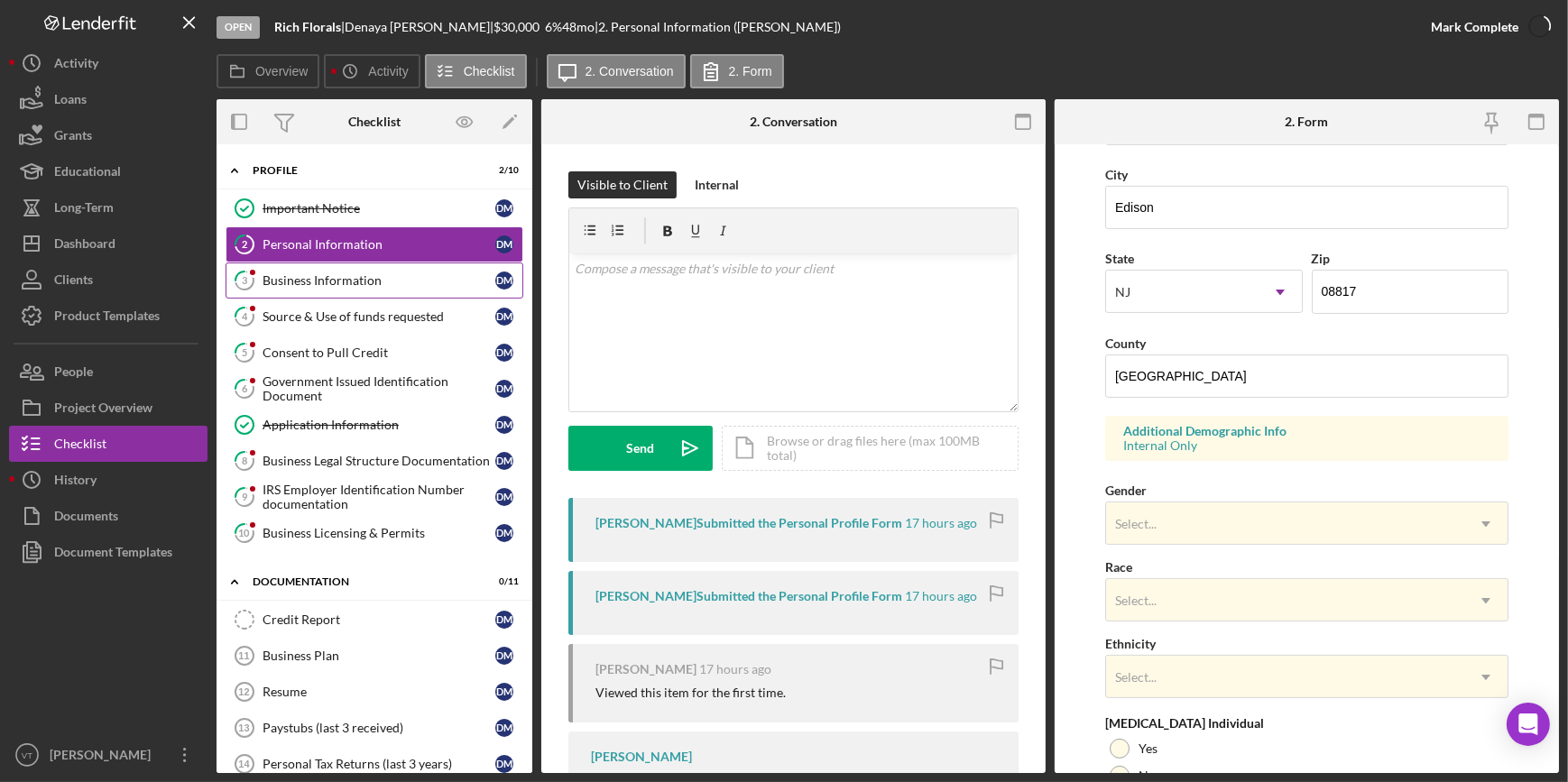
scroll to position [481, 0]
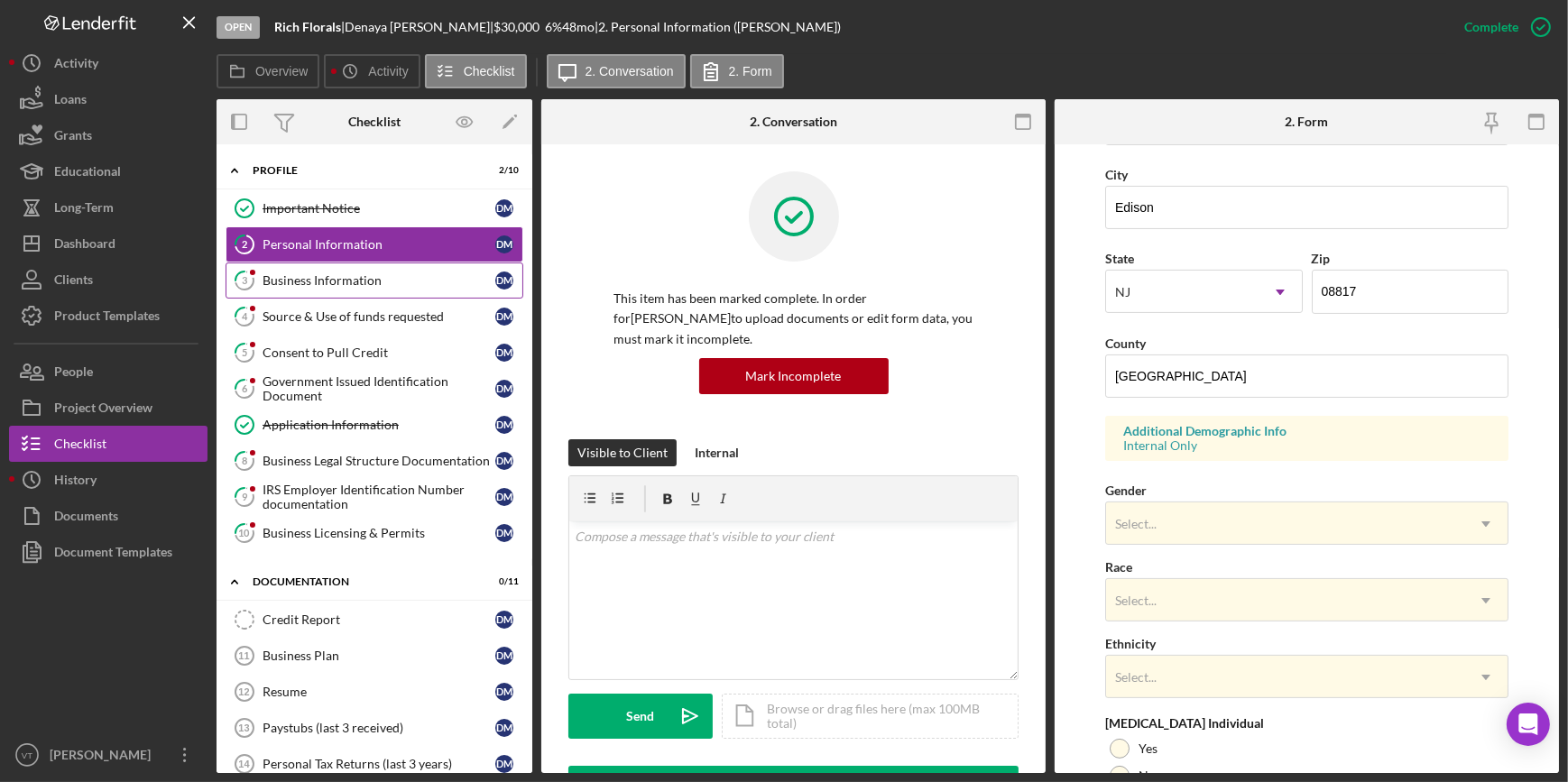
click at [372, 271] on link "3 Business Information D M" at bounding box center [374, 280] width 298 height 36
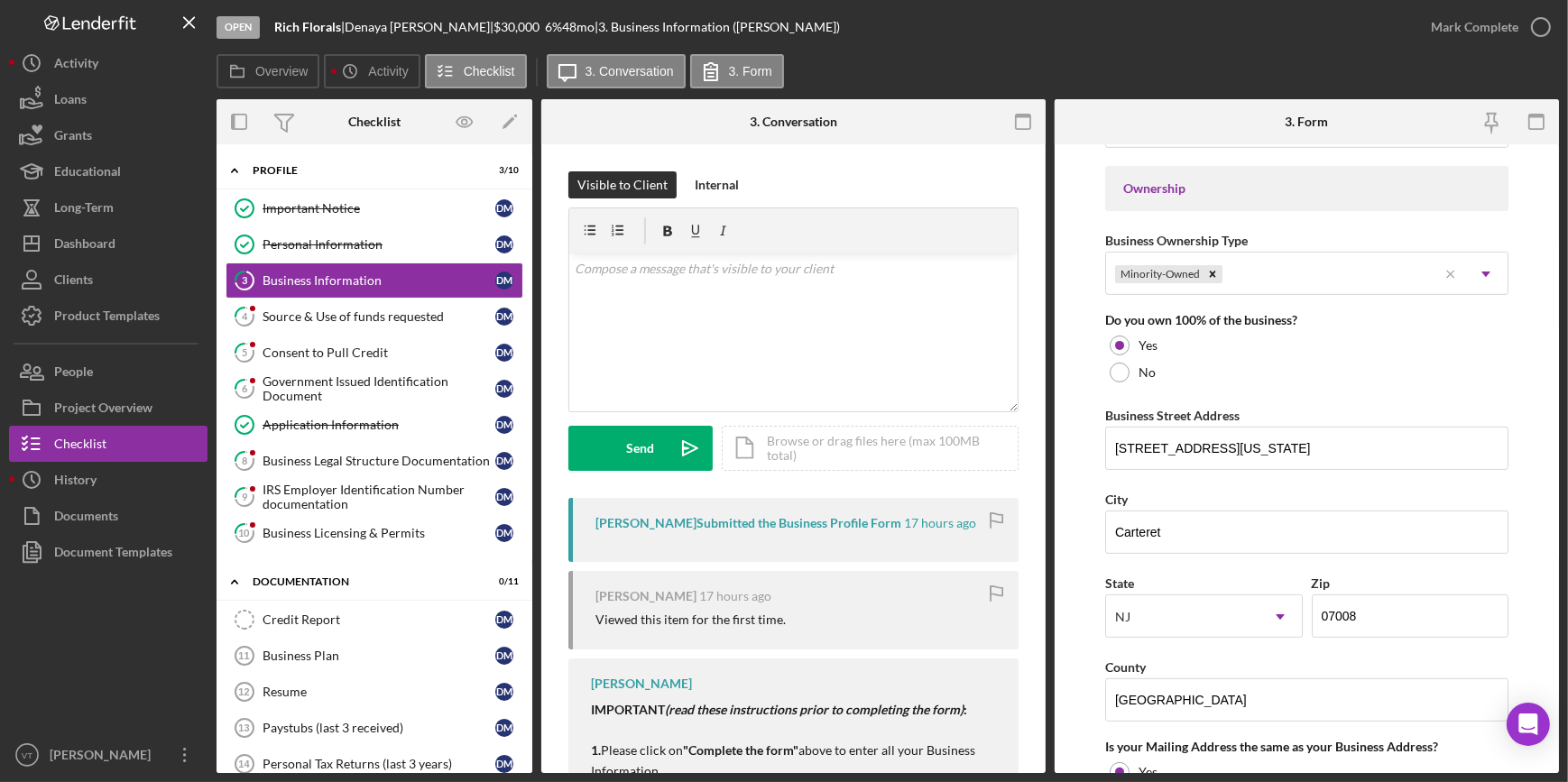
scroll to position [902, 0]
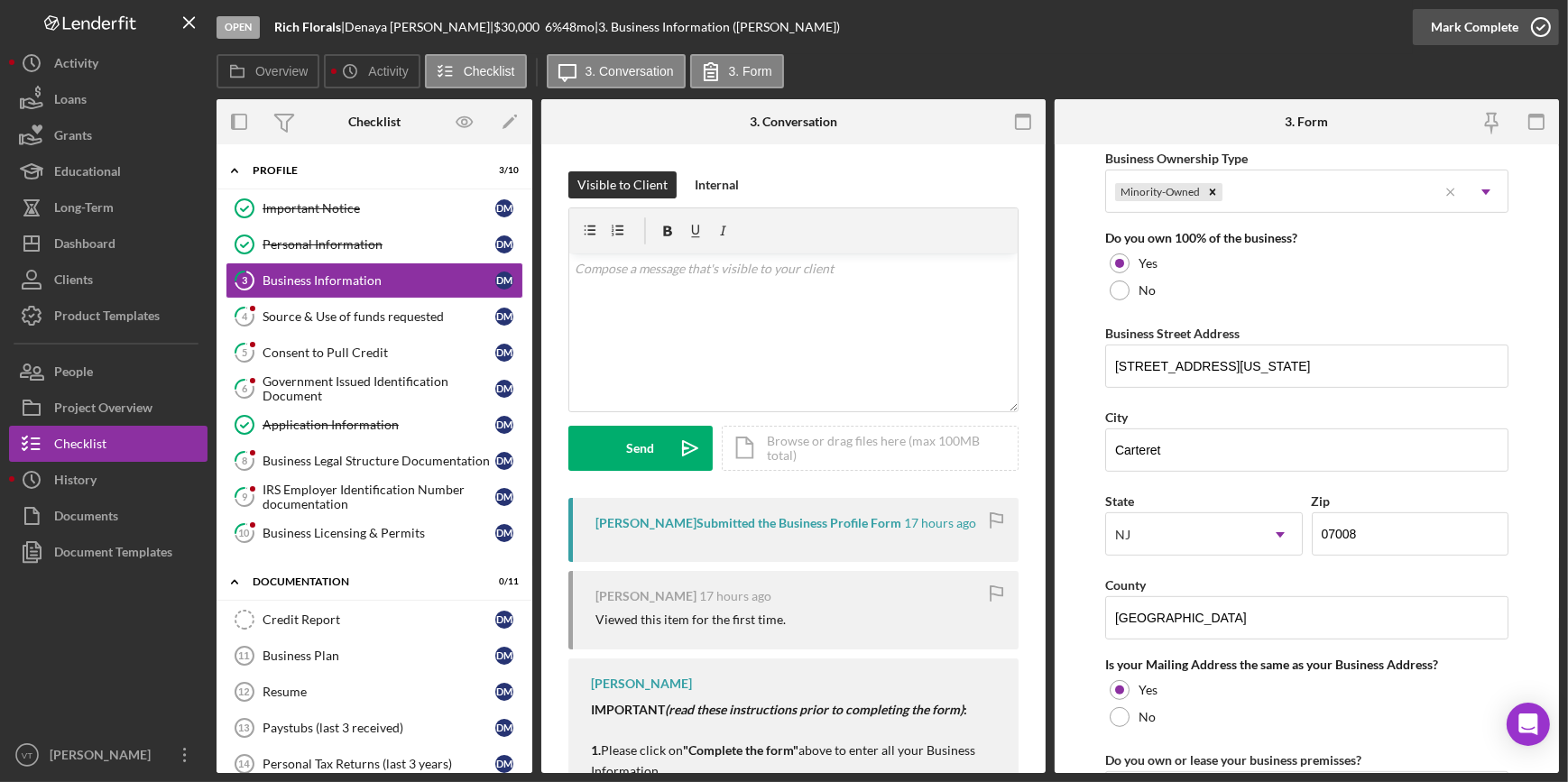
click at [1506, 26] on div "Mark Complete" at bounding box center [1475, 27] width 88 height 36
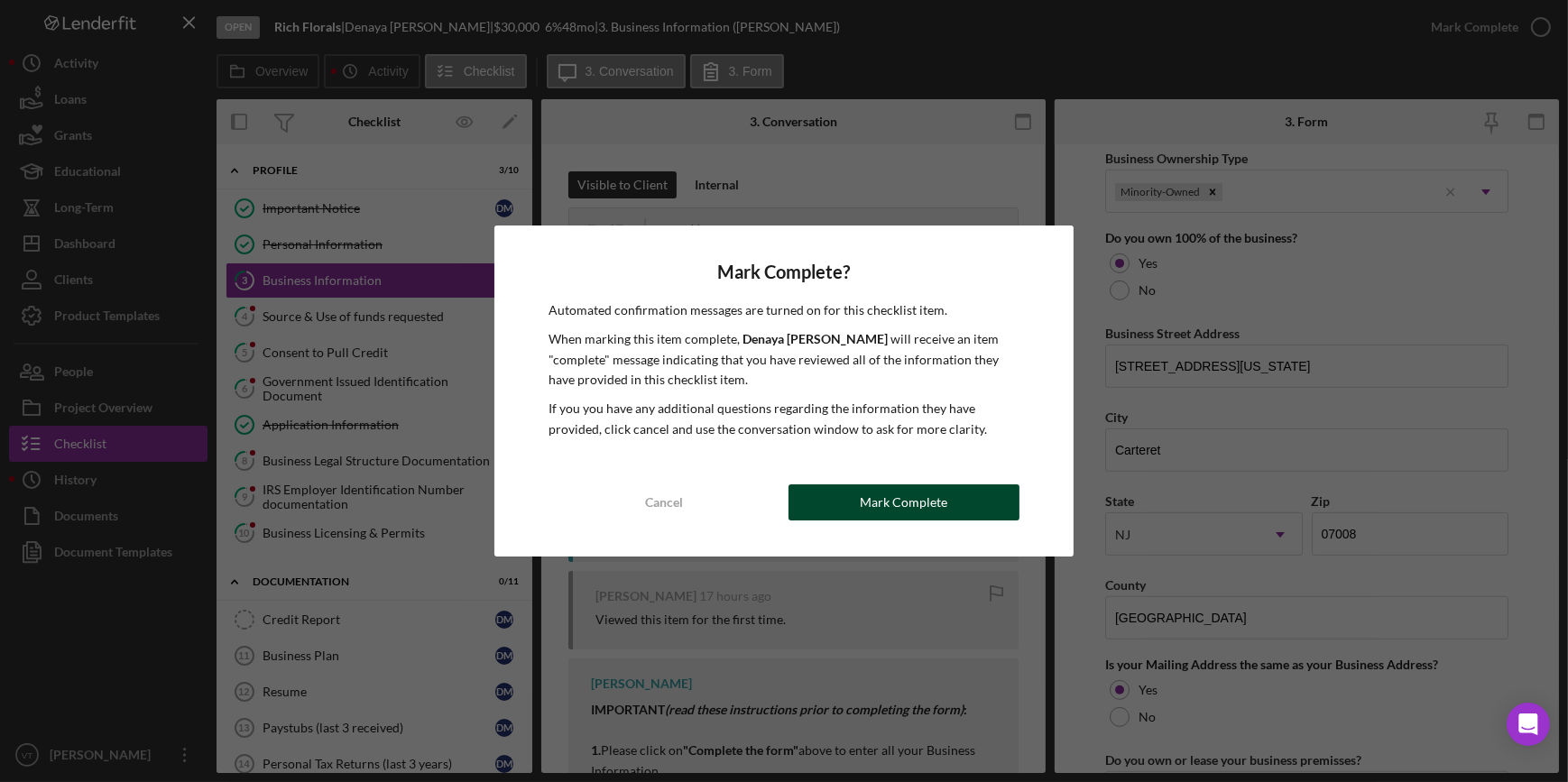
click at [841, 500] on button "Mark Complete" at bounding box center [904, 502] width 231 height 36
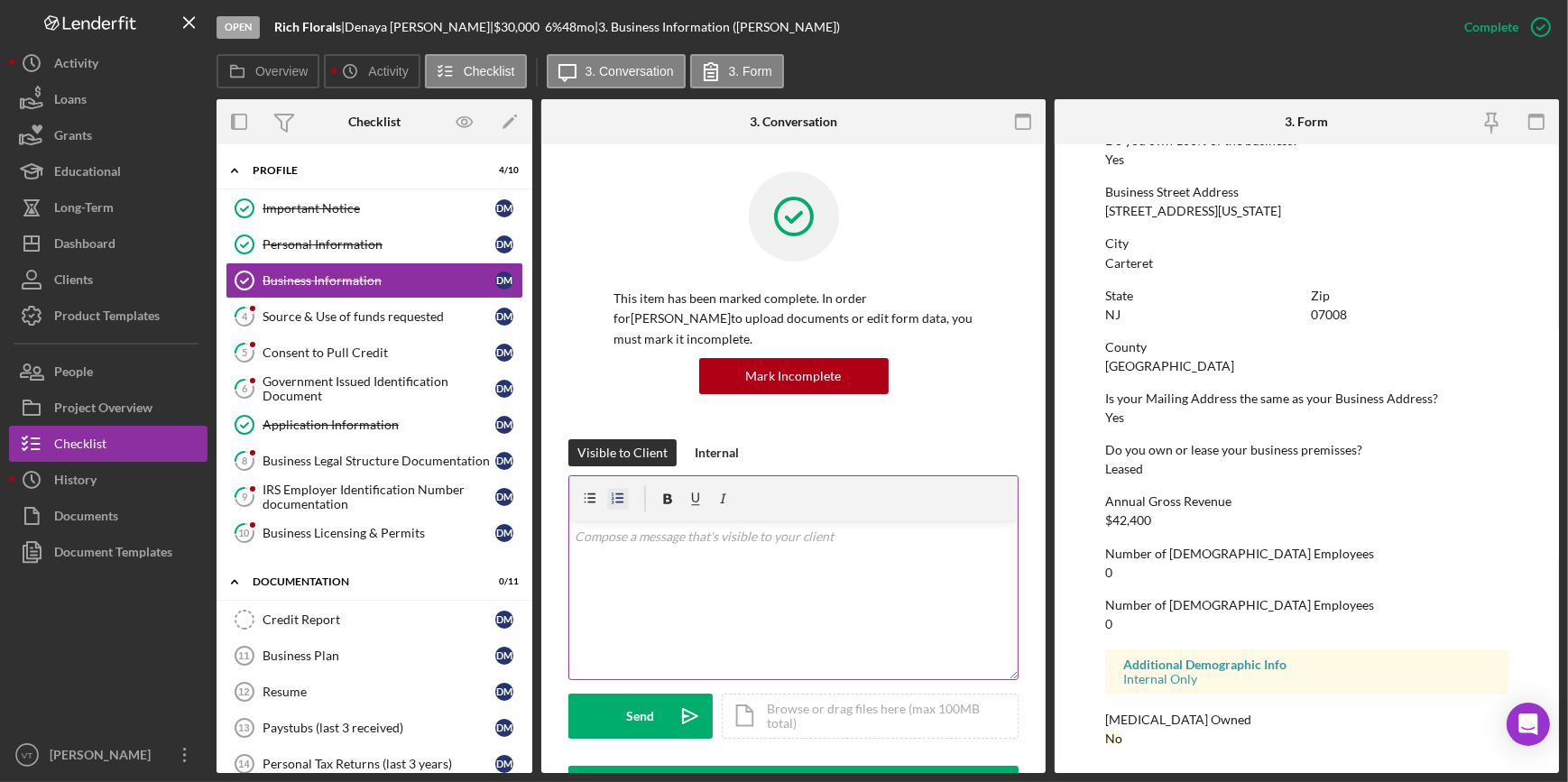
scroll to position [636, 0]
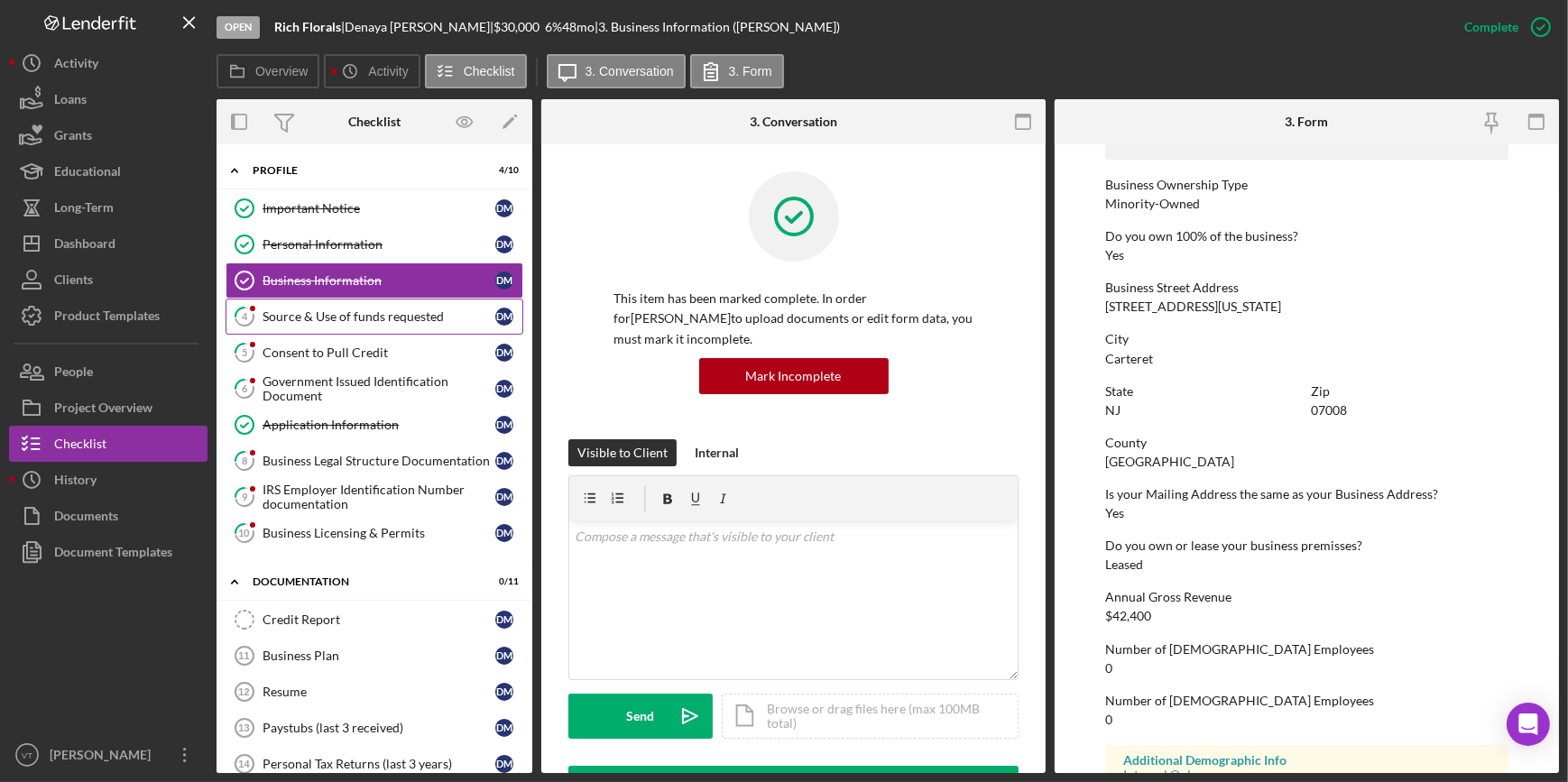
click at [316, 325] on link "4 Source & Use of funds requested D M" at bounding box center [374, 317] width 298 height 36
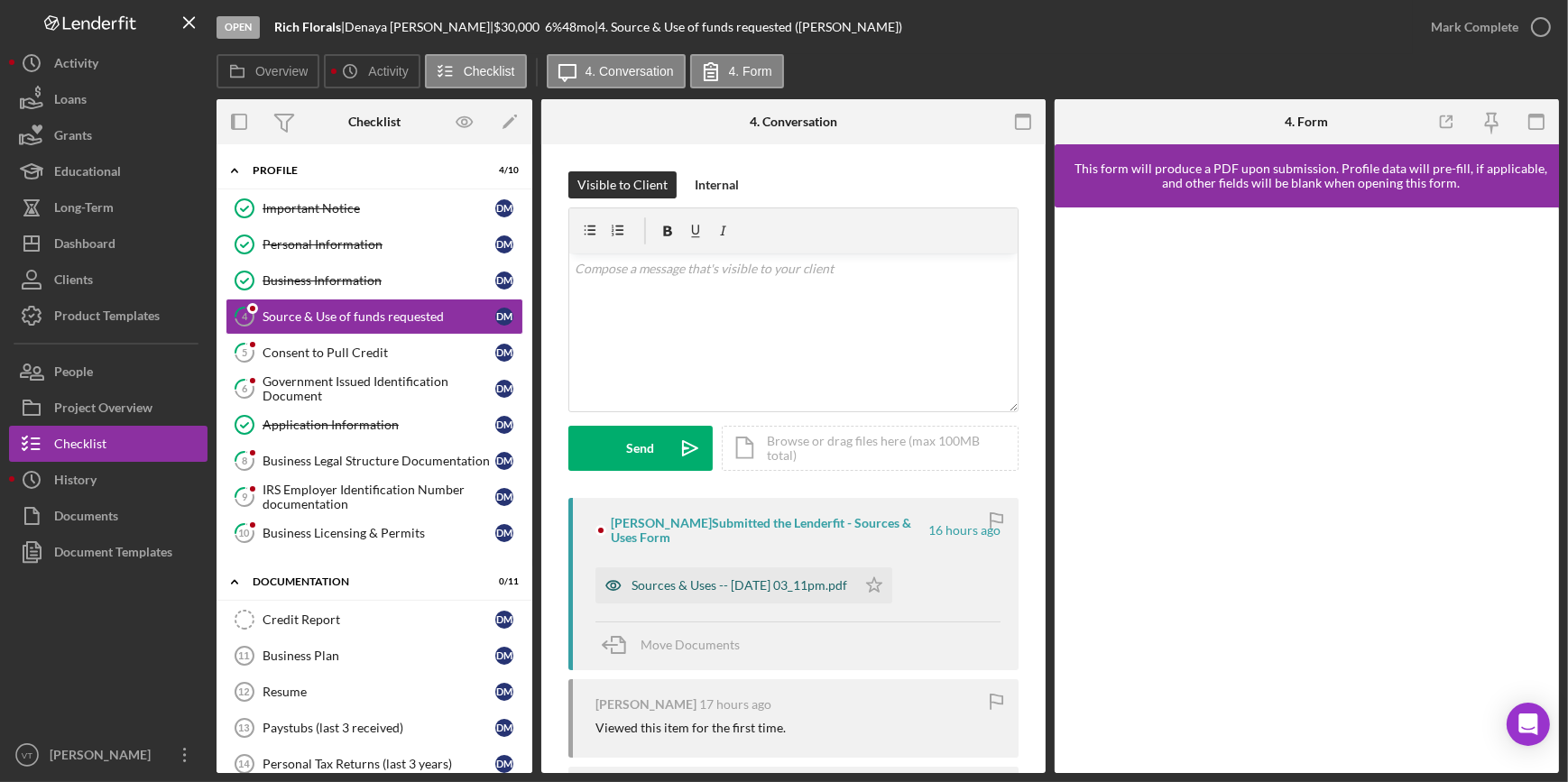
click at [834, 585] on div "Sources & Uses -- 2025-09-02 03_11pm.pdf" at bounding box center [739, 585] width 216 height 14
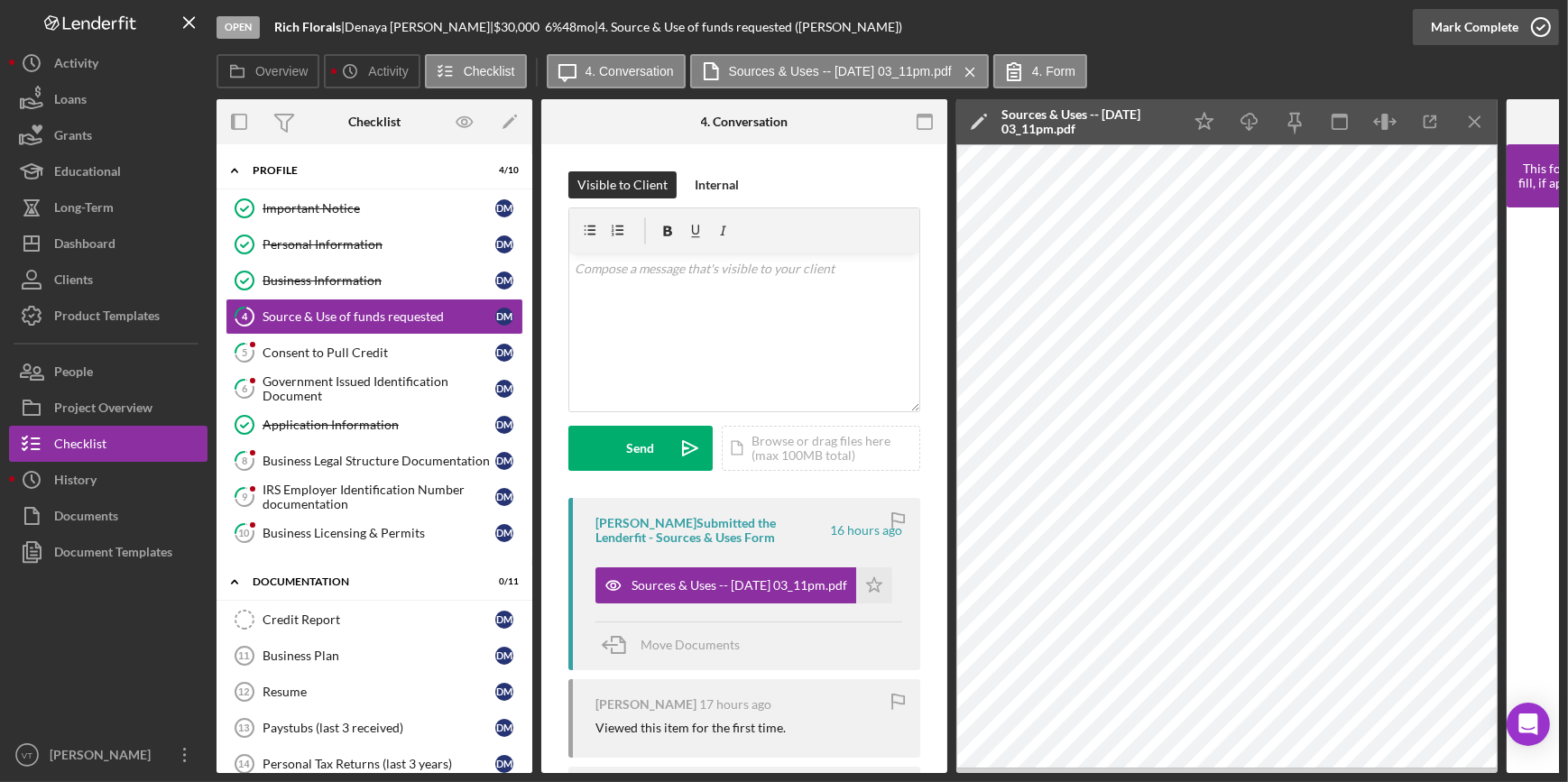
click at [1480, 24] on div "Mark Complete" at bounding box center [1475, 27] width 88 height 36
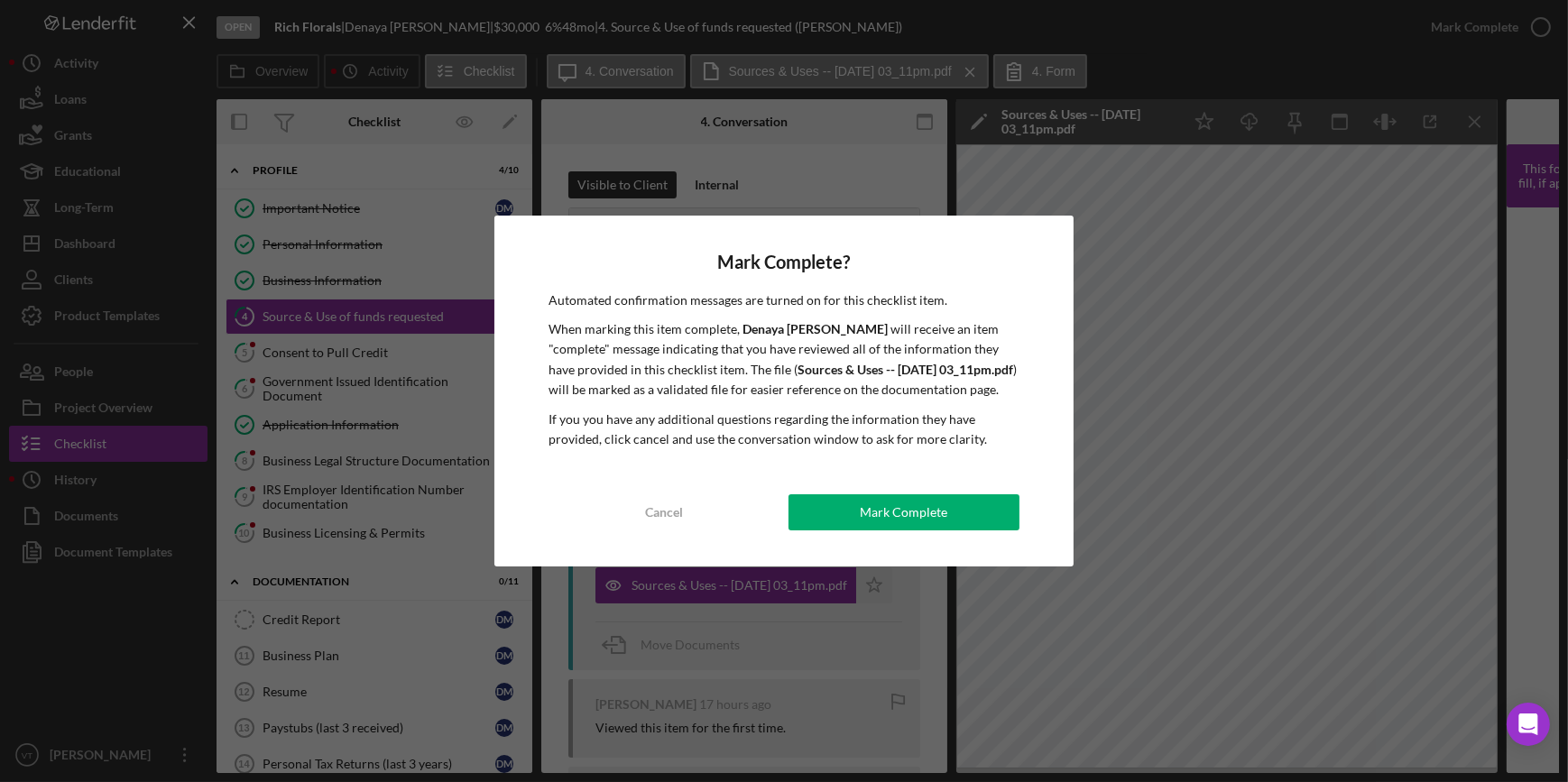
drag, startPoint x: 895, startPoint y: 521, endPoint x: 887, endPoint y: 514, distance: 10.6
click at [891, 518] on div "Mark Complete" at bounding box center [904, 512] width 88 height 36
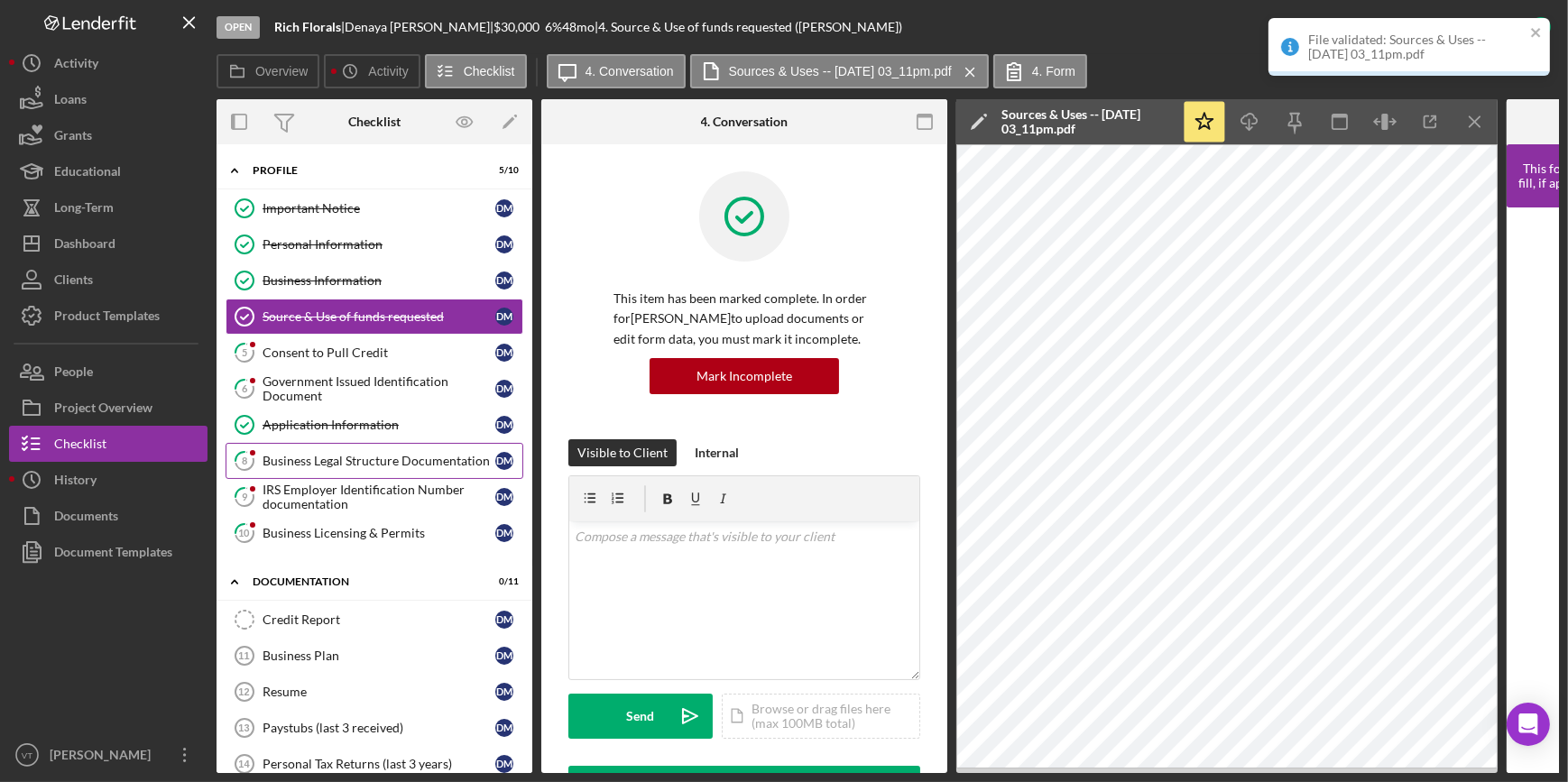
click at [335, 459] on div "Business Legal Structure Documentation" at bounding box center [378, 461] width 233 height 14
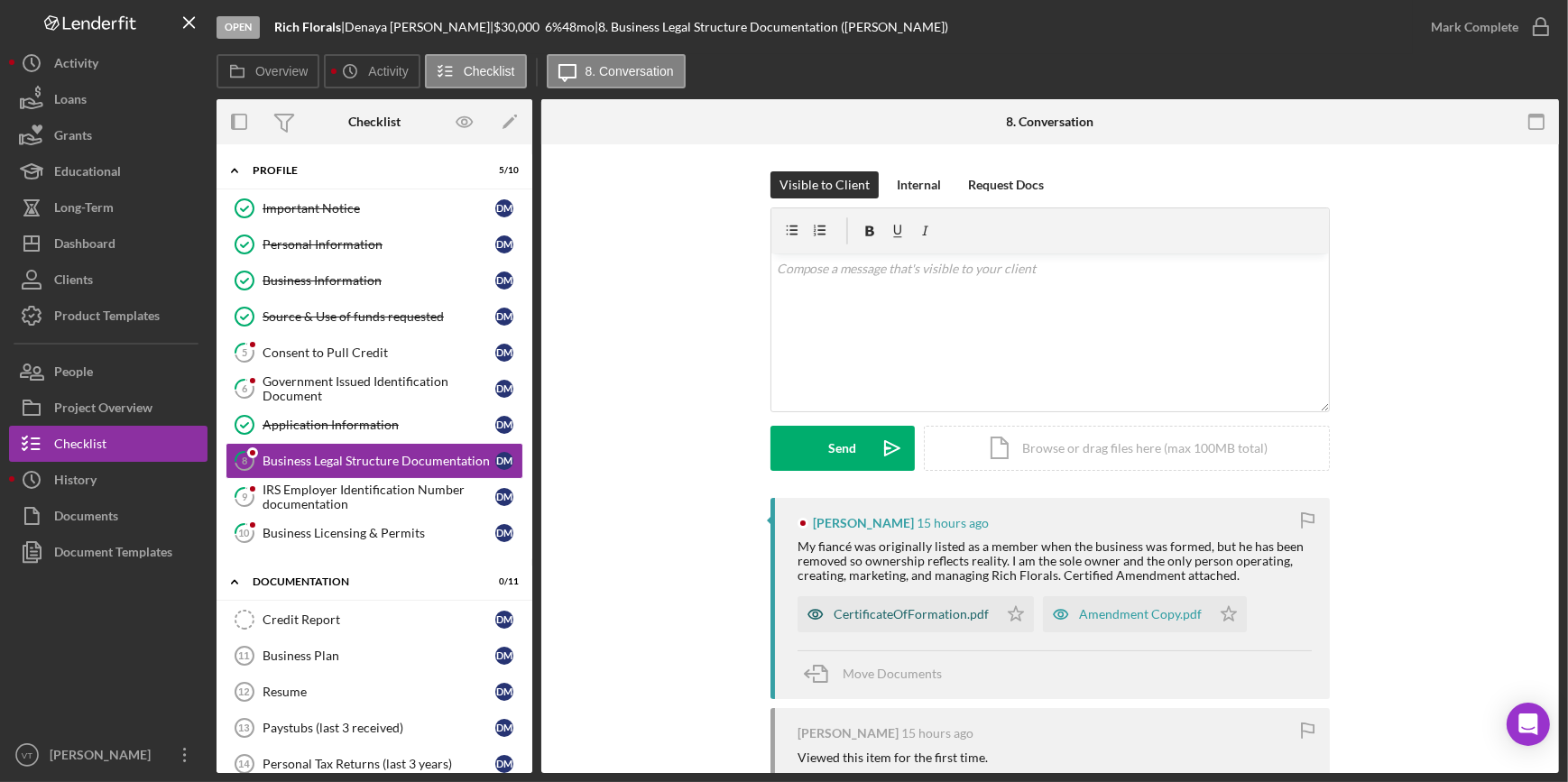
click at [923, 607] on div "CertificateOfFormation.pdf" at bounding box center [911, 614] width 155 height 14
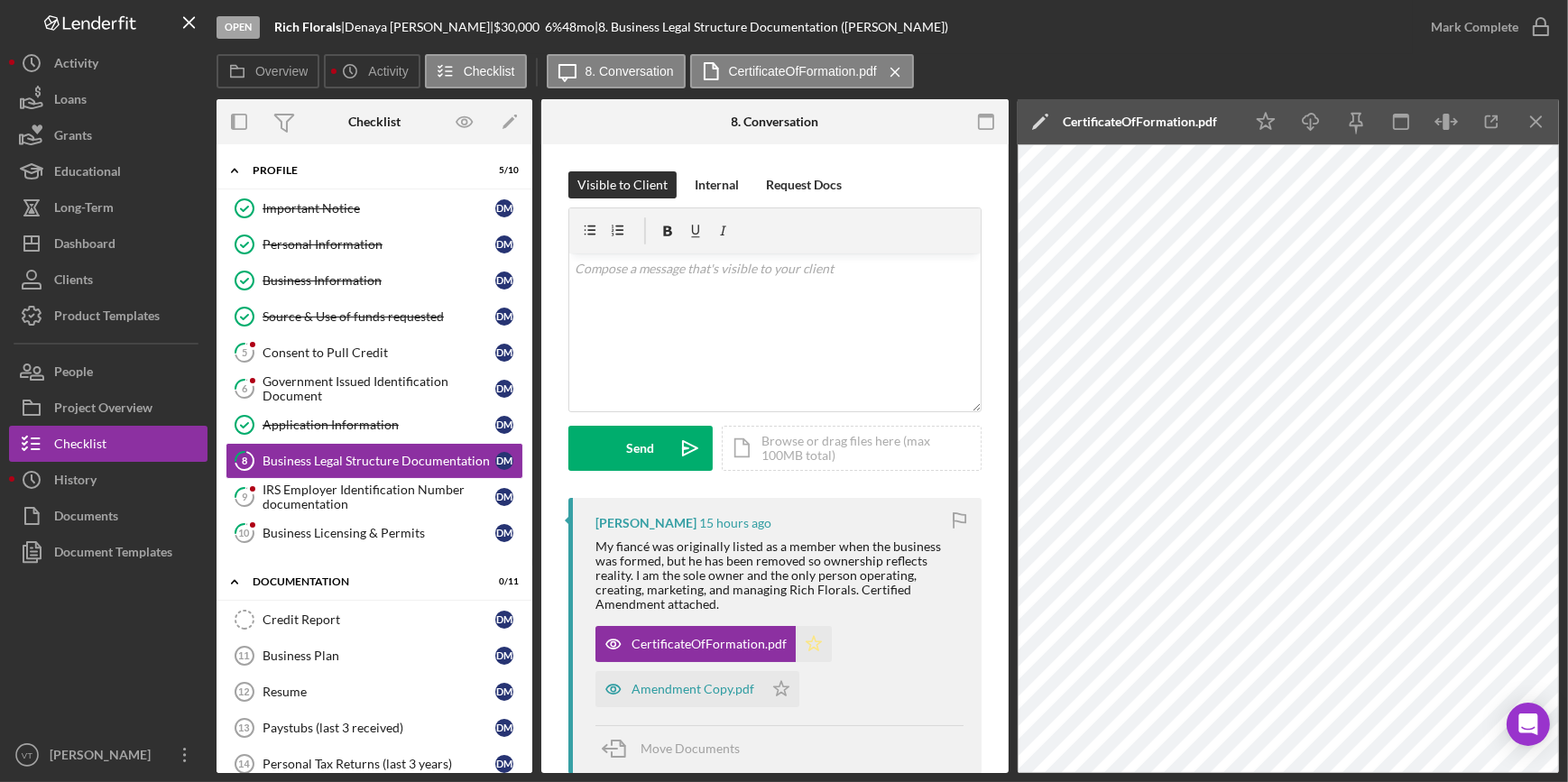
click at [806, 642] on polygon "button" at bounding box center [814, 643] width 15 height 14
click at [711, 687] on div "Amendment Copy.pdf" at bounding box center [692, 689] width 122 height 14
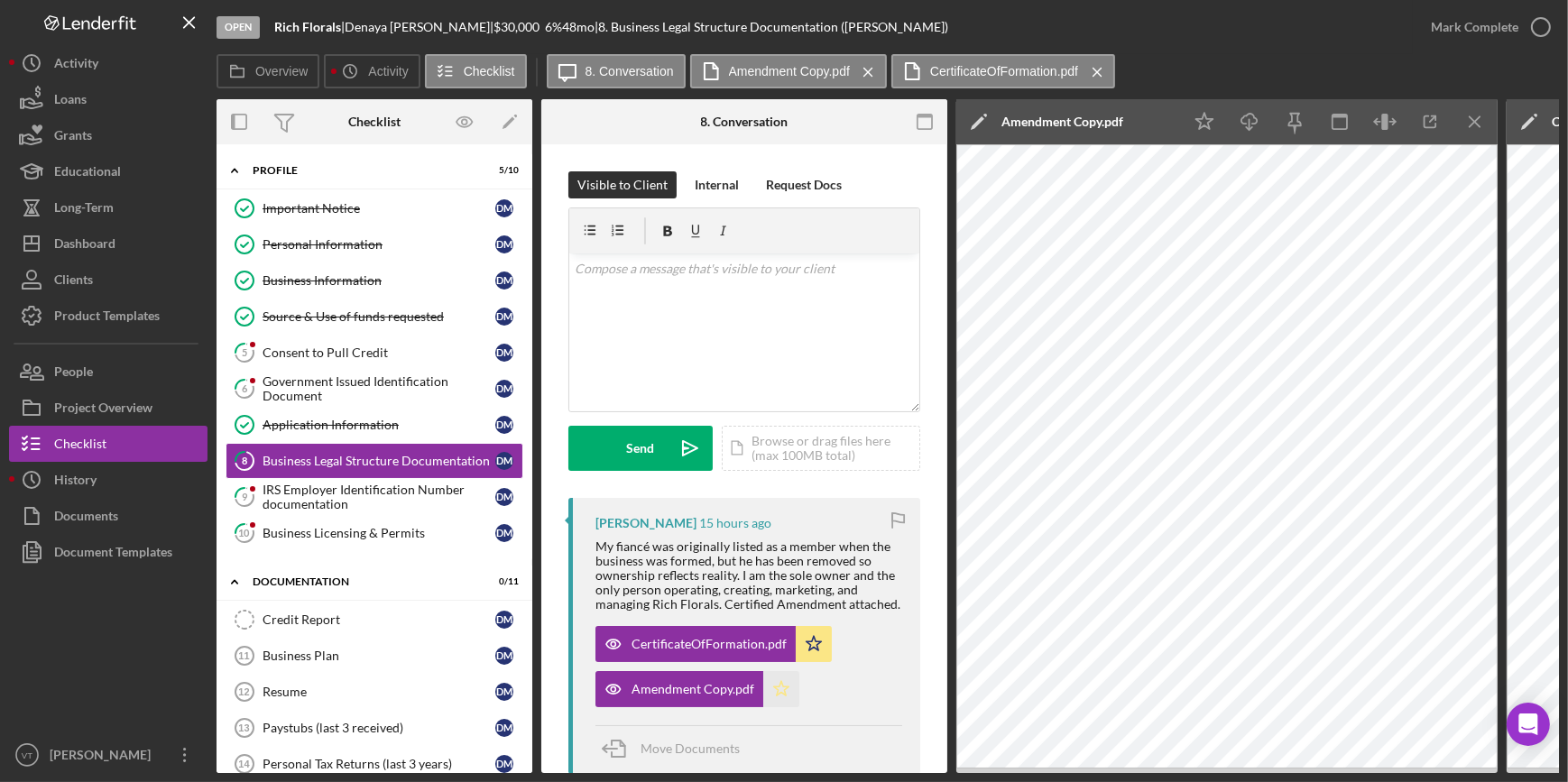
click at [779, 684] on polygon "button" at bounding box center [781, 688] width 15 height 14
click at [1465, 19] on div "Mark Complete" at bounding box center [1475, 27] width 88 height 36
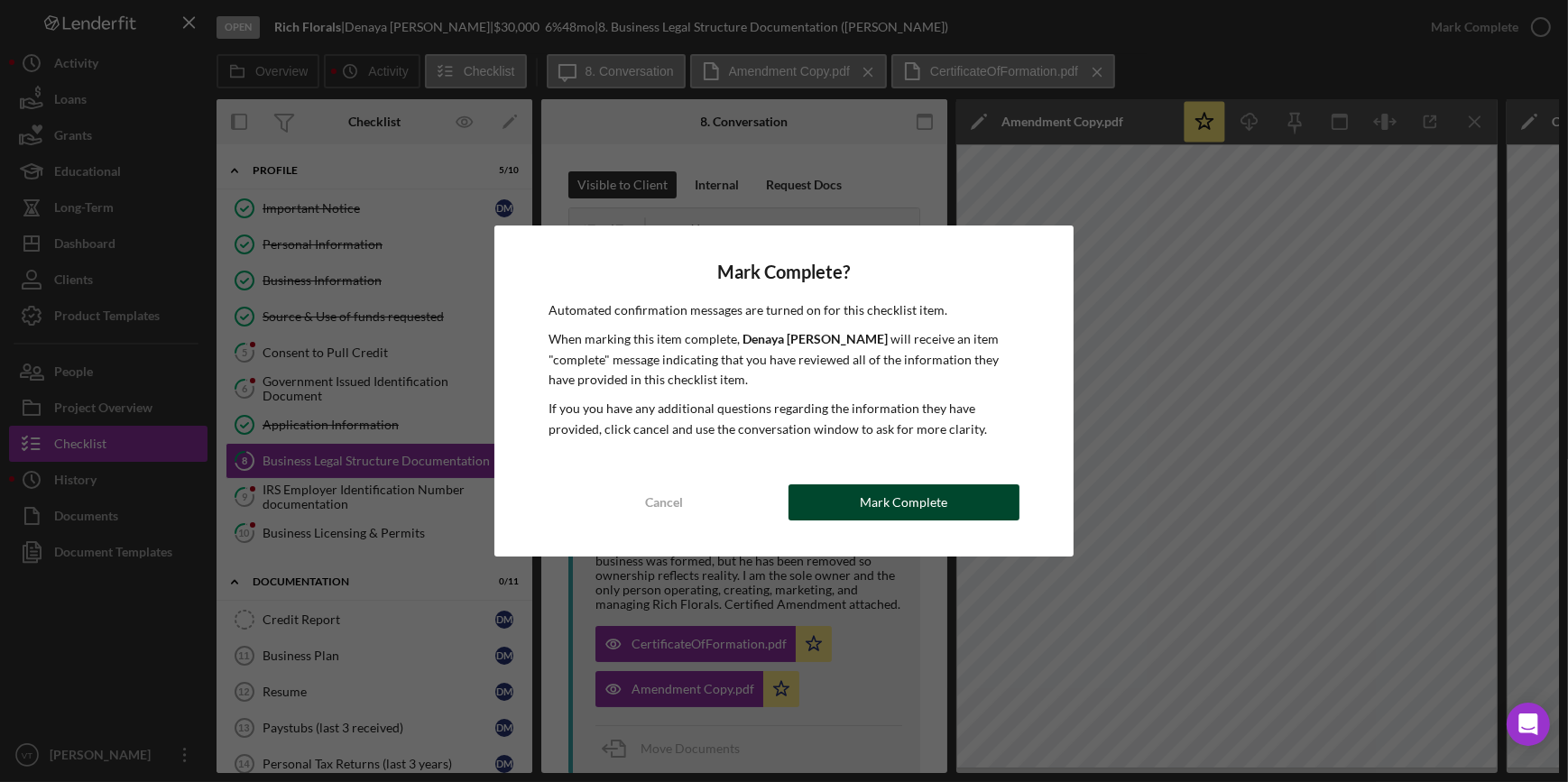
click at [831, 498] on button "Mark Complete" at bounding box center [904, 502] width 231 height 36
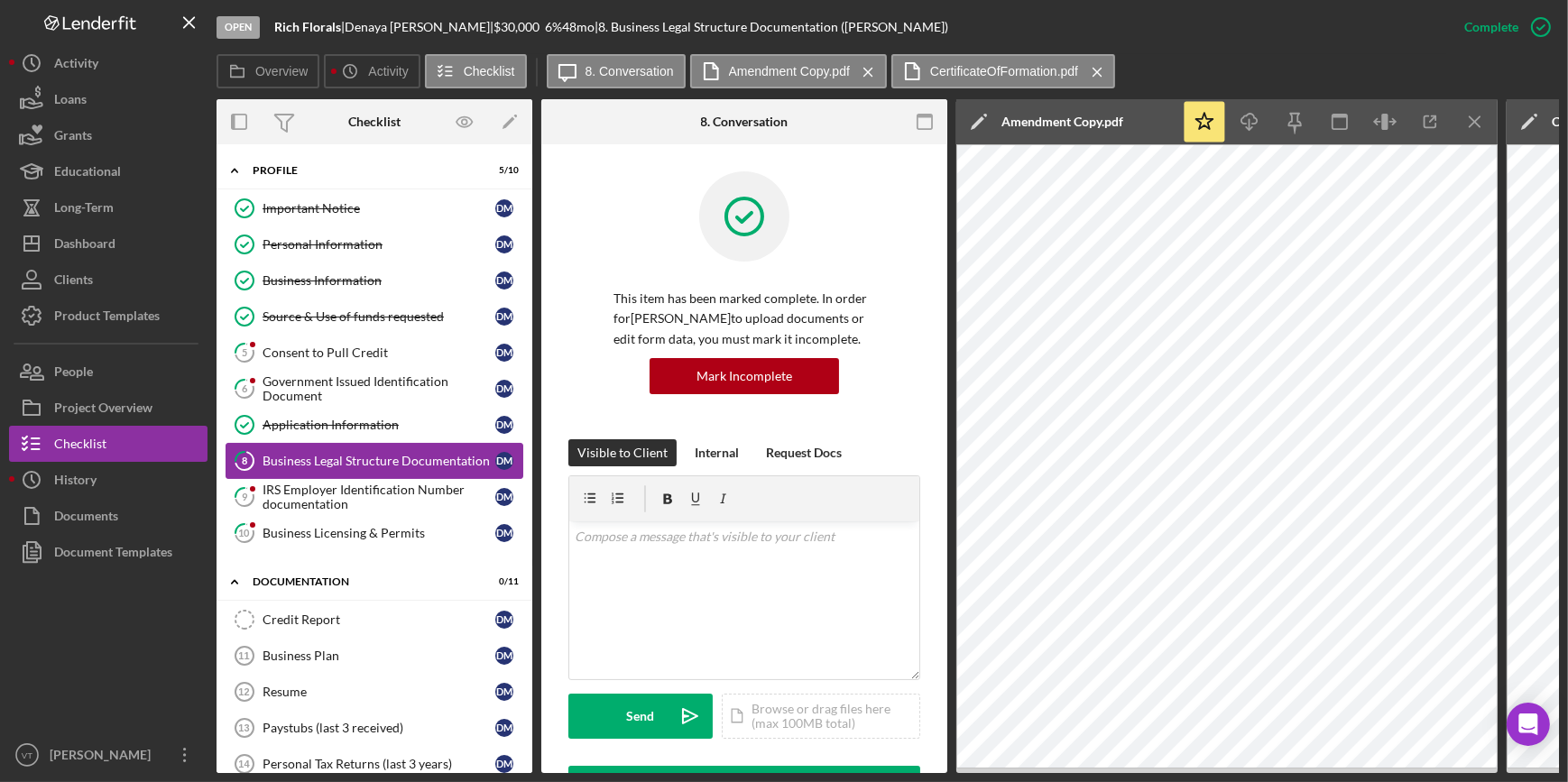
click at [409, 476] on link "8 Business Legal Structure Documentation D M" at bounding box center [374, 461] width 298 height 36
click at [393, 487] on div "IRS Employer Identification Number documentation" at bounding box center [378, 496] width 233 height 29
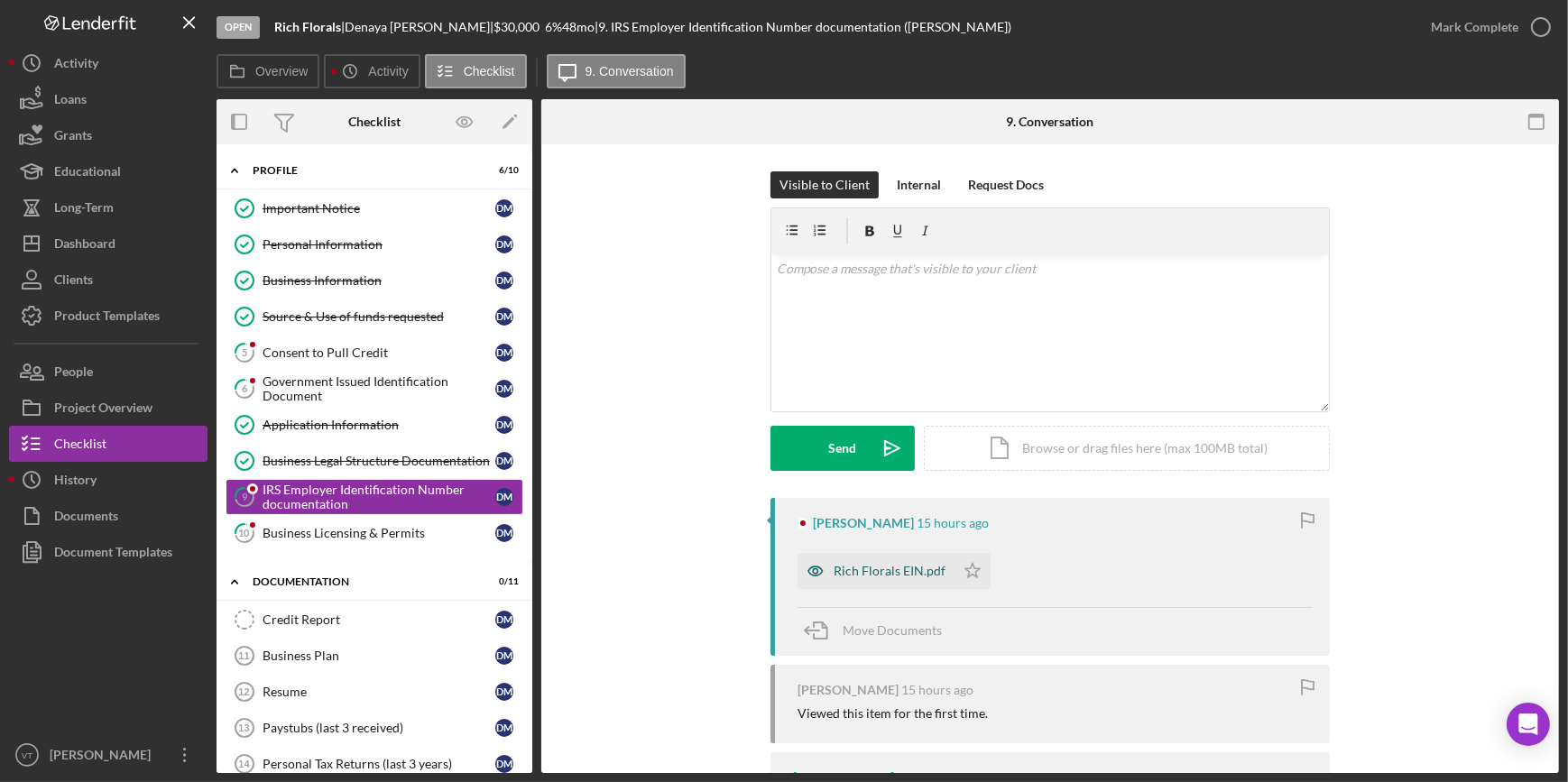
click at [865, 565] on div "Rich Florals EIN.pdf" at bounding box center [890, 570] width 112 height 14
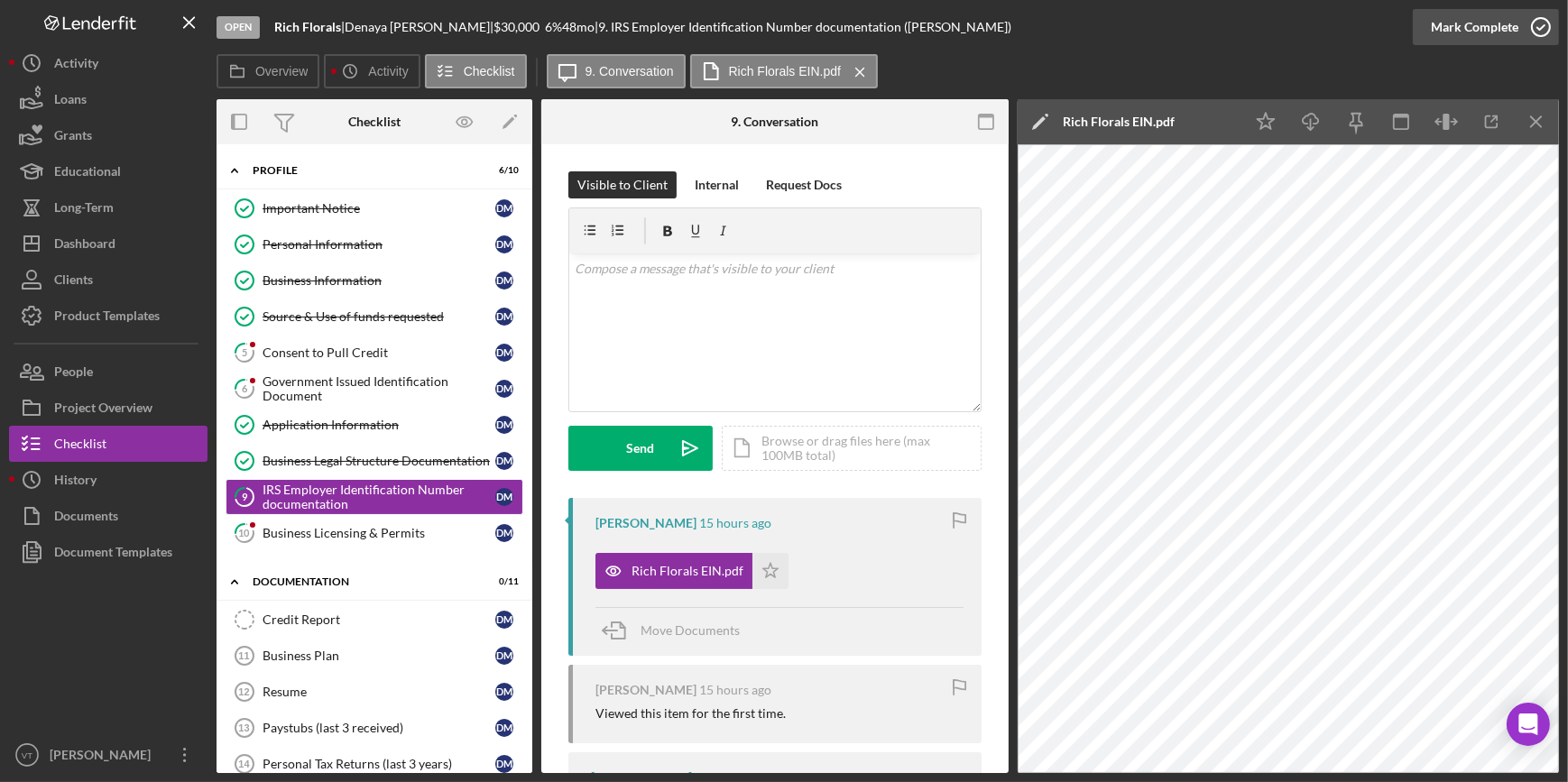
click at [1460, 31] on div "Mark Complete" at bounding box center [1475, 27] width 88 height 36
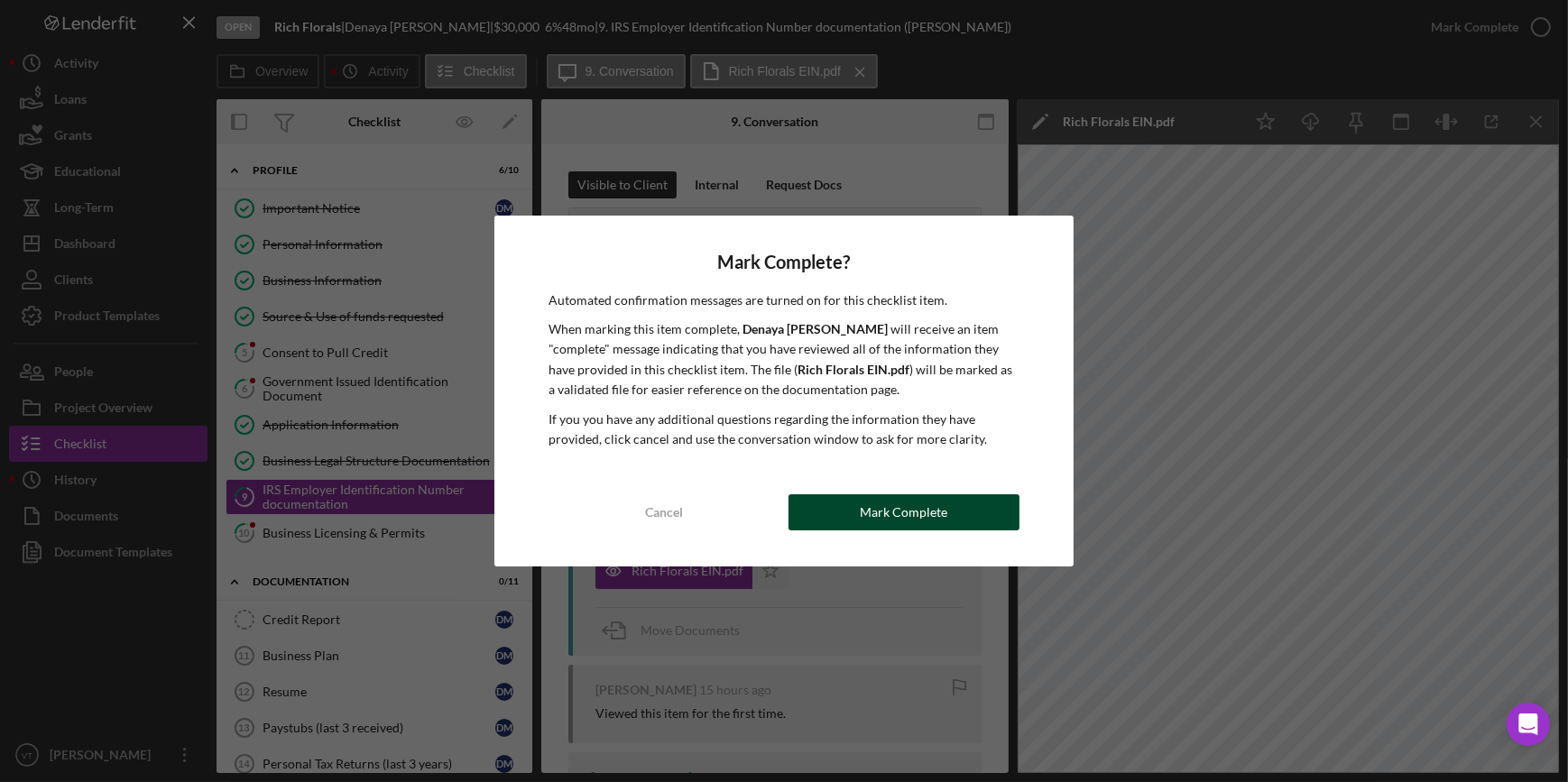
click at [824, 523] on button "Mark Complete" at bounding box center [904, 512] width 231 height 36
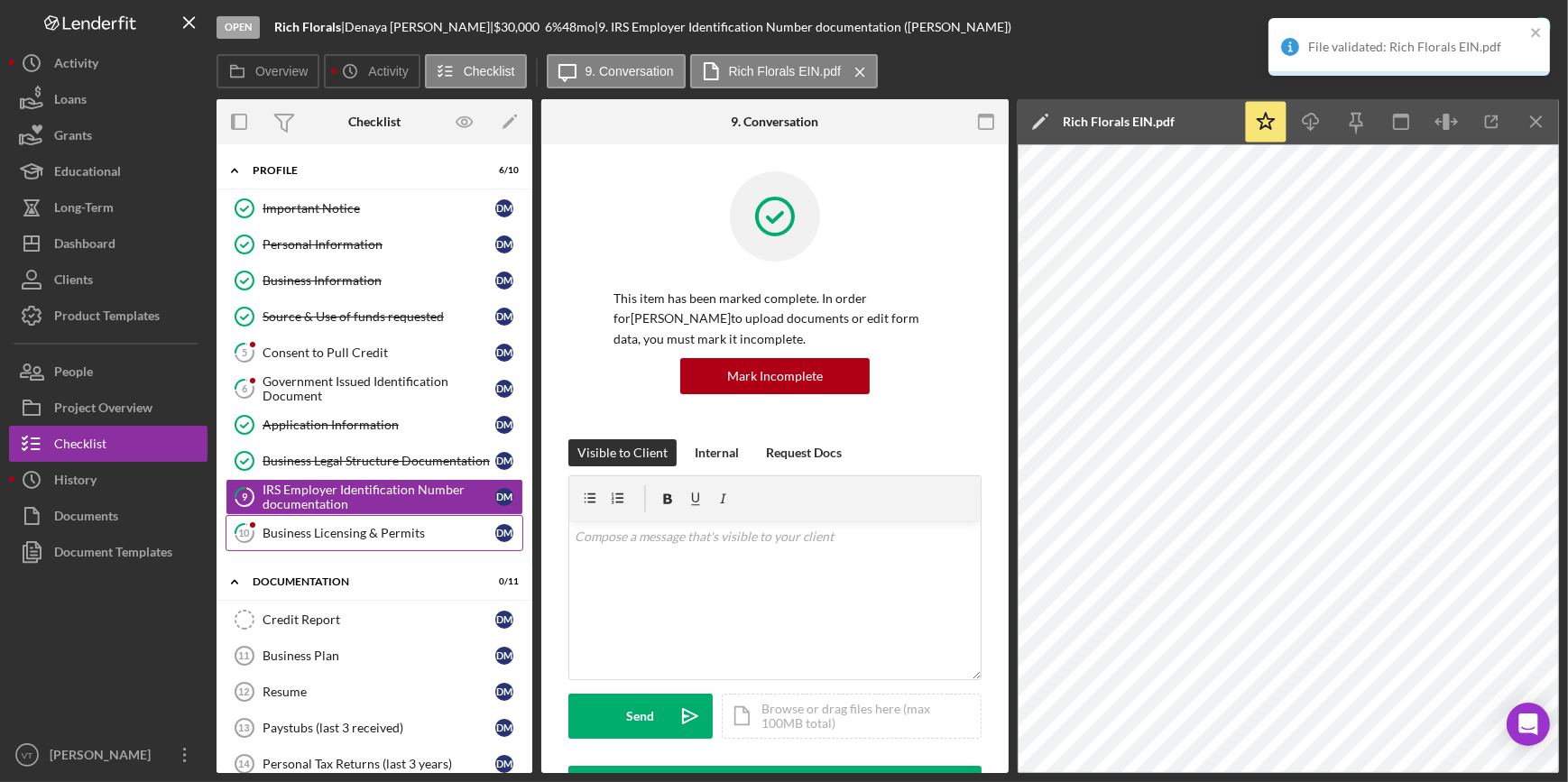
click at [363, 526] on div "Business Licensing & Permits" at bounding box center [378, 533] width 233 height 14
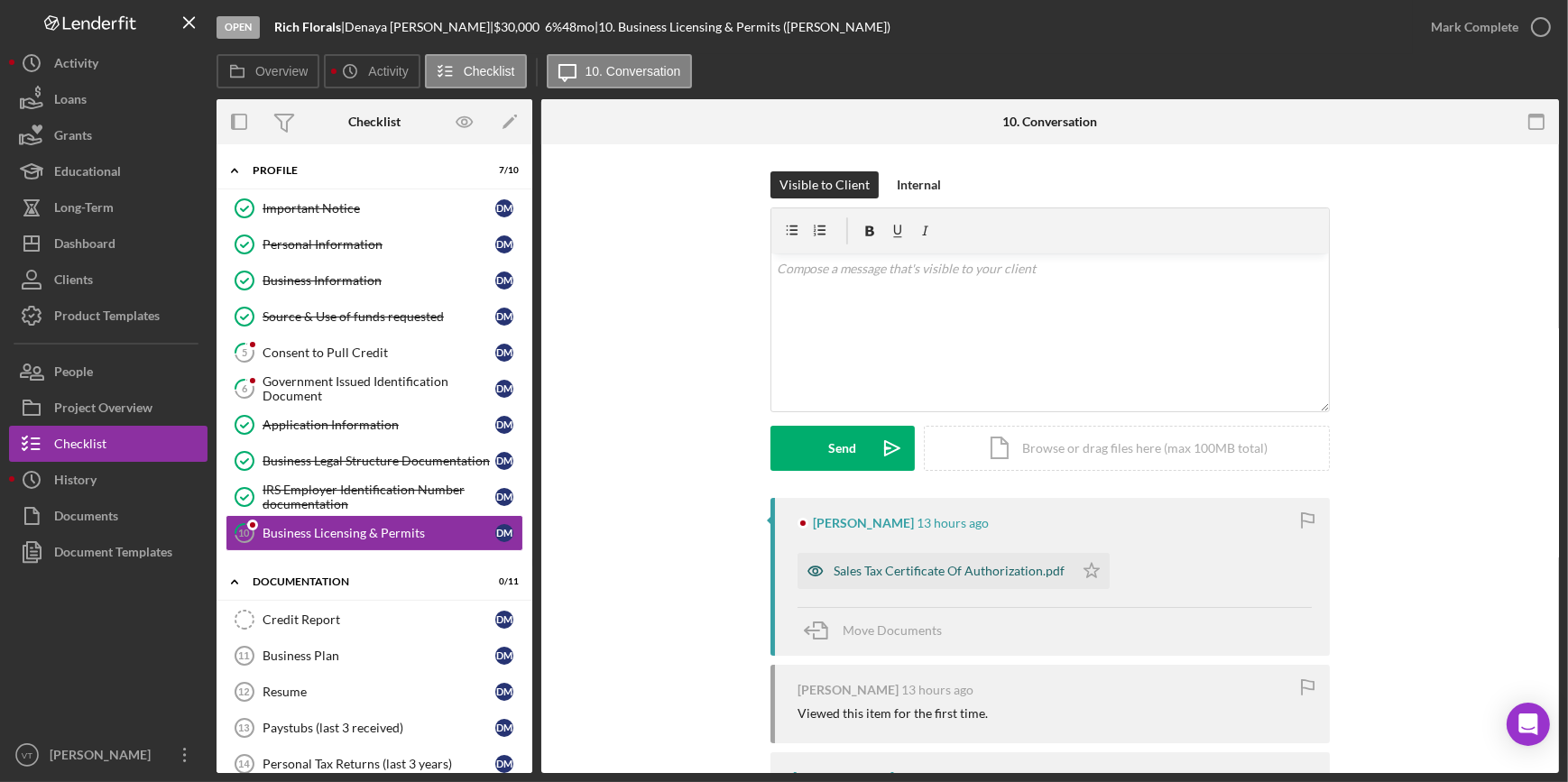
click at [920, 579] on div "Sales Tax Certificate Of Authorization.pdf" at bounding box center [934, 571] width 276 height 36
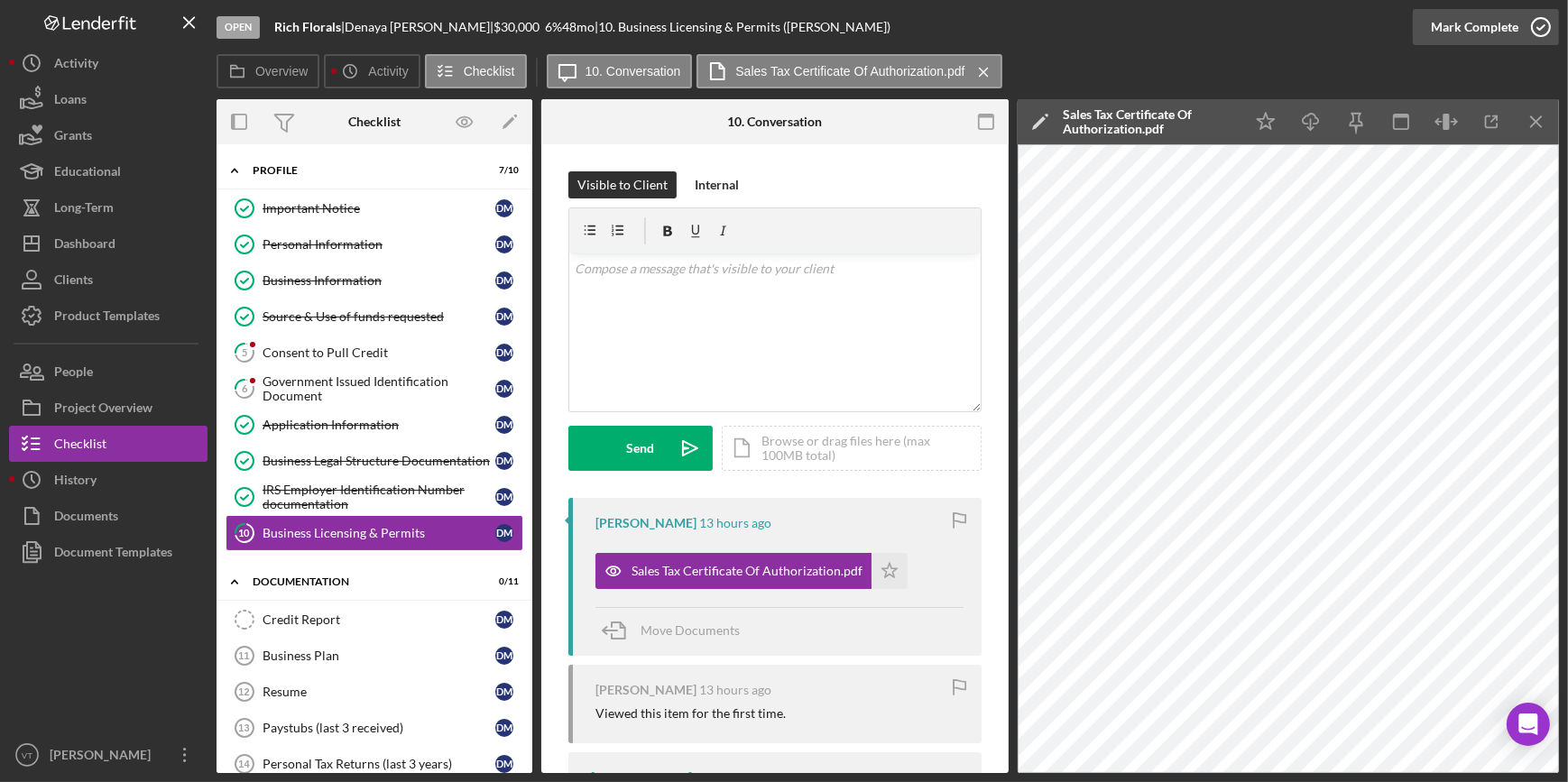
click at [1505, 16] on div "Mark Complete" at bounding box center [1475, 27] width 88 height 36
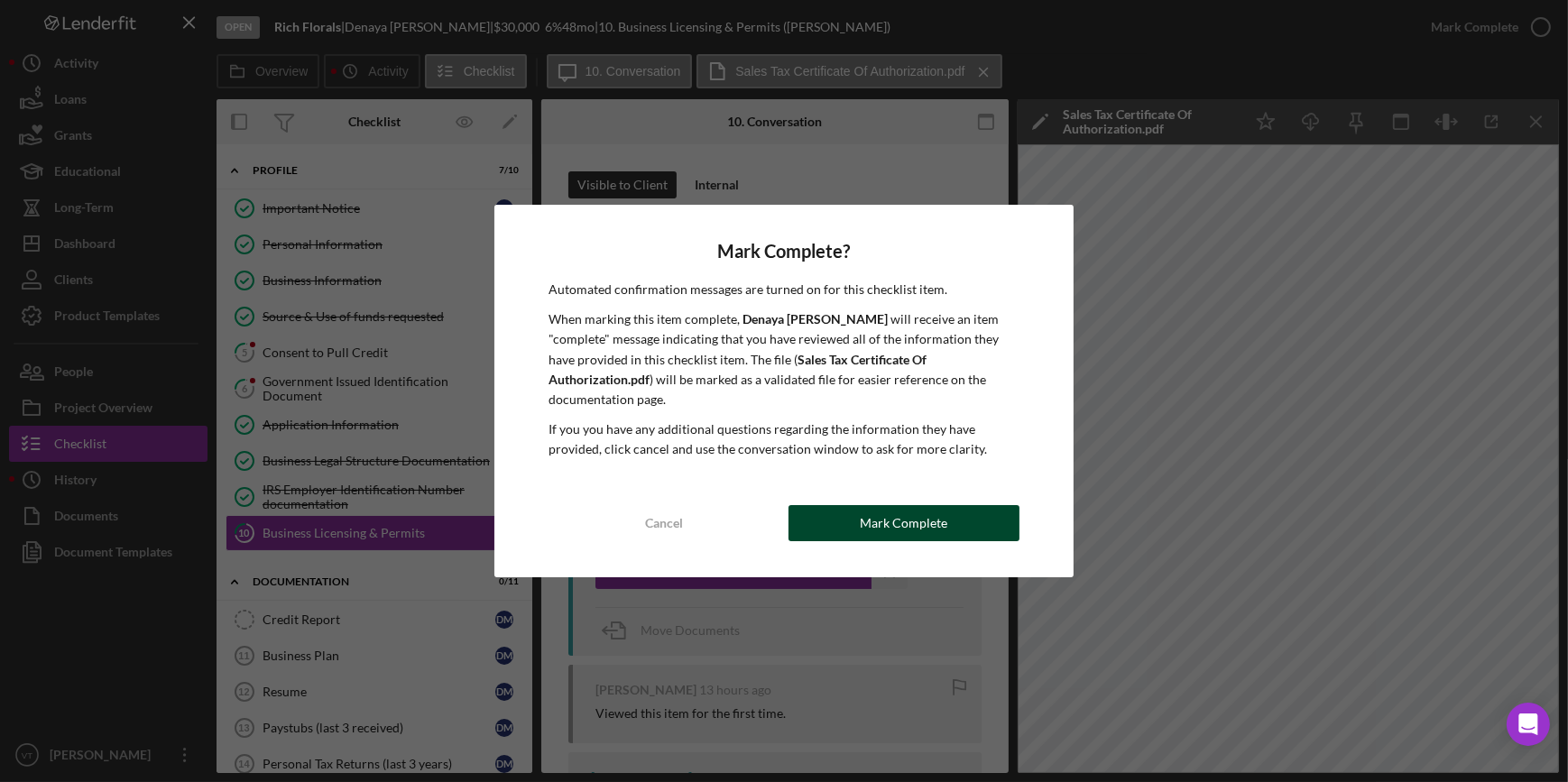
click at [929, 514] on div "Mark Complete" at bounding box center [904, 523] width 88 height 36
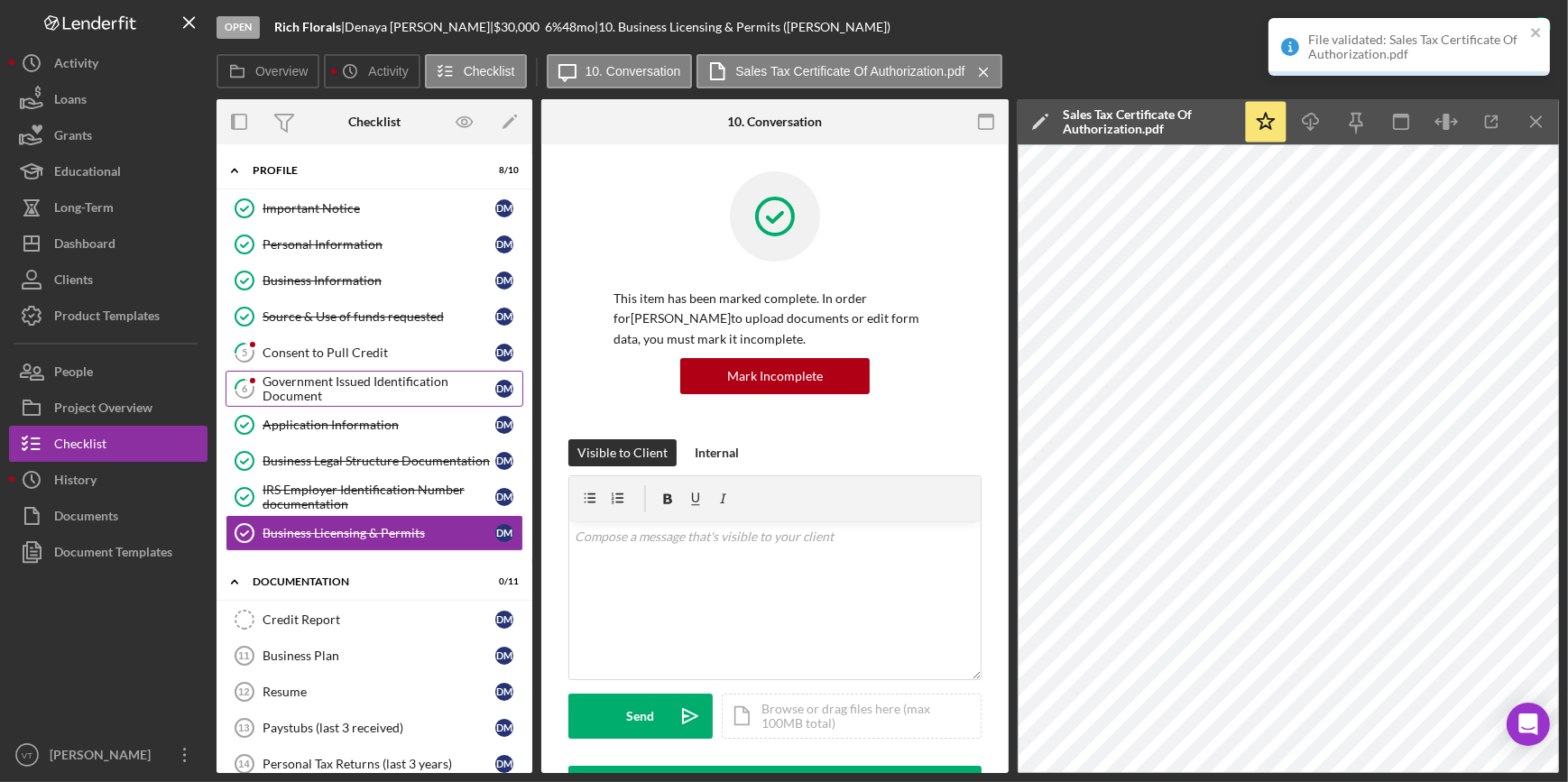
click at [309, 391] on div "Government Issued Identification Document" at bounding box center [378, 389] width 233 height 29
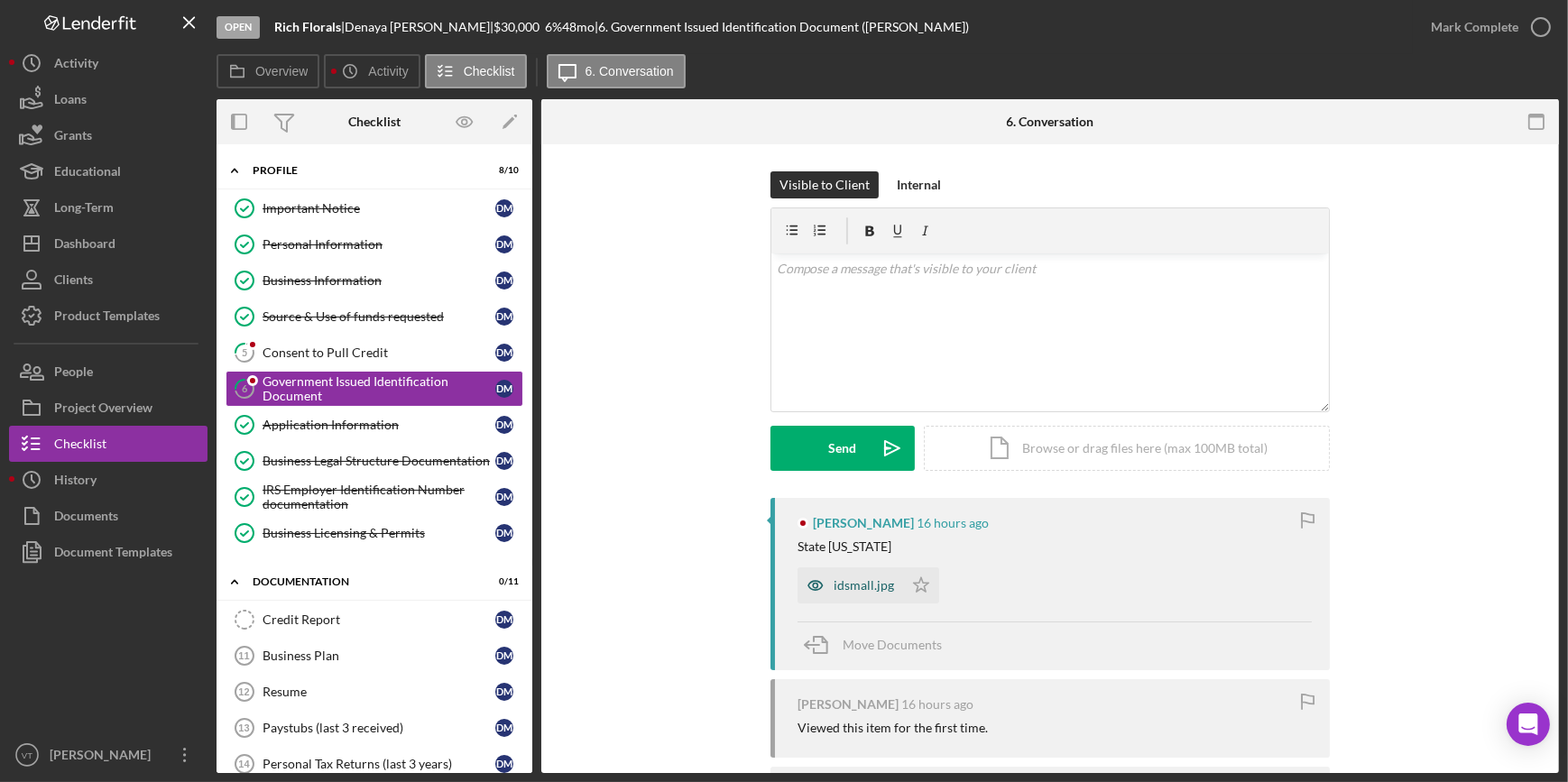
click at [834, 581] on div "idsmall.jpg" at bounding box center [863, 585] width 61 height 14
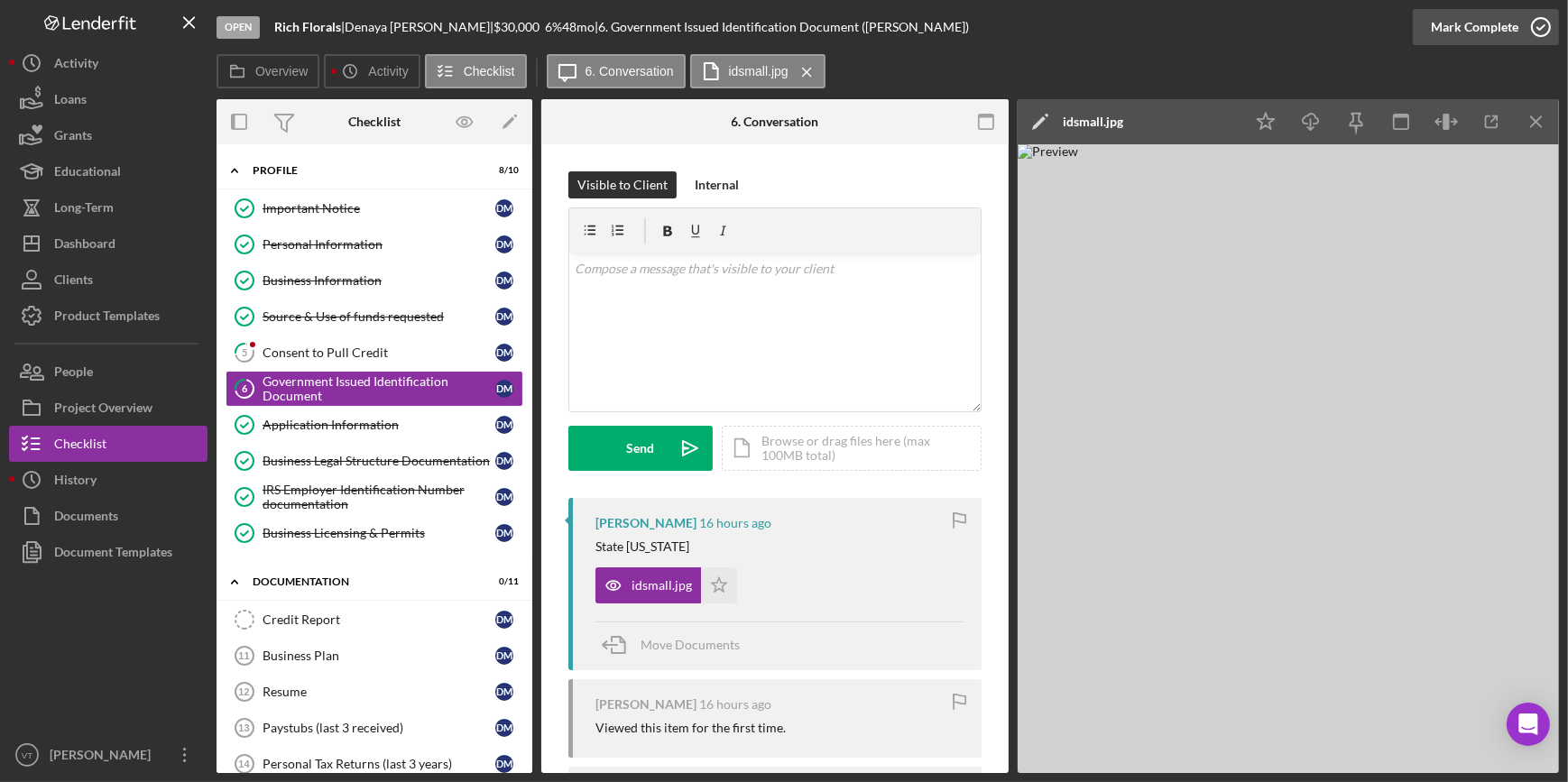
click at [1466, 26] on div "Mark Complete" at bounding box center [1475, 27] width 88 height 36
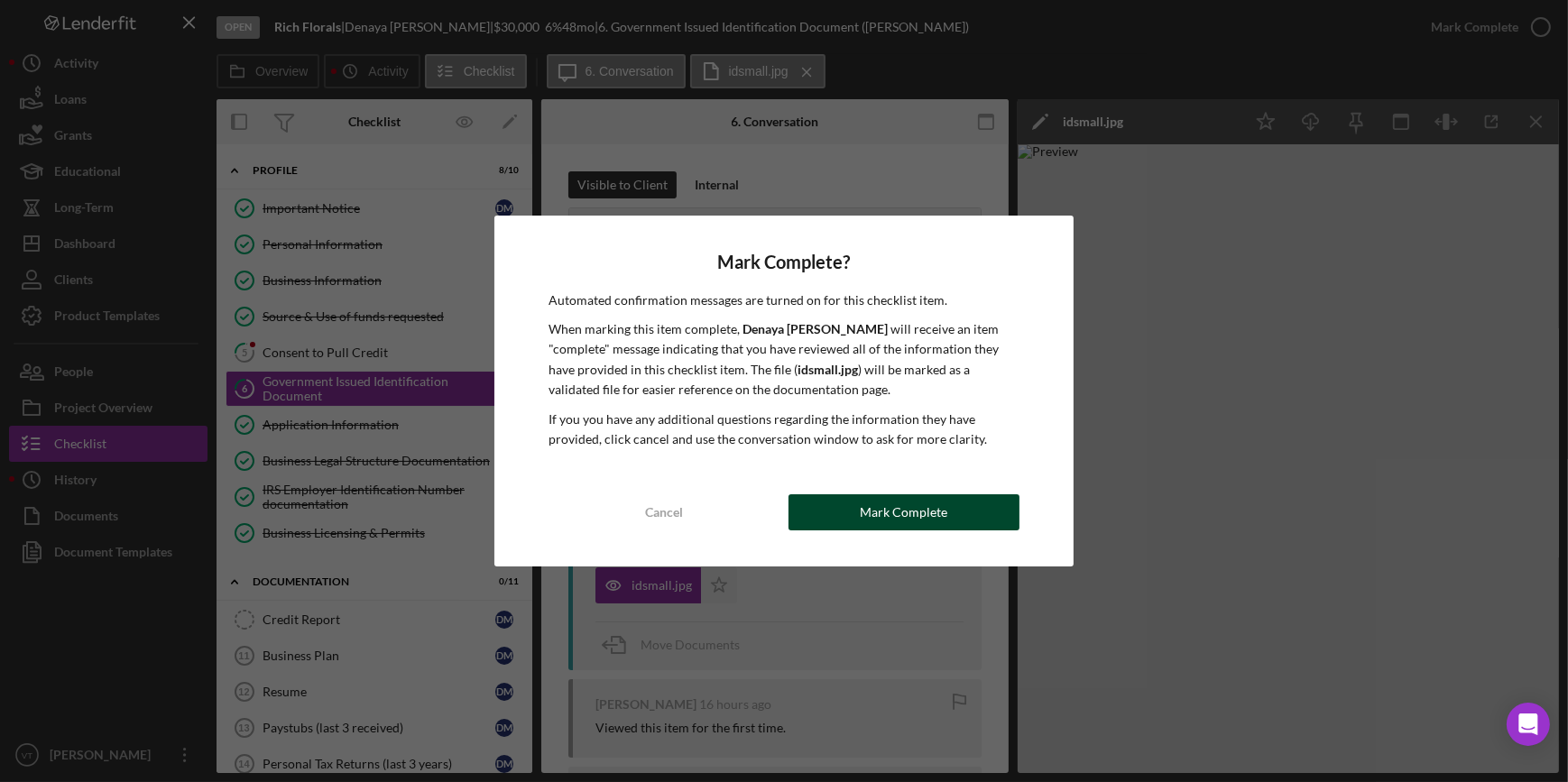
click at [889, 508] on div "Mark Complete" at bounding box center [904, 512] width 88 height 36
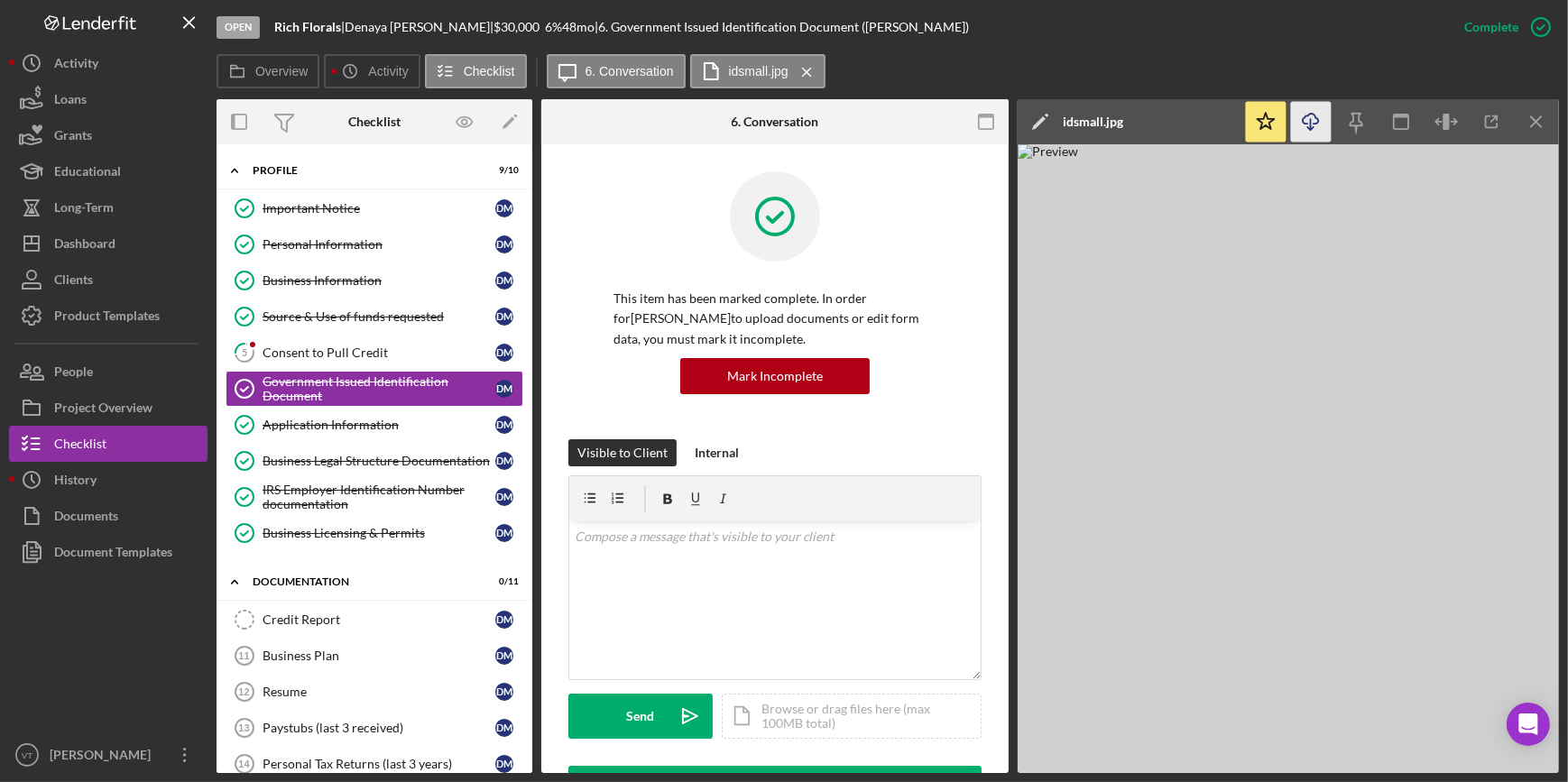
click at [1308, 121] on icon "Icon/Download" at bounding box center [1310, 121] width 40 height 40
click at [1069, 55] on div "Overview Icon/History Activity Checklist Icon/Message 6. Conversation idsmall.j…" at bounding box center [888, 72] width 1342 height 36
click at [301, 351] on div "Consent to Pull Credit" at bounding box center [378, 352] width 233 height 14
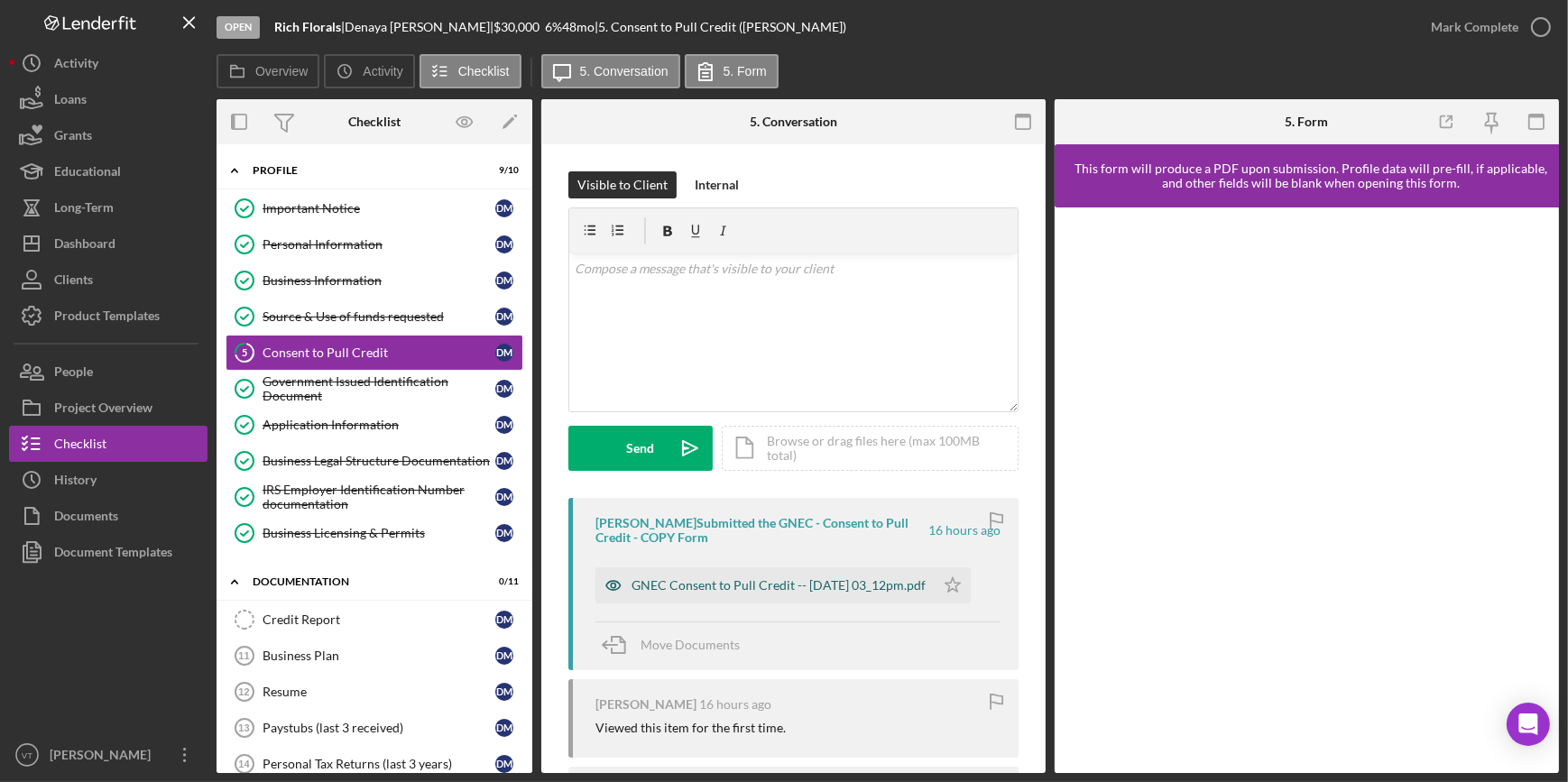
click at [742, 580] on div "GNEC Consent to Pull Credit -- 2025-09-02 03_12pm.pdf" at bounding box center [778, 585] width 294 height 14
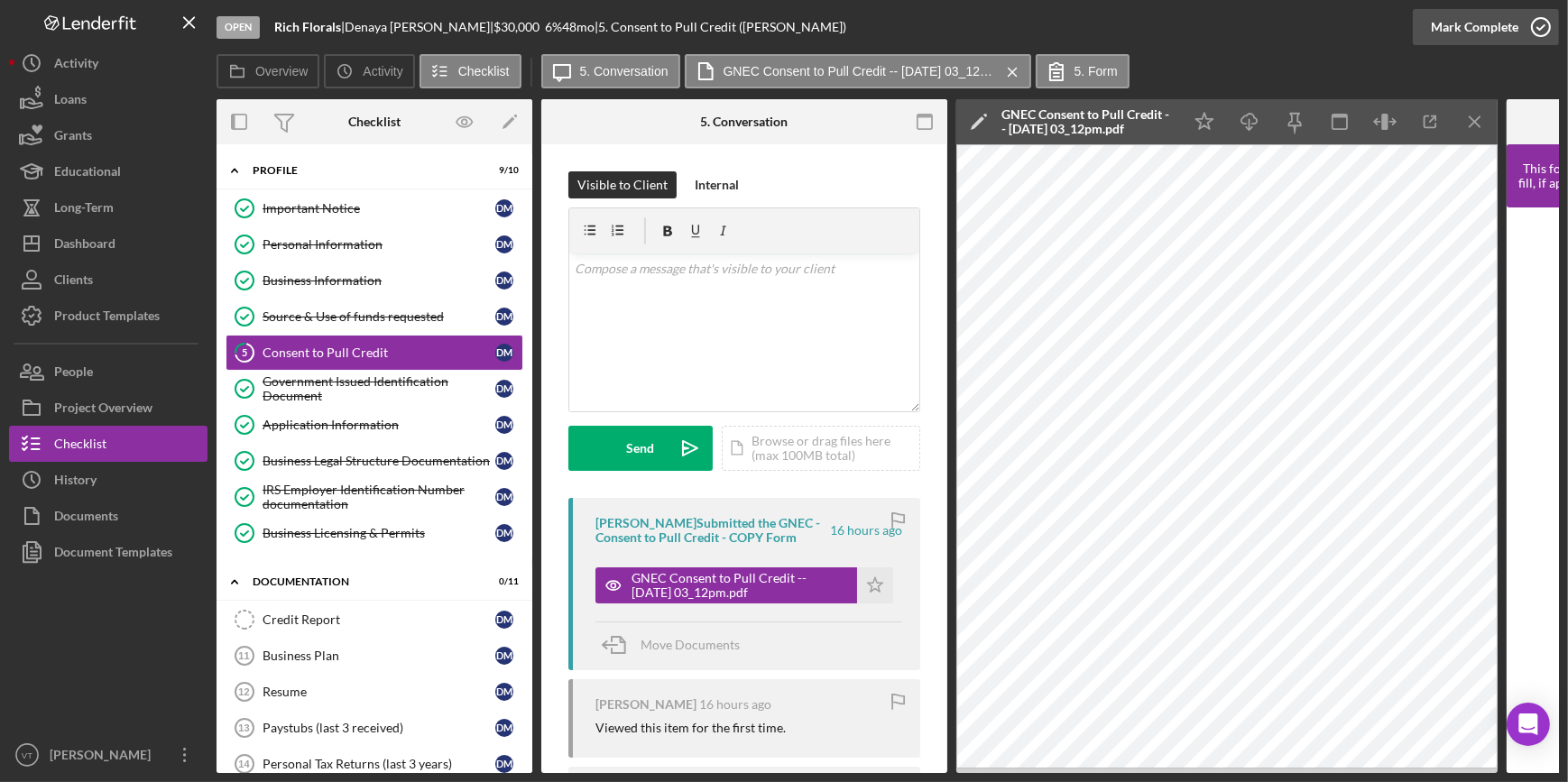
click at [1492, 27] on div "Mark Complete" at bounding box center [1475, 27] width 88 height 36
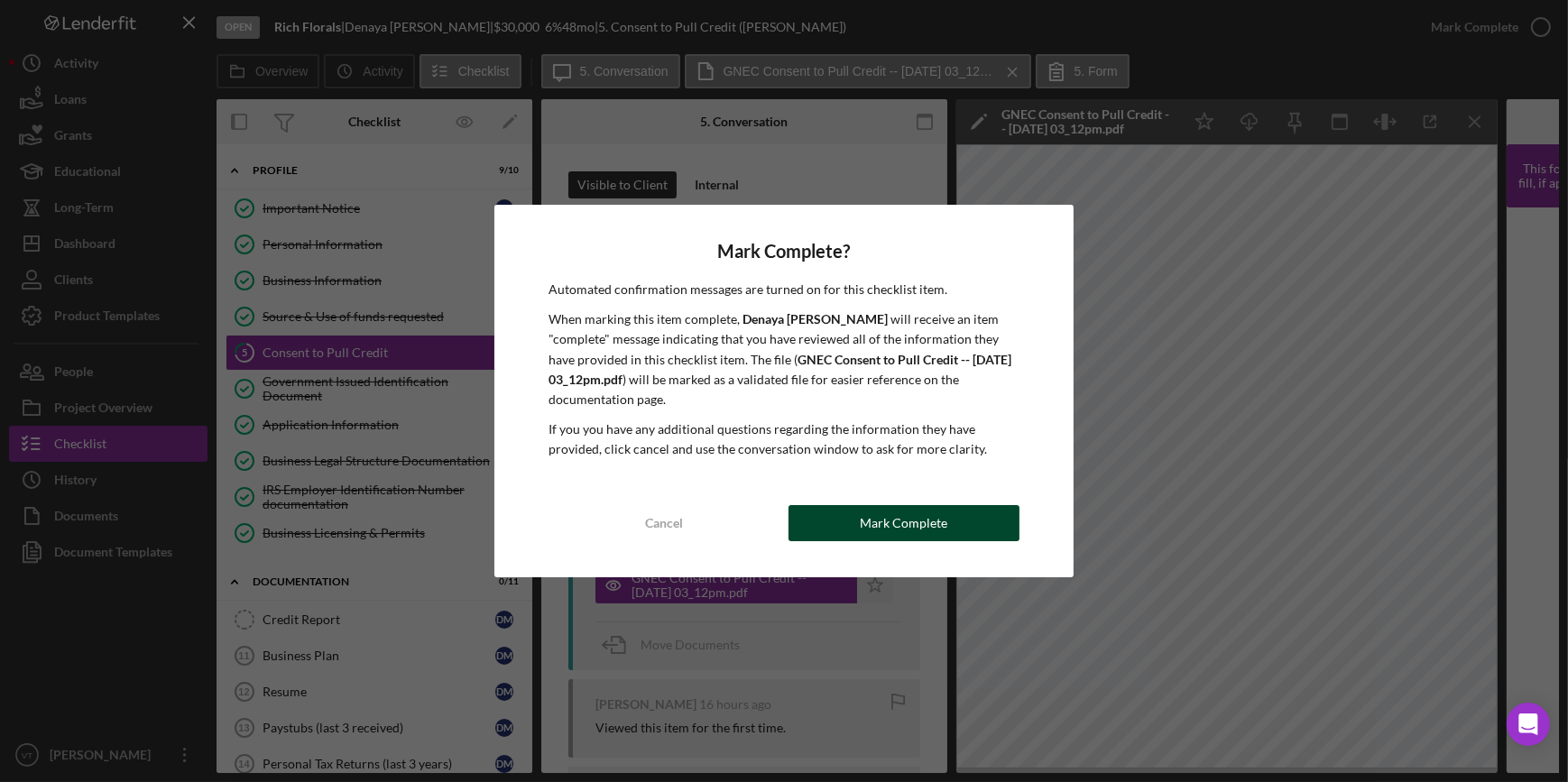
click at [874, 519] on div "Mark Complete" at bounding box center [904, 523] width 88 height 36
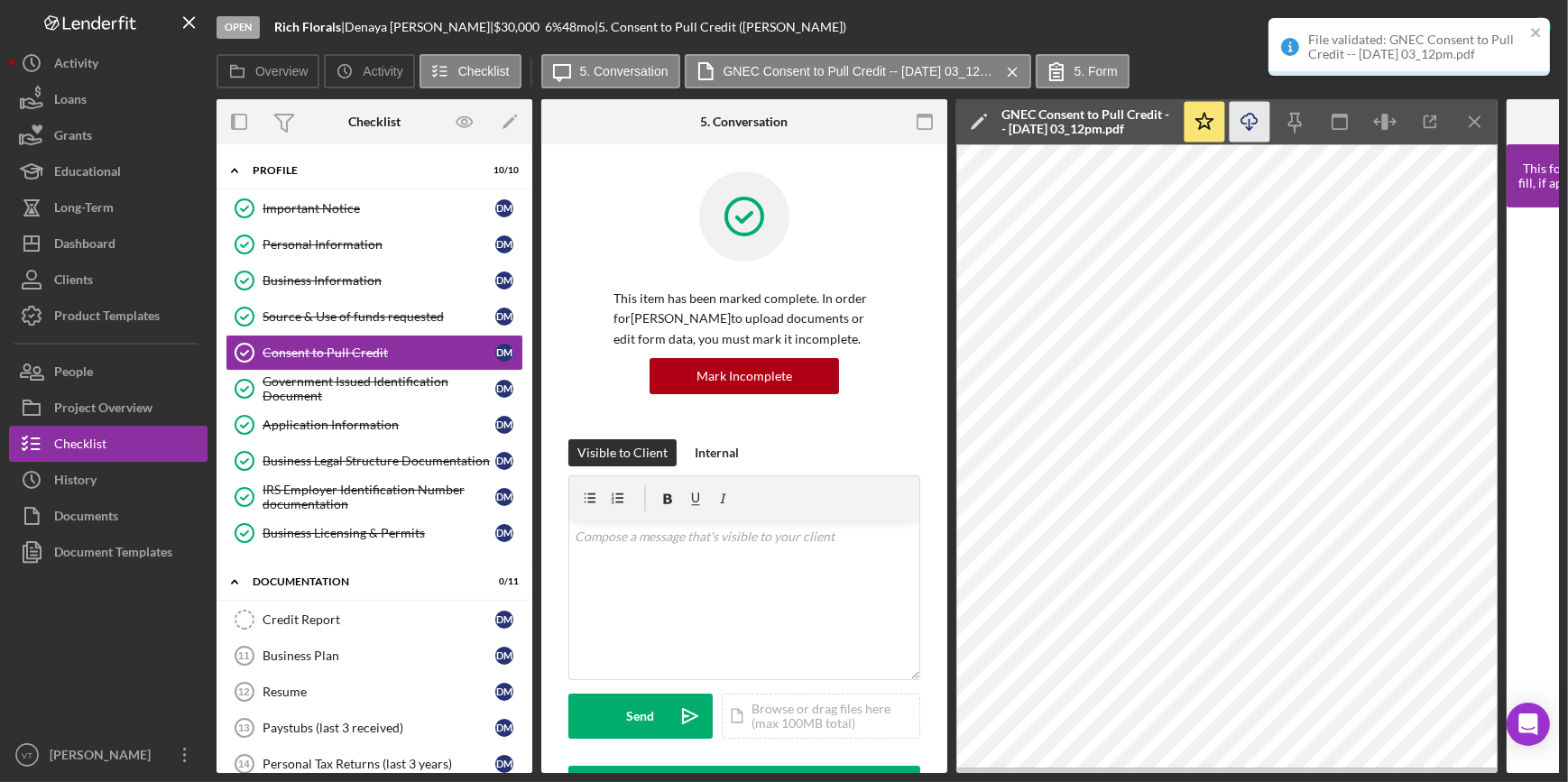
click at [1254, 118] on icon "Icon/Download" at bounding box center [1249, 121] width 40 height 40
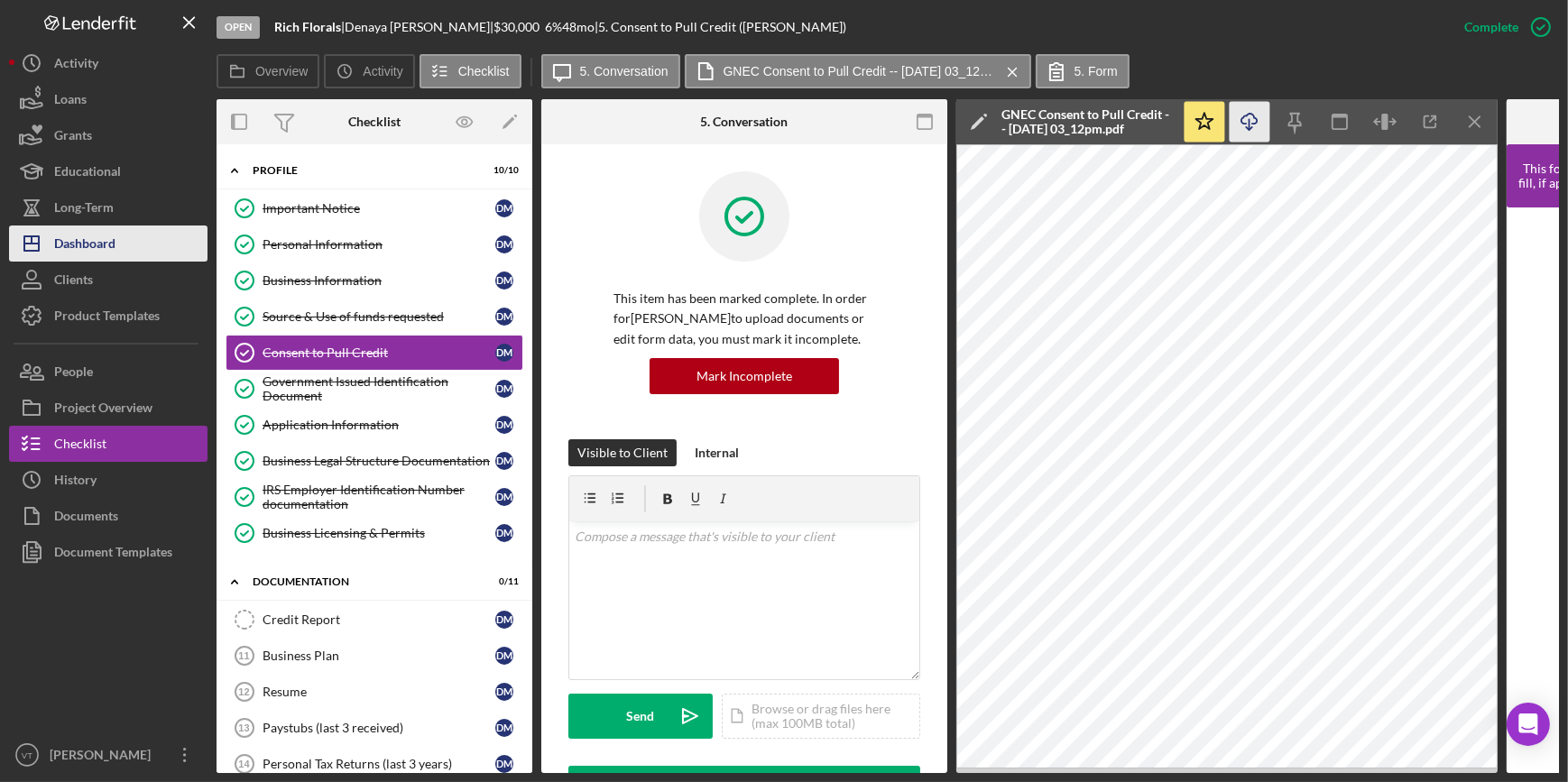
click at [144, 252] on button "Icon/Dashboard Dashboard" at bounding box center [108, 243] width 198 height 36
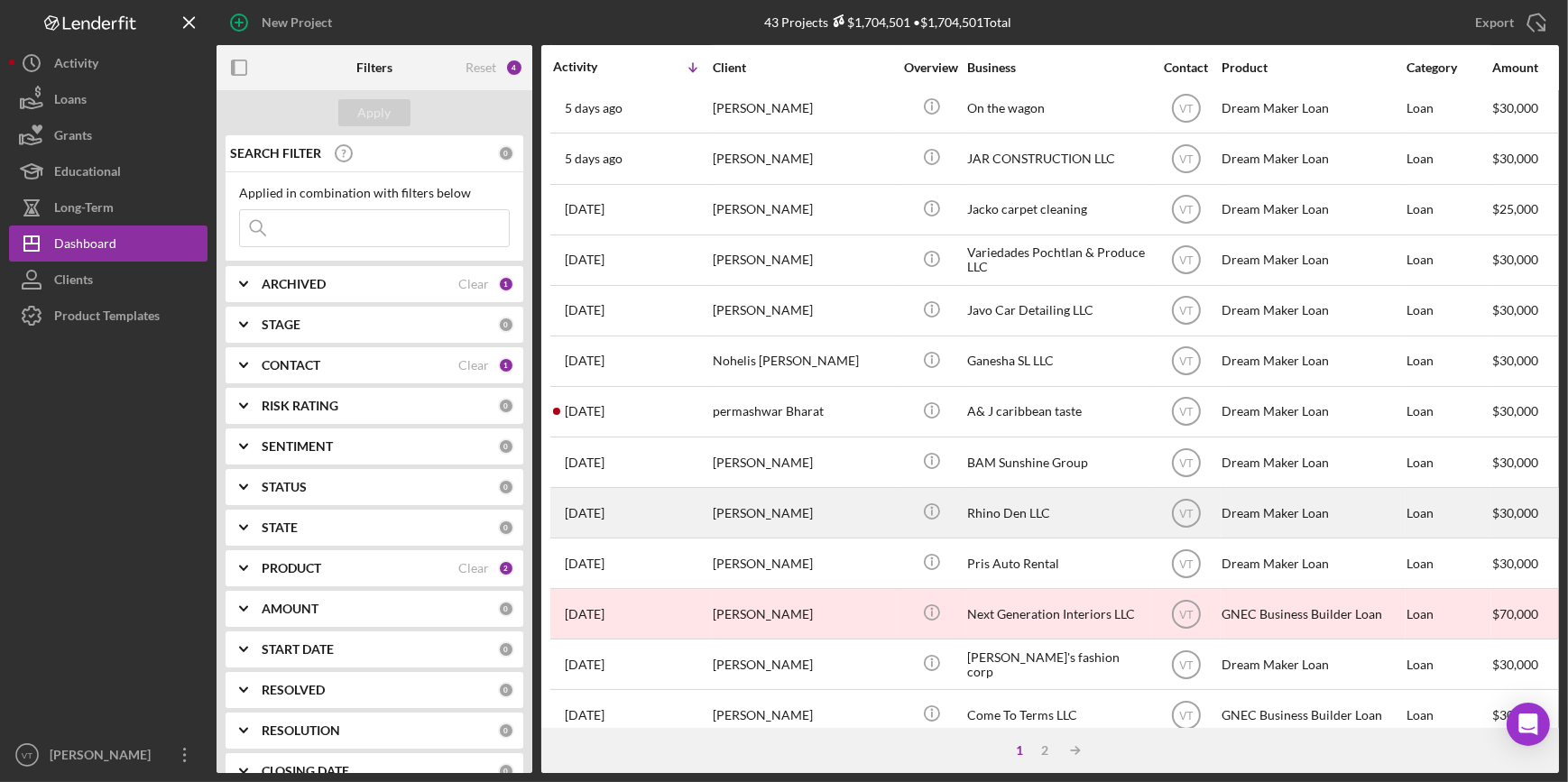
scroll to position [491, 0]
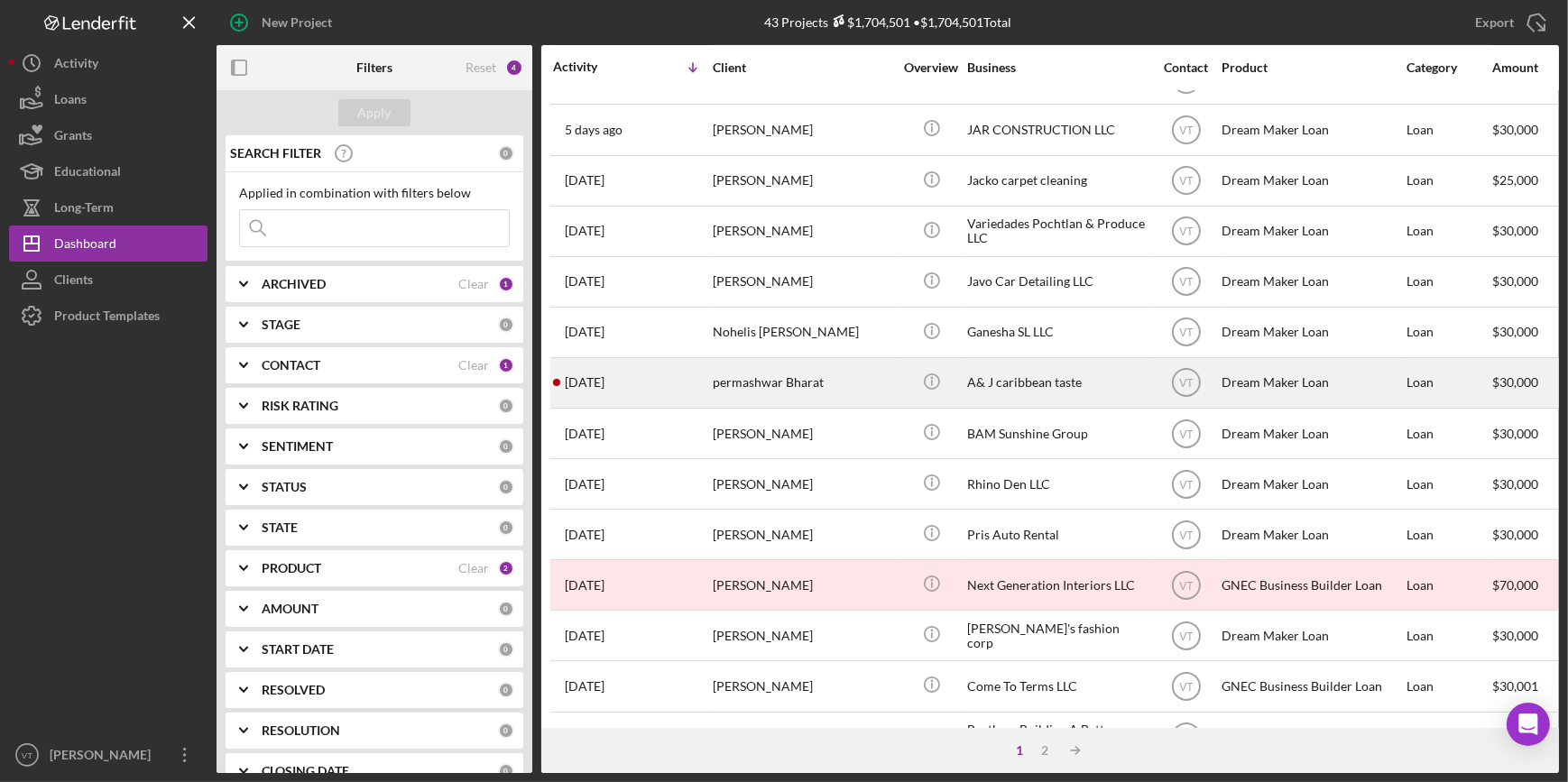
click at [661, 379] on div "1 week ago permashwar Bharat" at bounding box center [632, 382] width 158 height 48
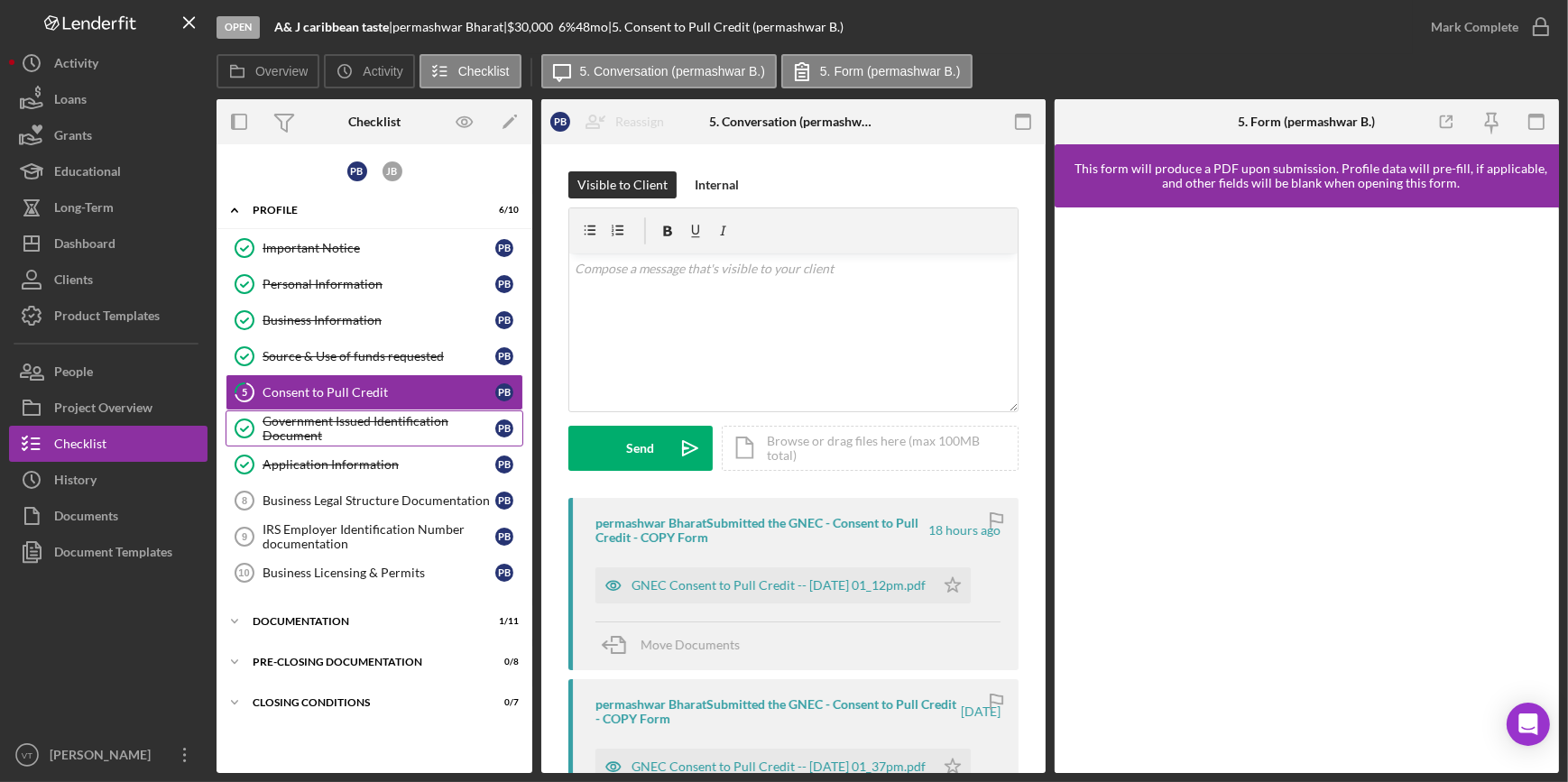
click at [302, 417] on div "Government Issued Identification Document" at bounding box center [378, 428] width 233 height 29
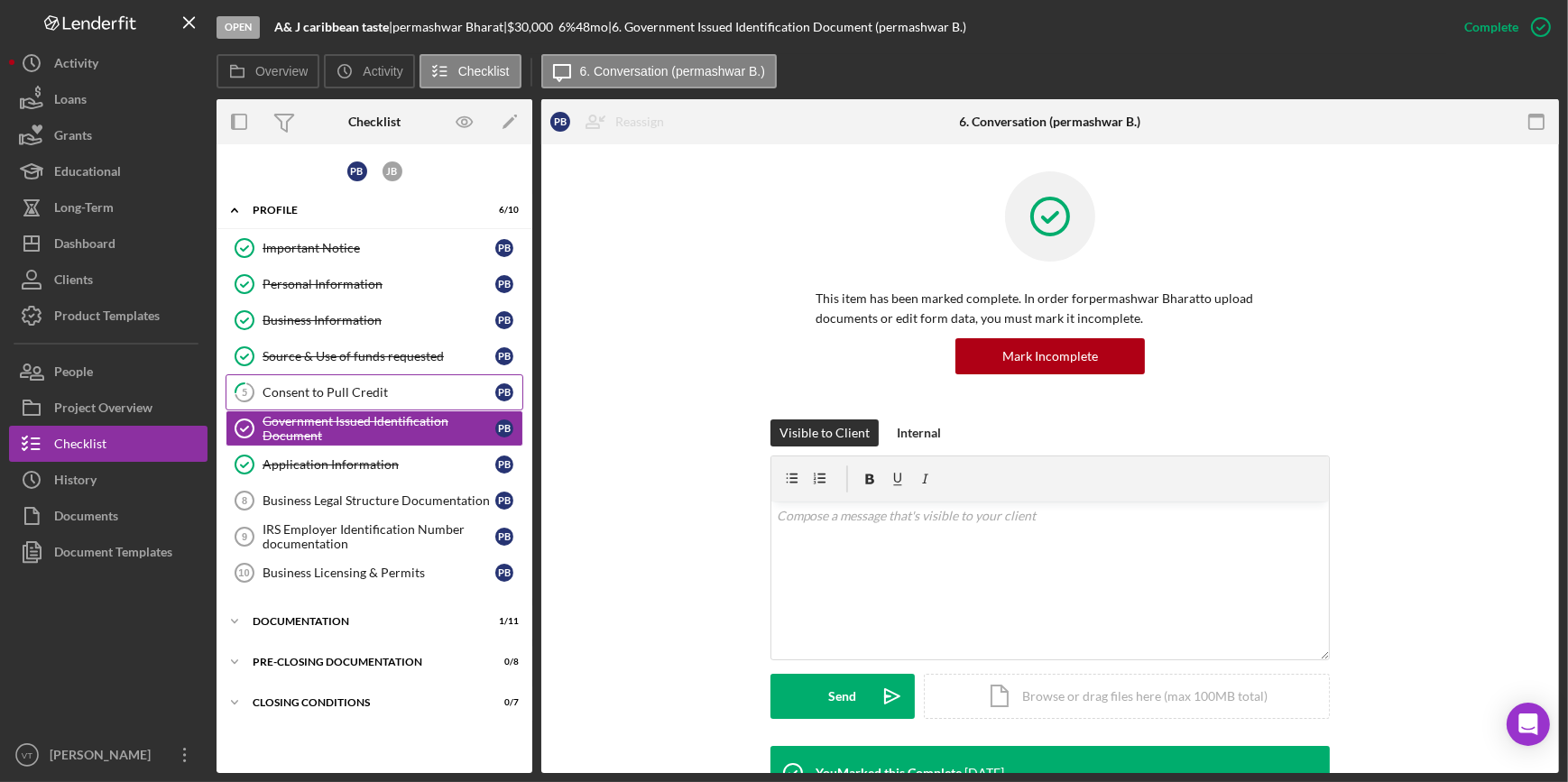
click at [299, 391] on div "Consent to Pull Credit" at bounding box center [378, 391] width 233 height 14
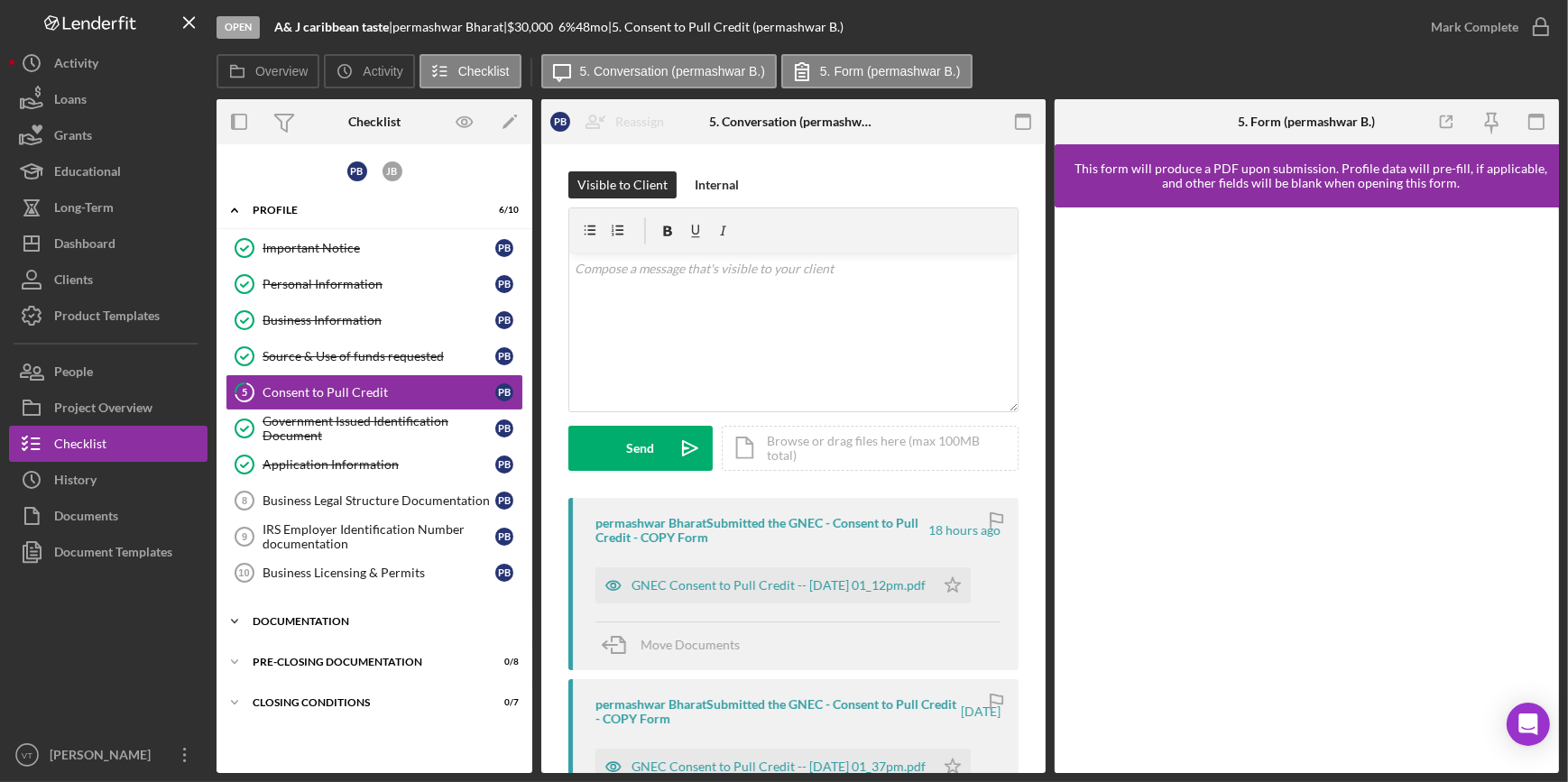
click at [251, 611] on icon "Icon/Expander" at bounding box center [235, 621] width 36 height 36
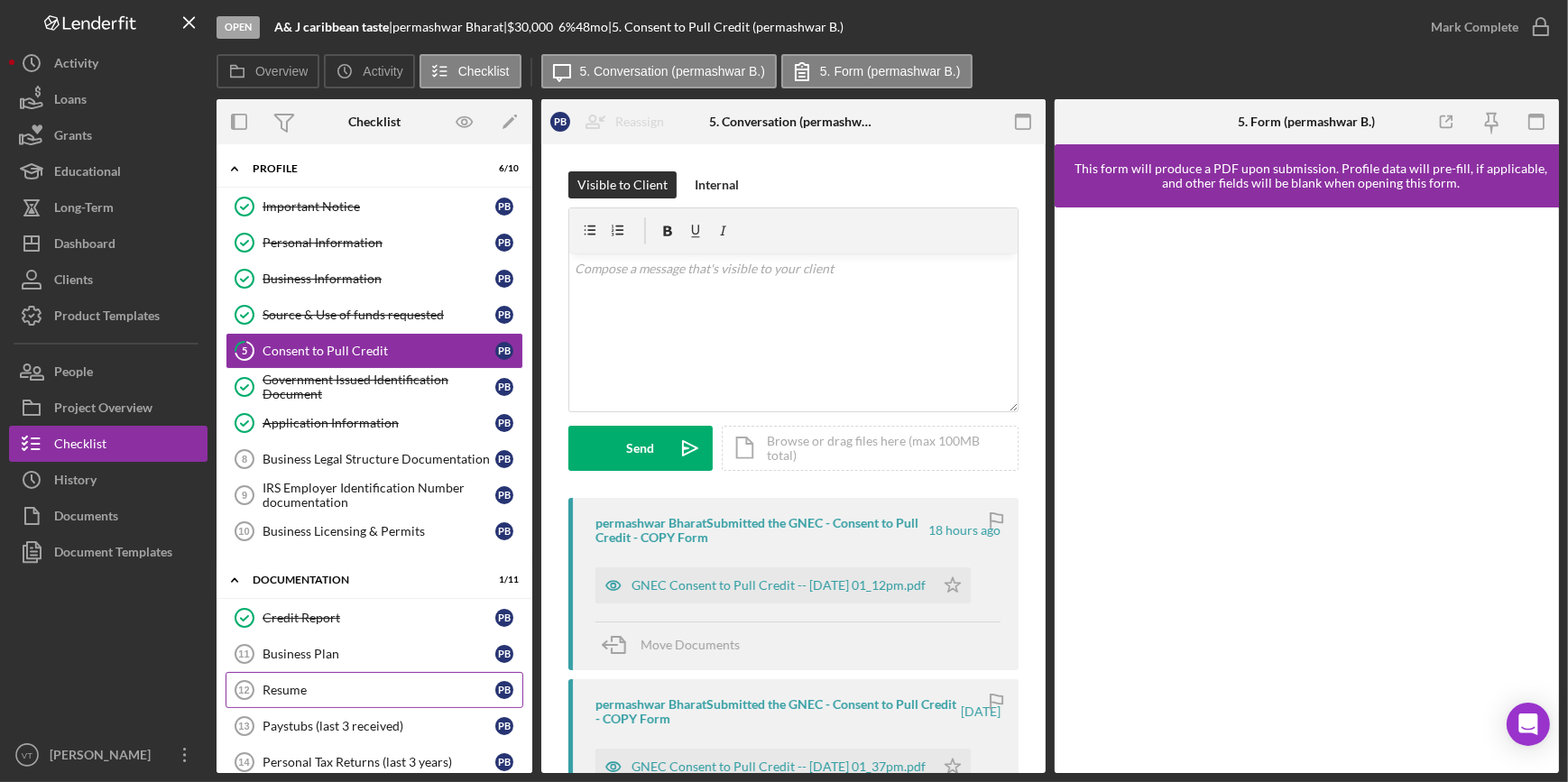
scroll to position [164, 0]
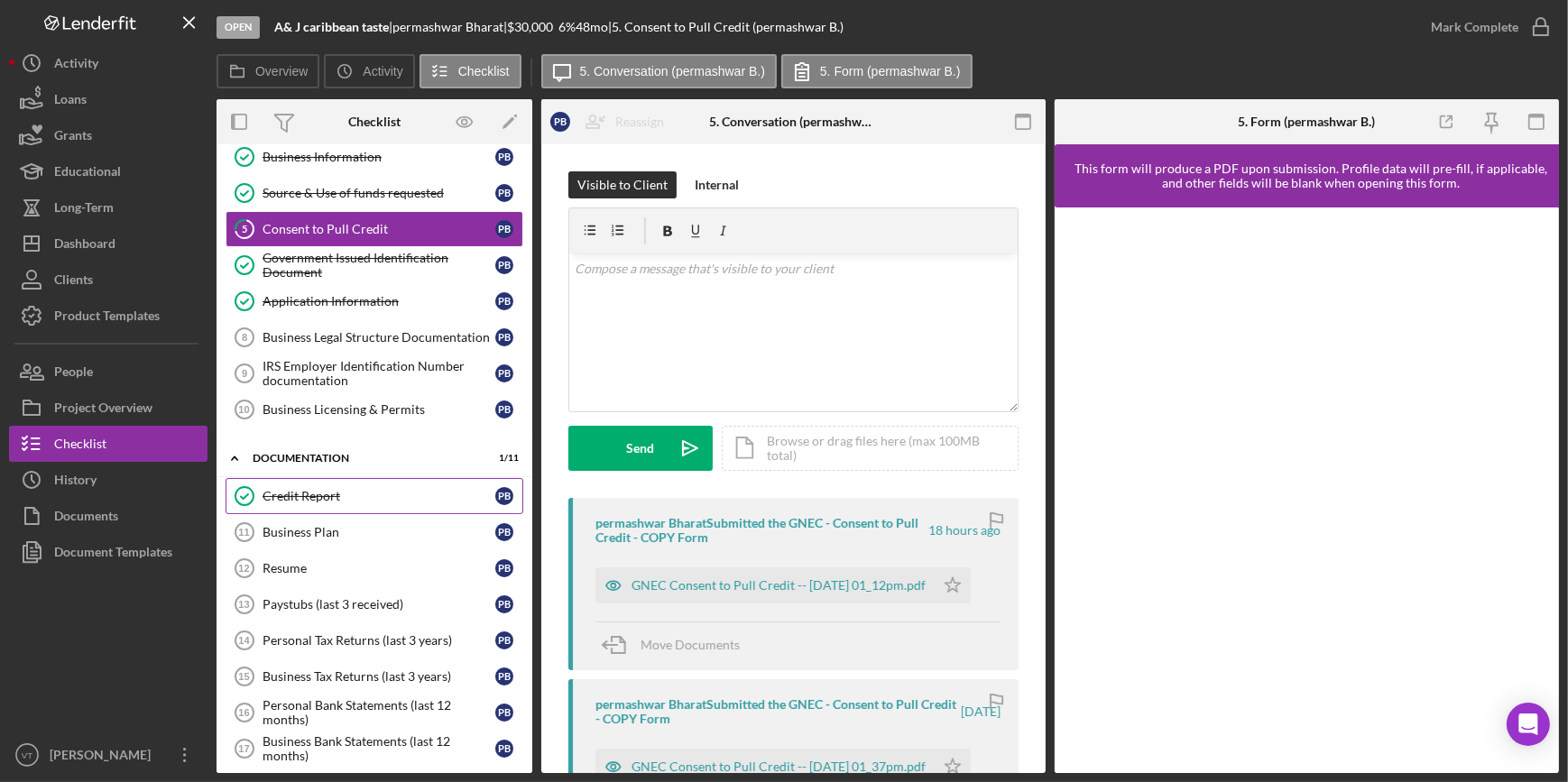
click at [275, 491] on div "Credit Report" at bounding box center [378, 495] width 233 height 14
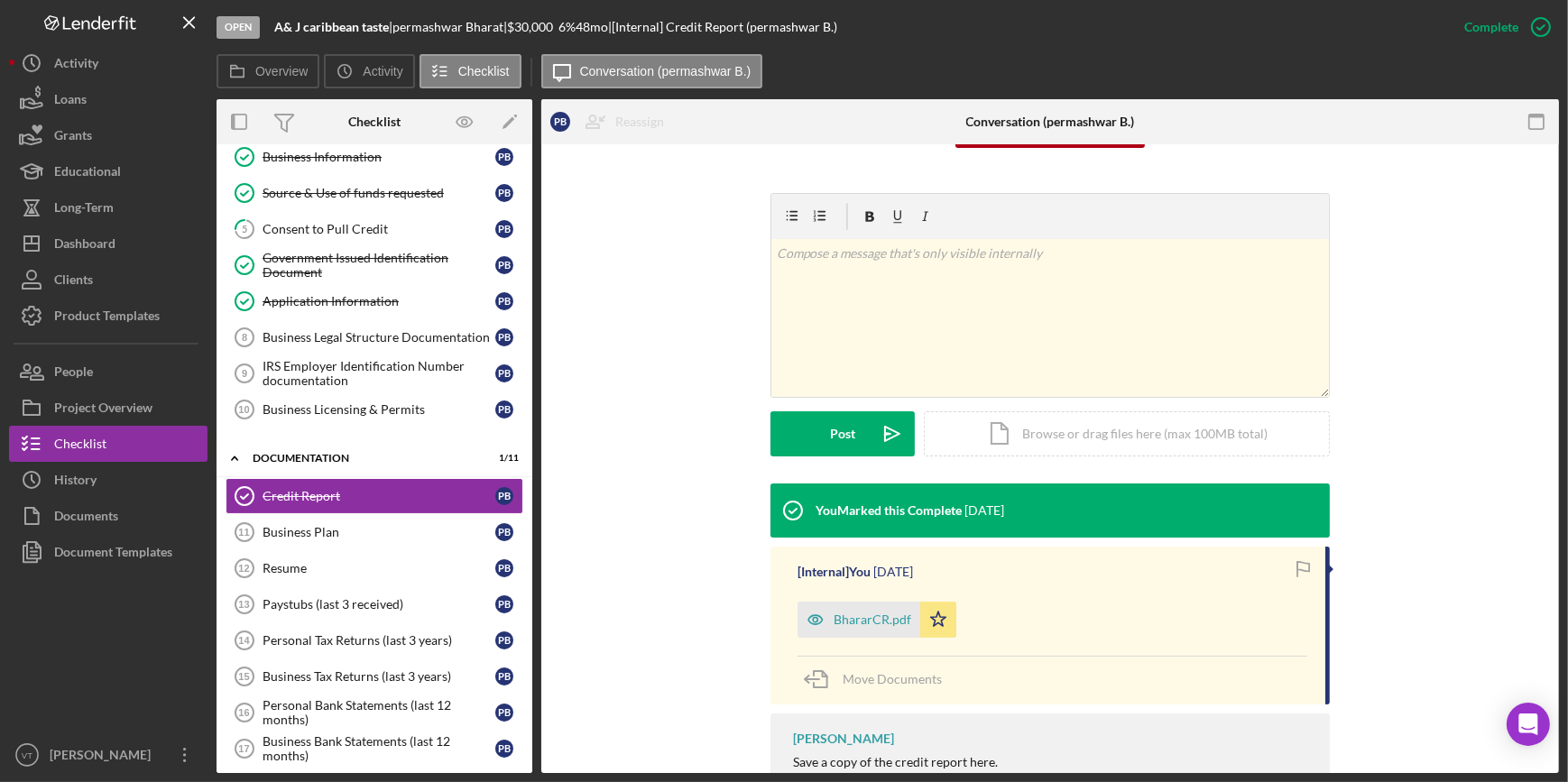
scroll to position [246, 0]
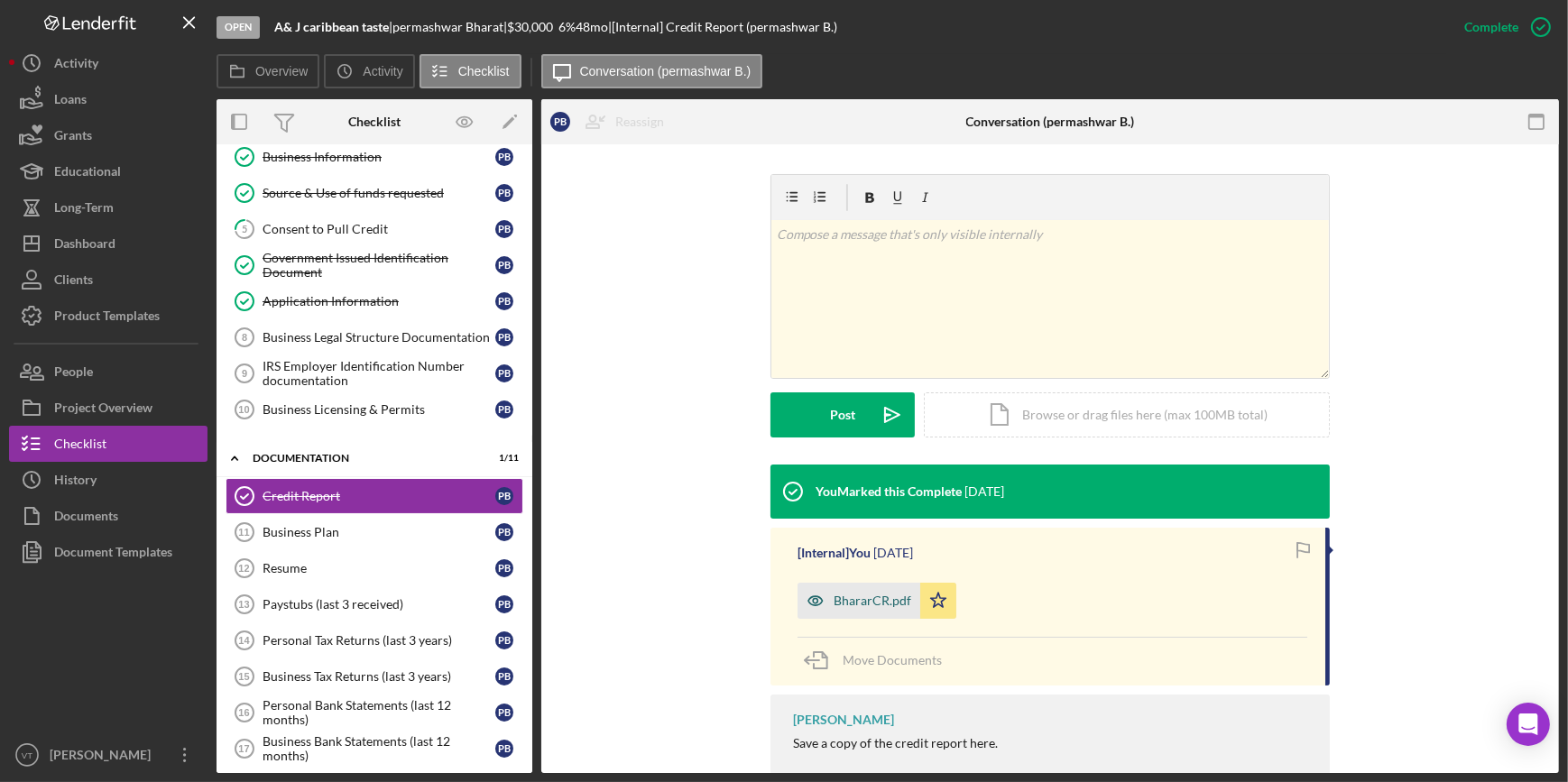
click at [840, 595] on div "BhararCR.pdf" at bounding box center [872, 600] width 78 height 14
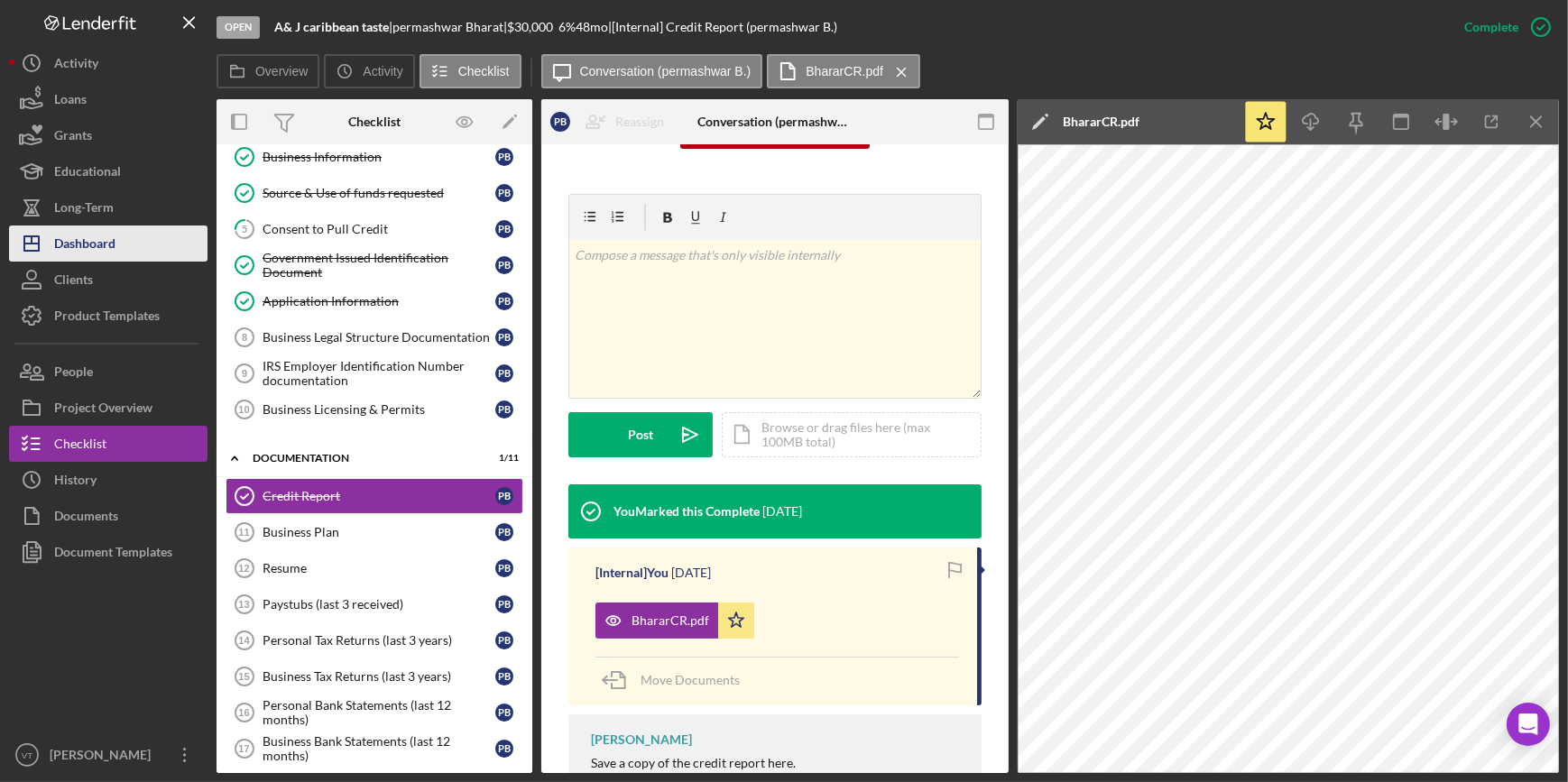
click at [160, 248] on button "Icon/Dashboard Dashboard" at bounding box center [108, 243] width 198 height 36
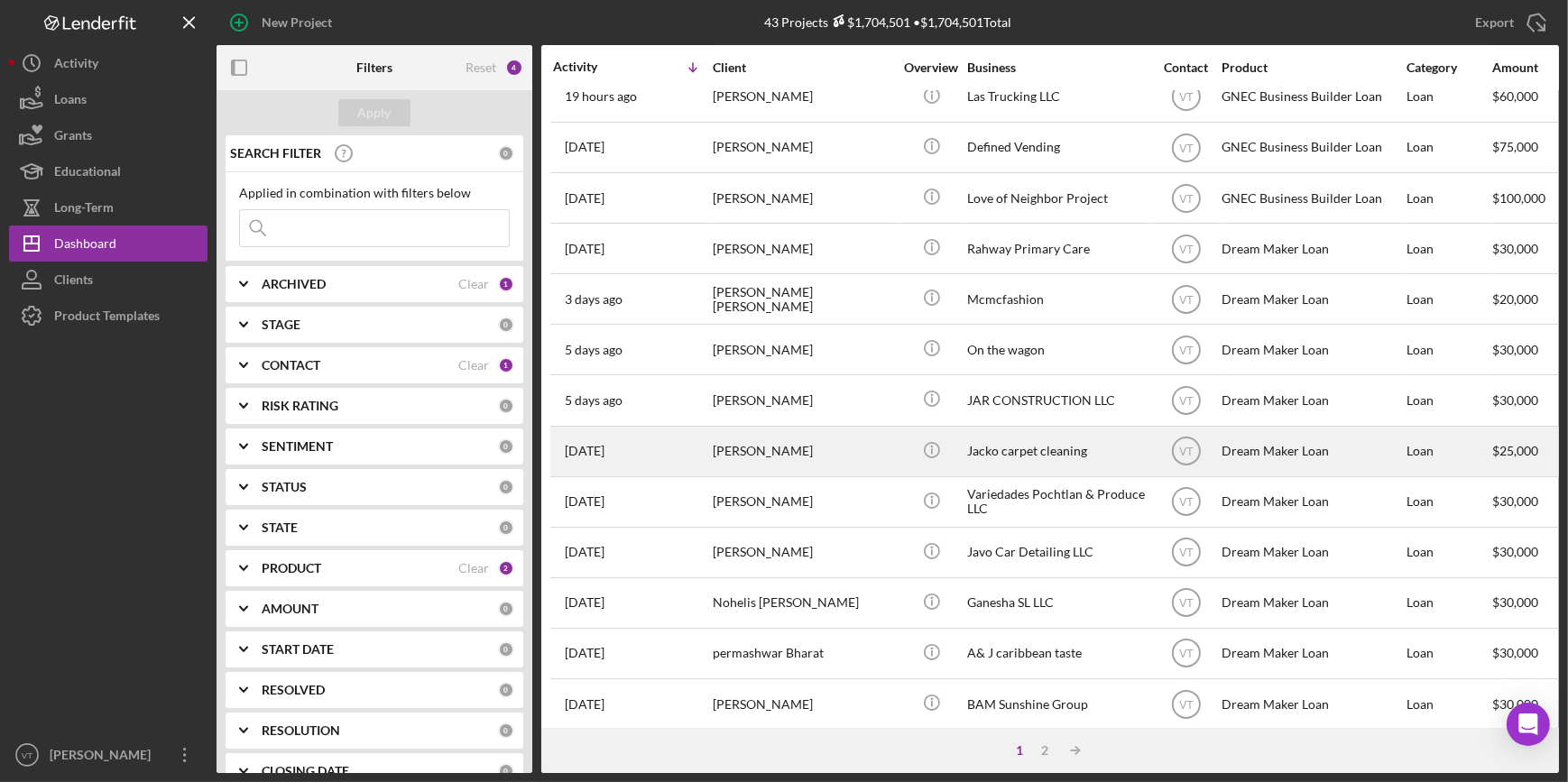
scroll to position [327, 0]
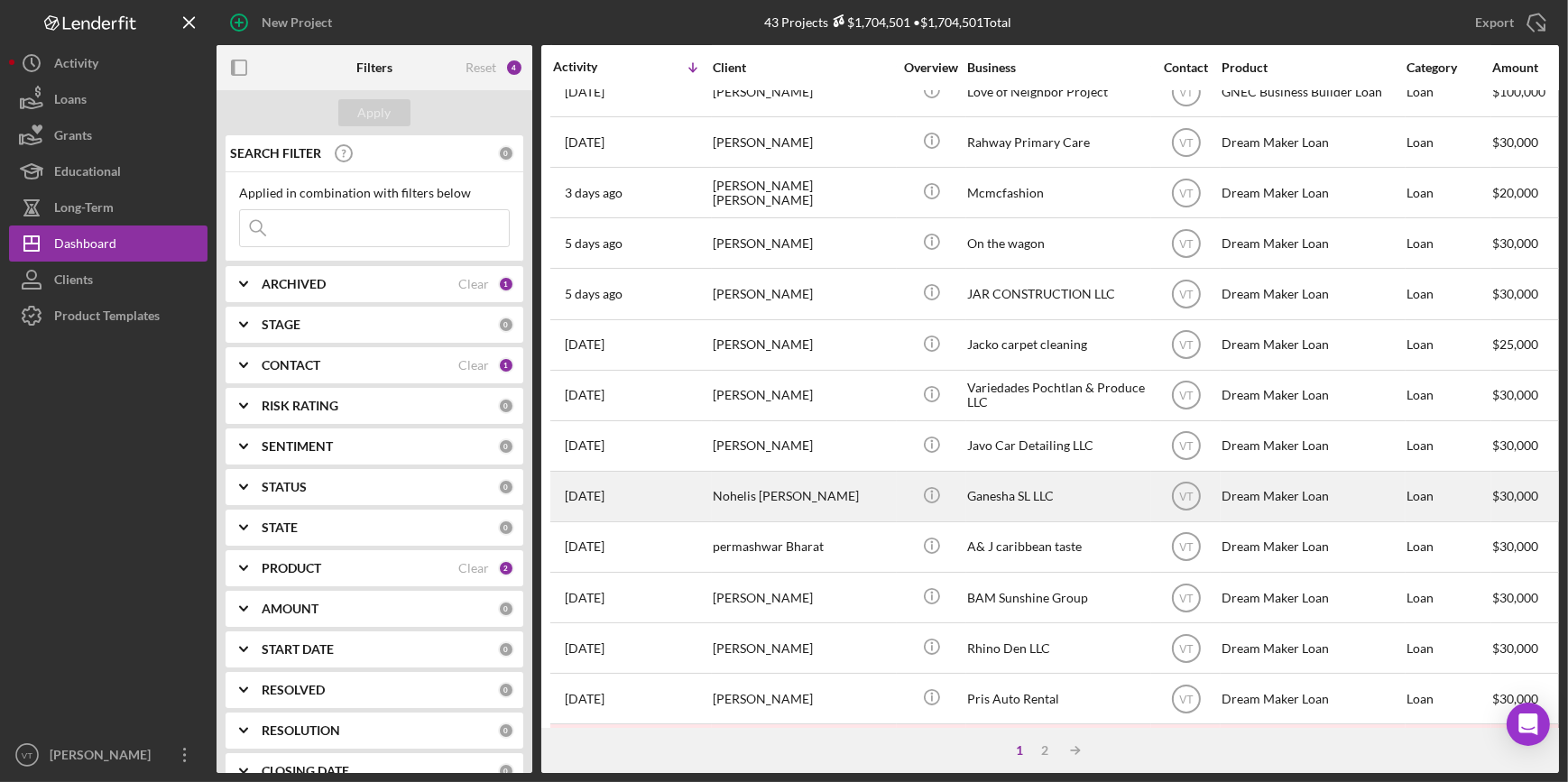
click at [813, 507] on div "Nohelis Manrique de Lee" at bounding box center [803, 496] width 180 height 48
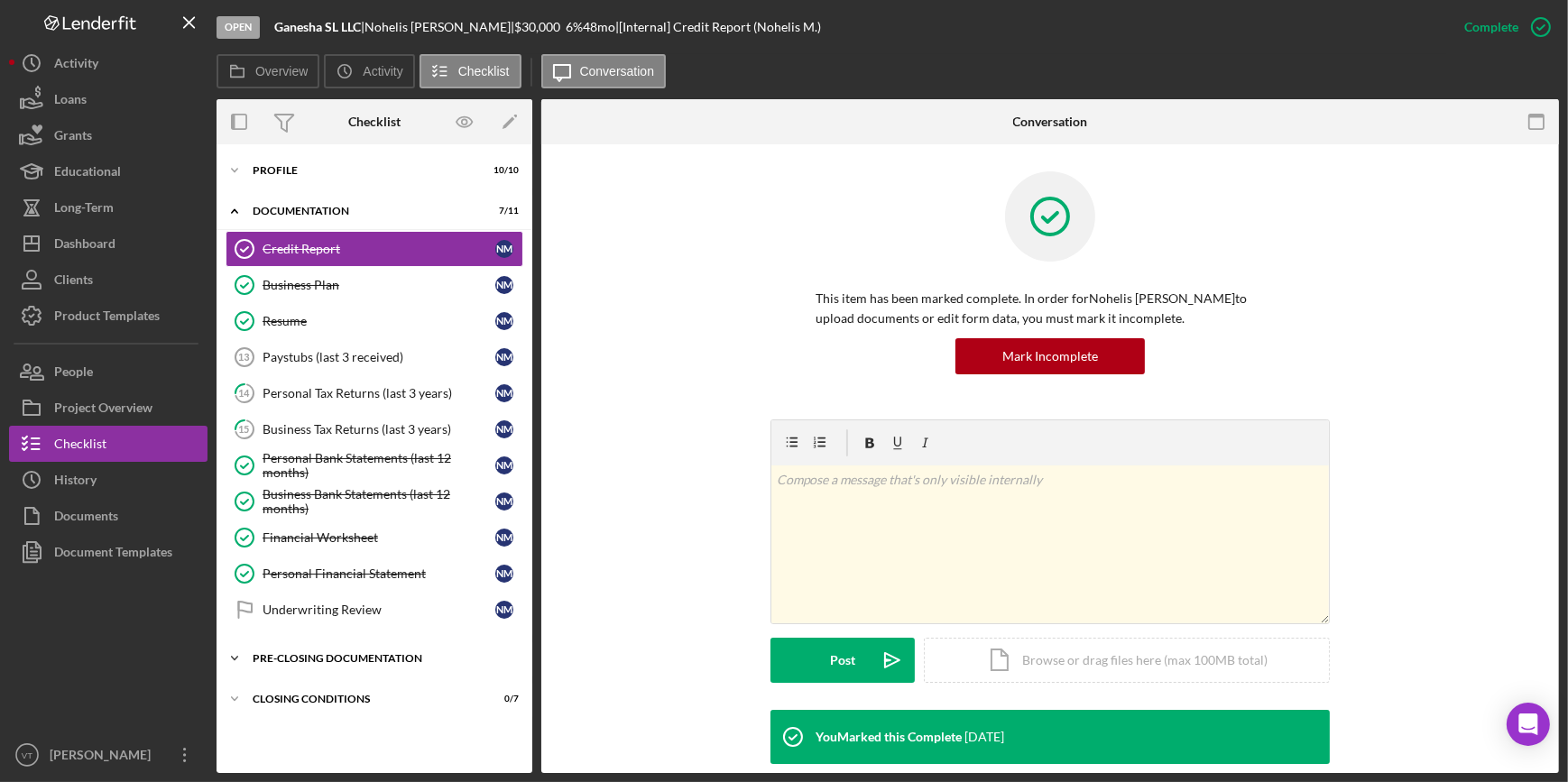
click at [233, 655] on icon "Icon/Expander" at bounding box center [235, 658] width 36 height 36
click at [271, 245] on div "Credit Report" at bounding box center [378, 249] width 233 height 14
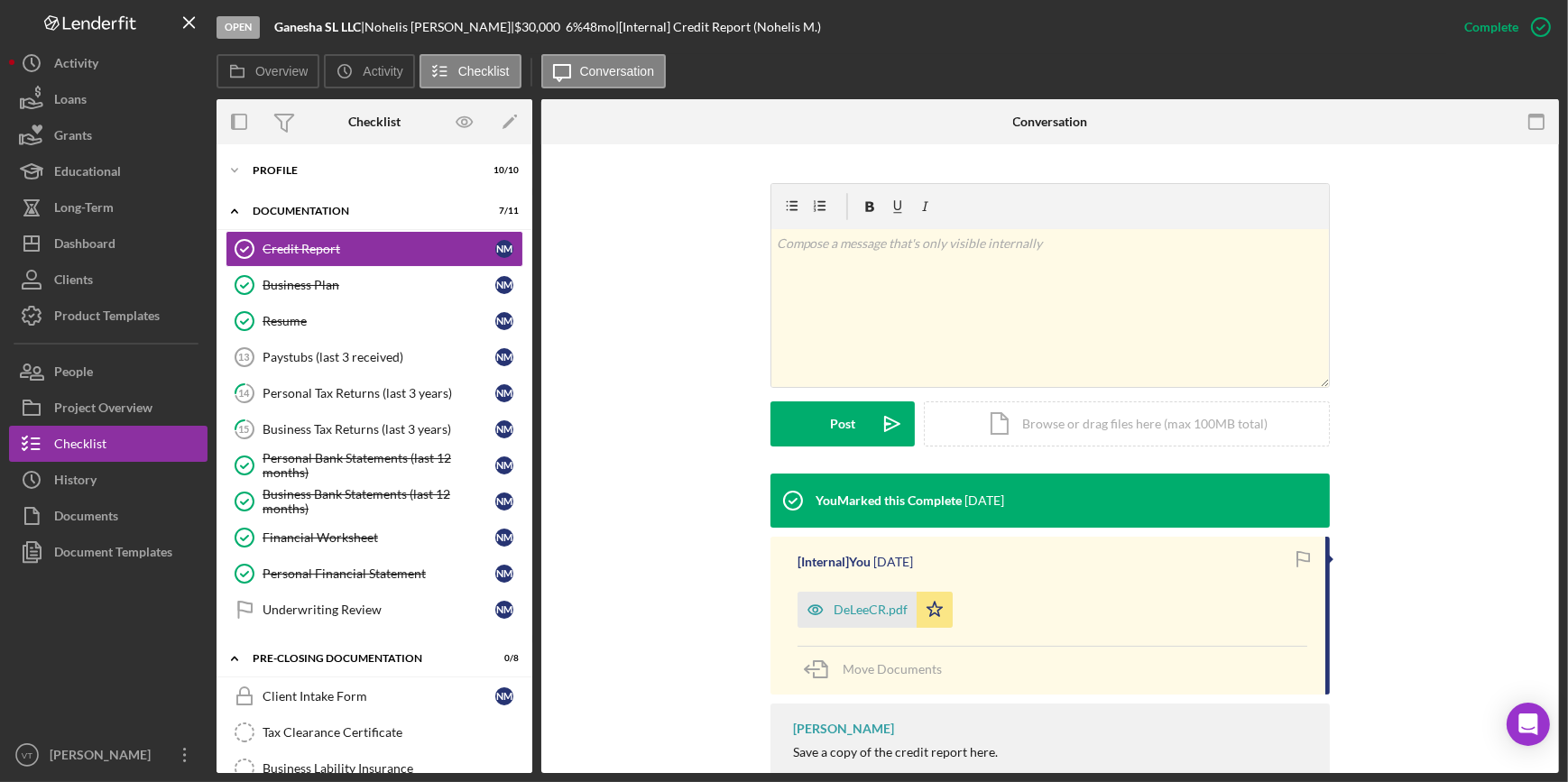
scroll to position [246, 0]
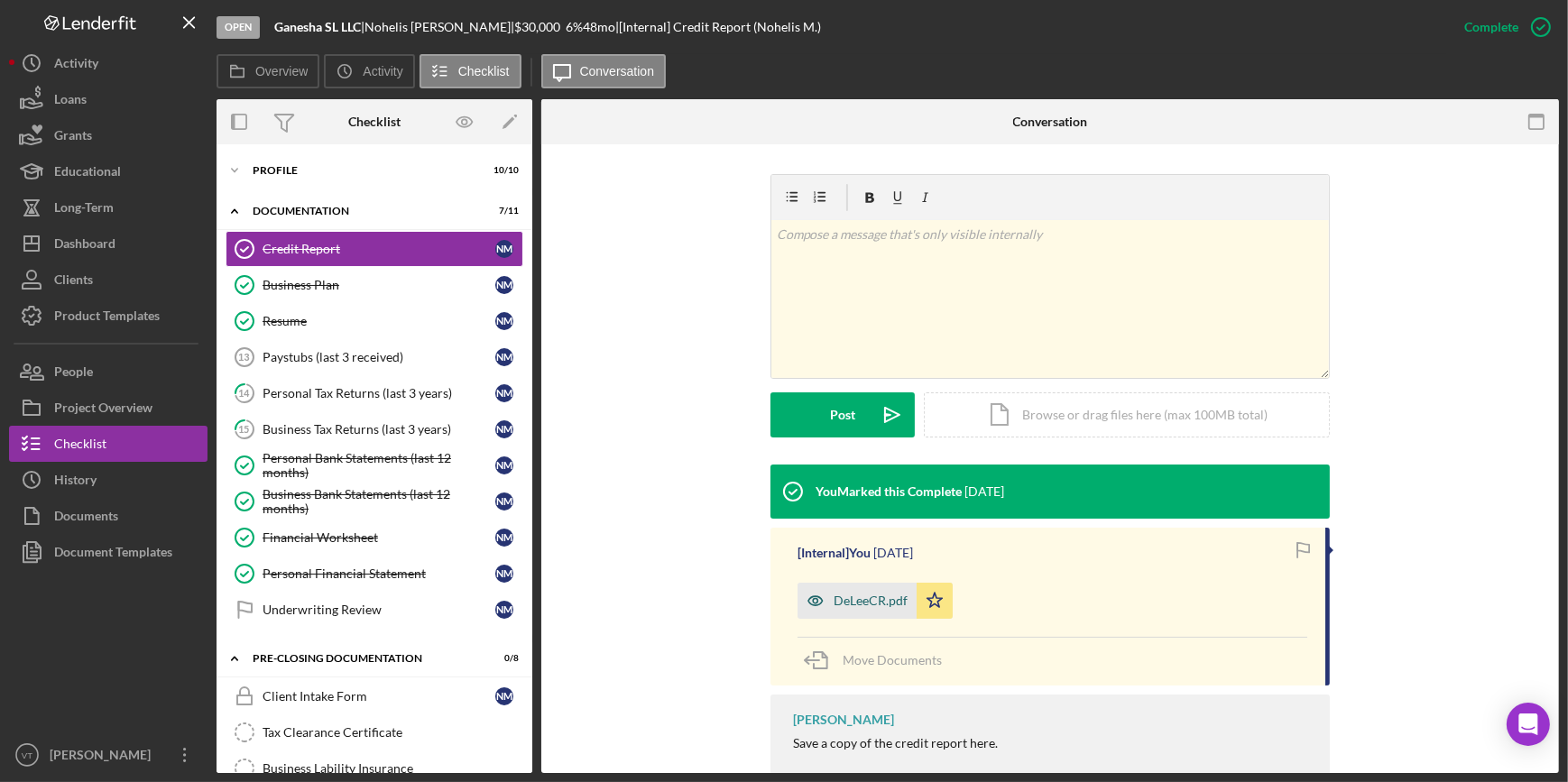
click at [823, 587] on icon "button" at bounding box center [815, 601] width 36 height 36
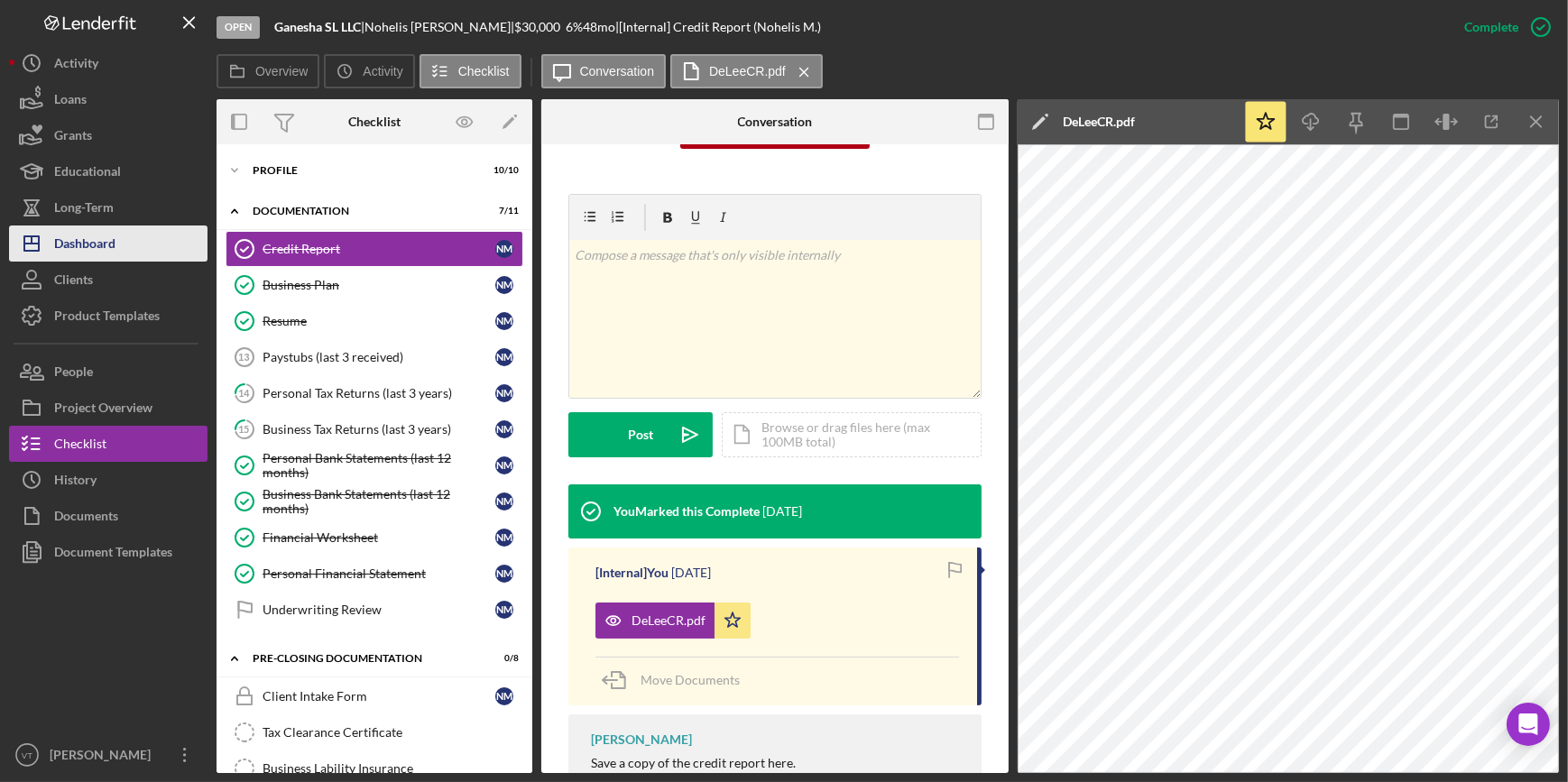
click at [51, 238] on icon "Icon/Dashboard" at bounding box center [32, 244] width 45 height 45
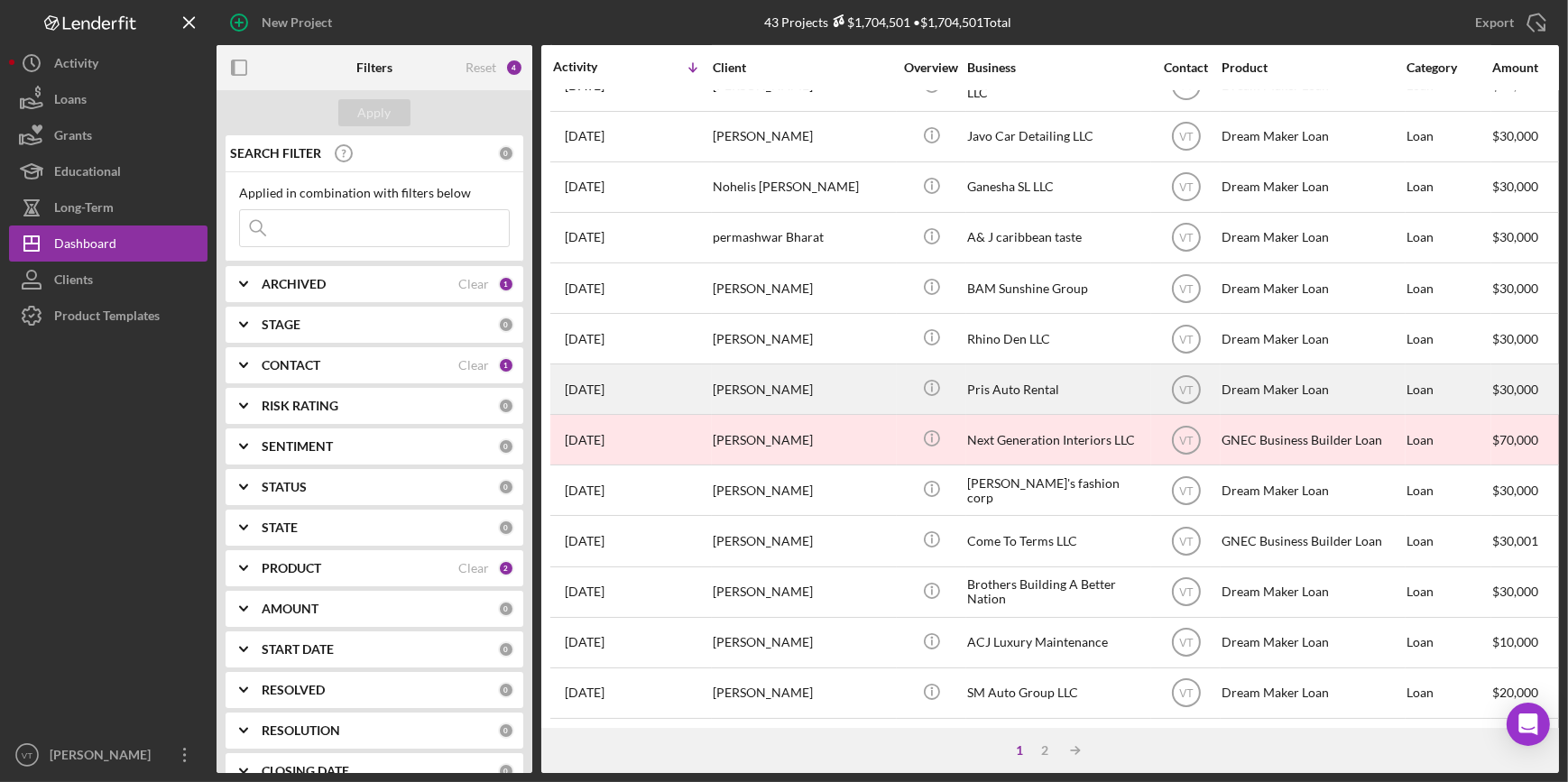
scroll to position [652, 0]
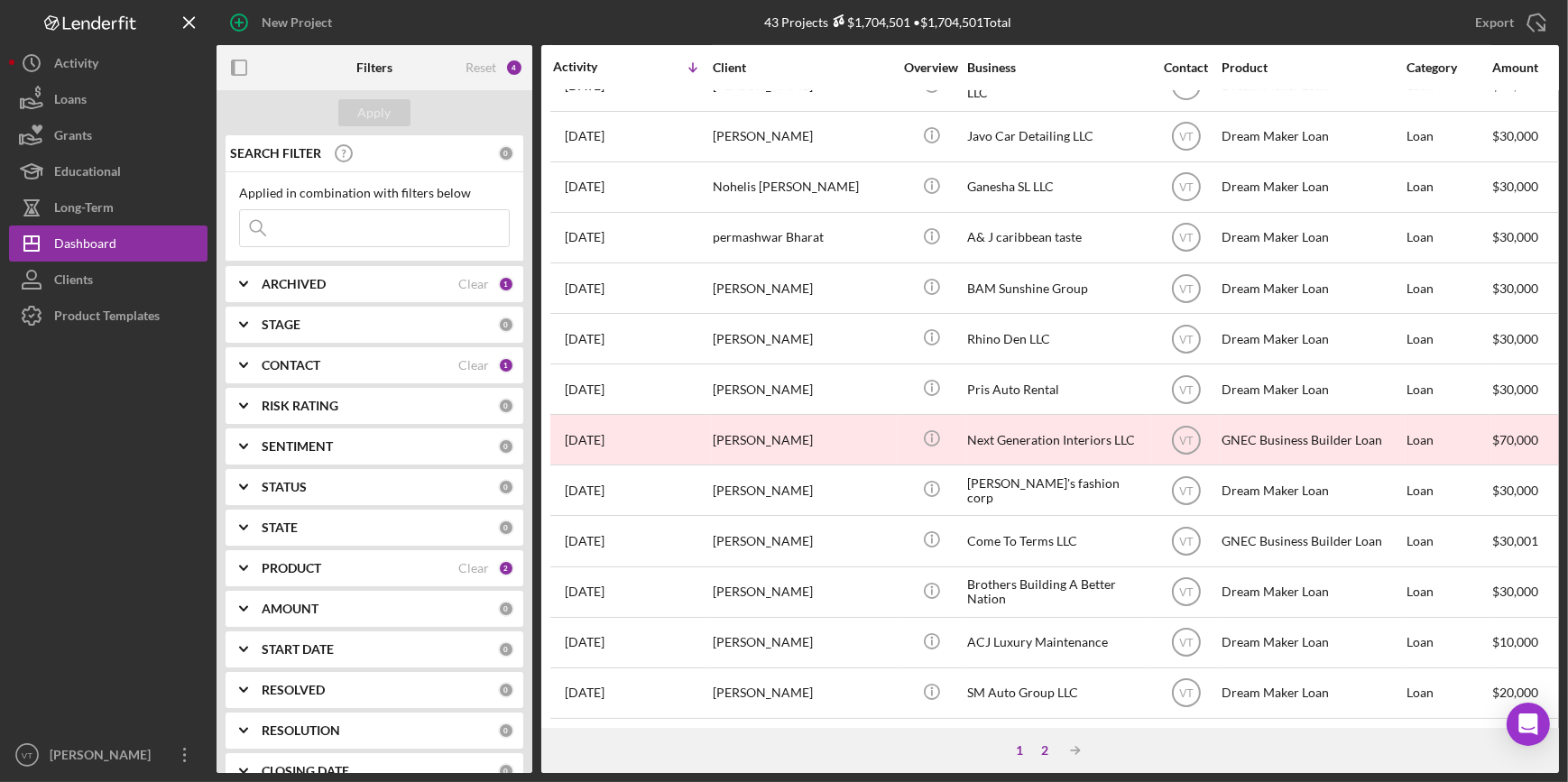
click at [1047, 752] on div "2" at bounding box center [1044, 749] width 25 height 14
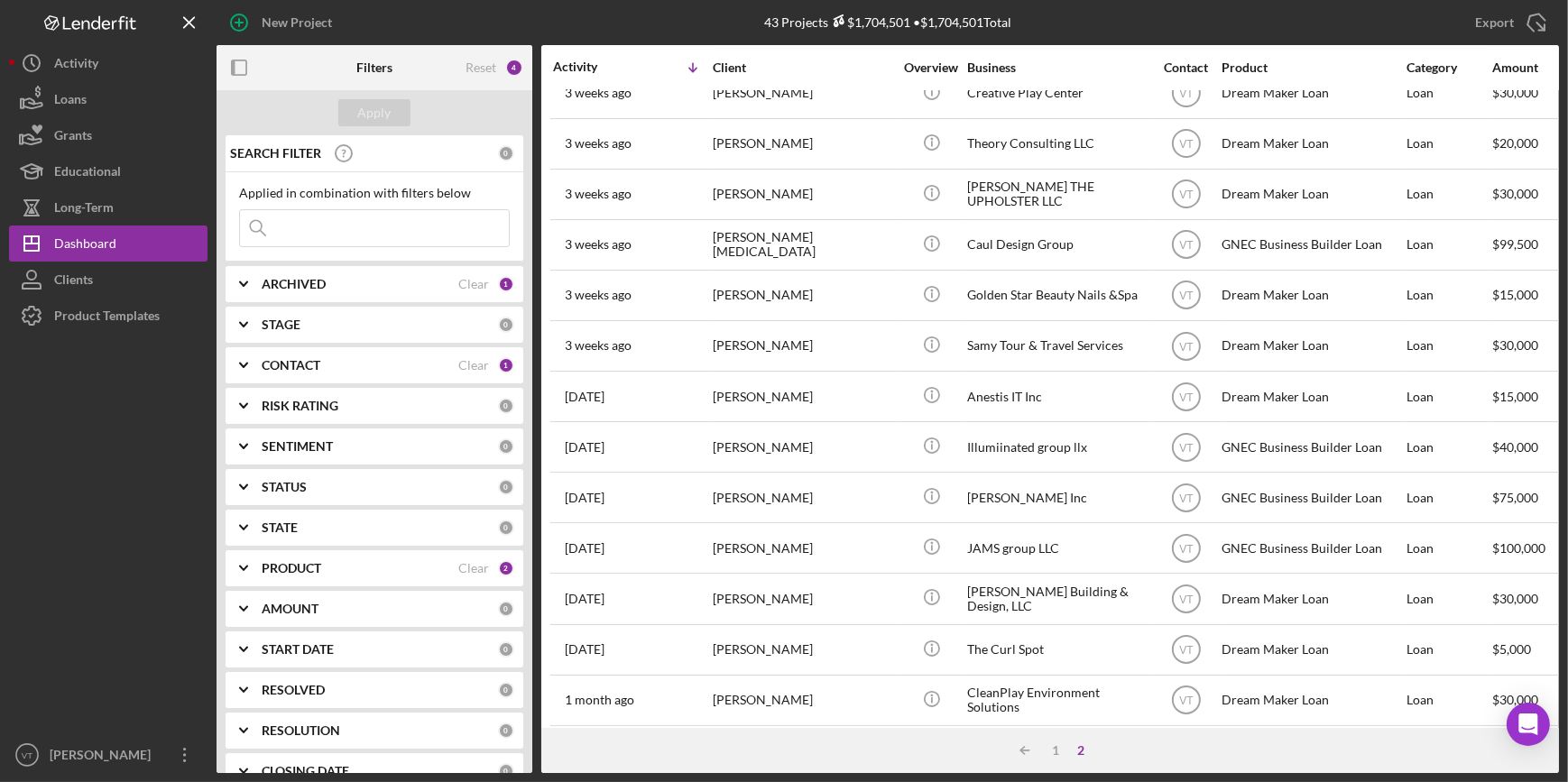
scroll to position [0, 0]
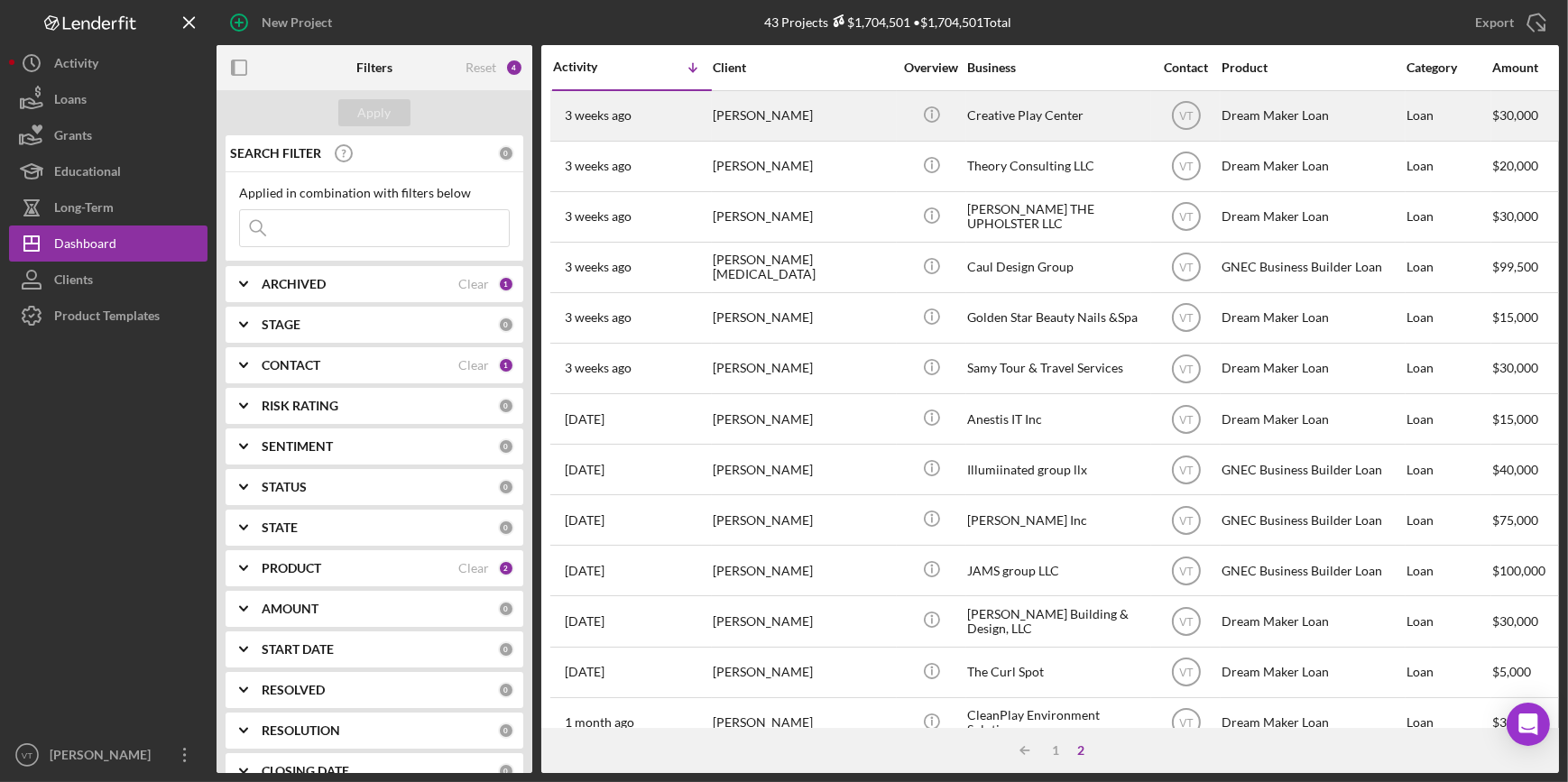
click at [775, 119] on div "Arelis Castro" at bounding box center [803, 115] width 180 height 48
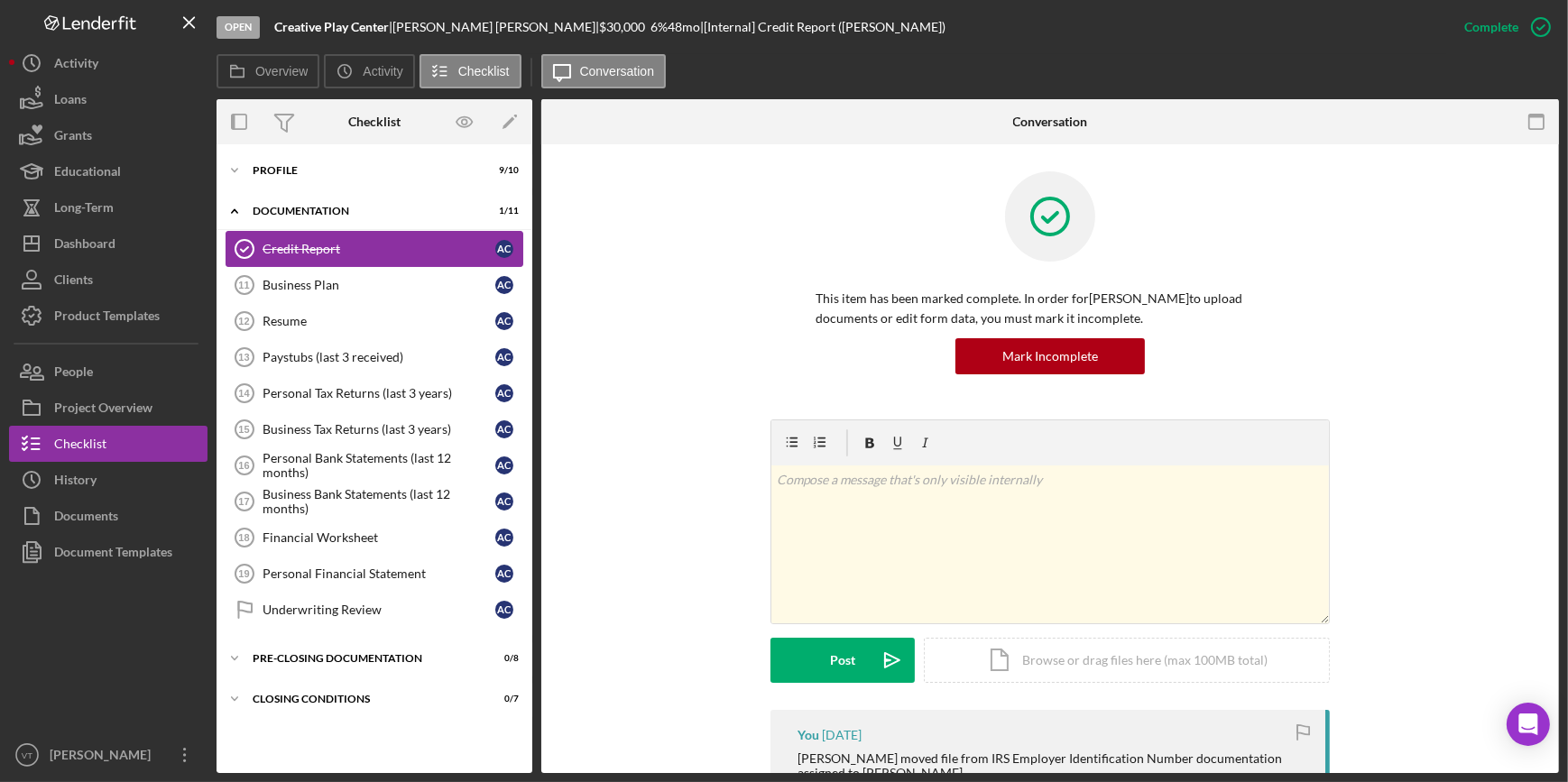
click at [287, 248] on div "Credit Report" at bounding box center [378, 249] width 233 height 14
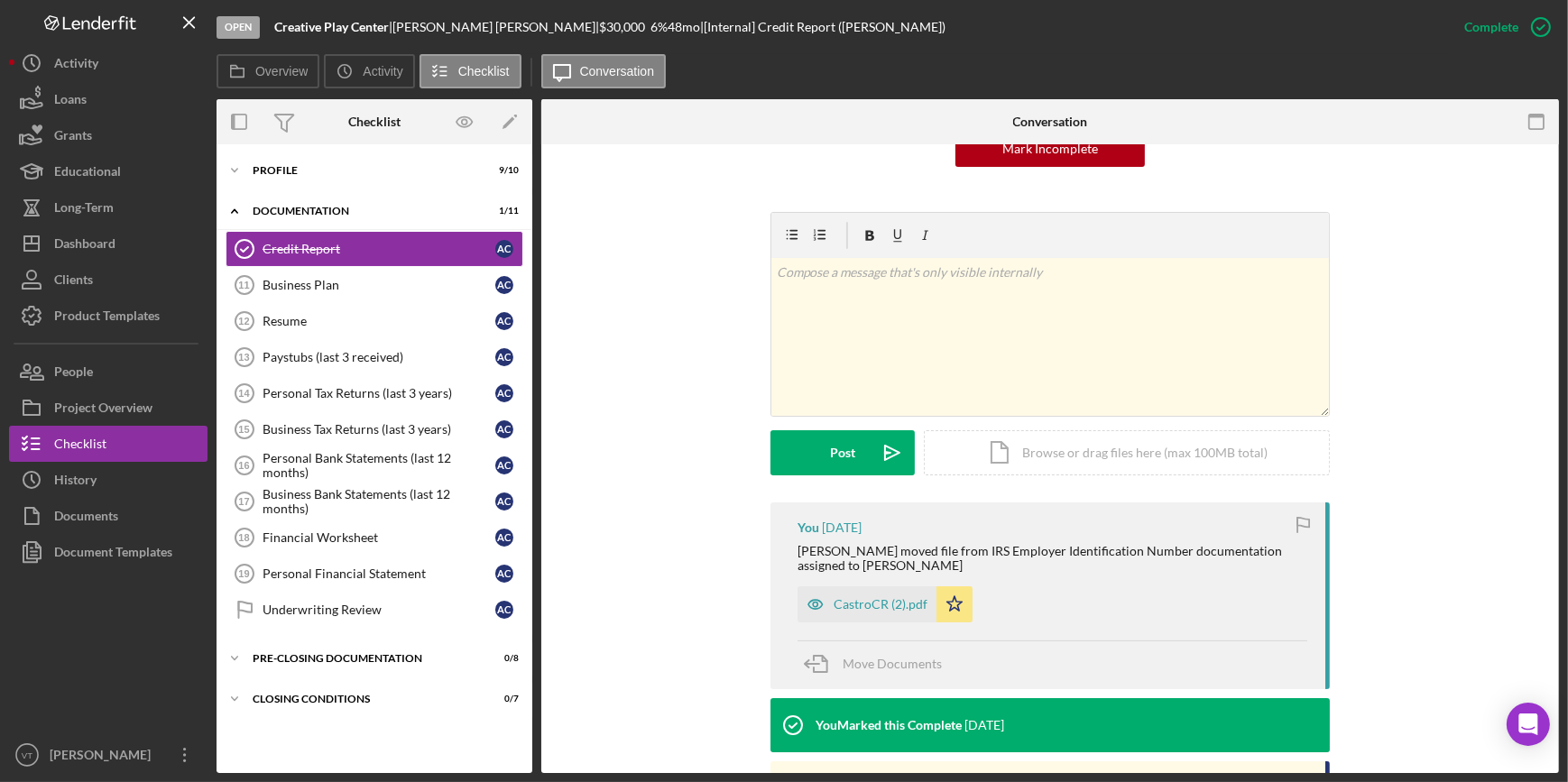
scroll to position [246, 0]
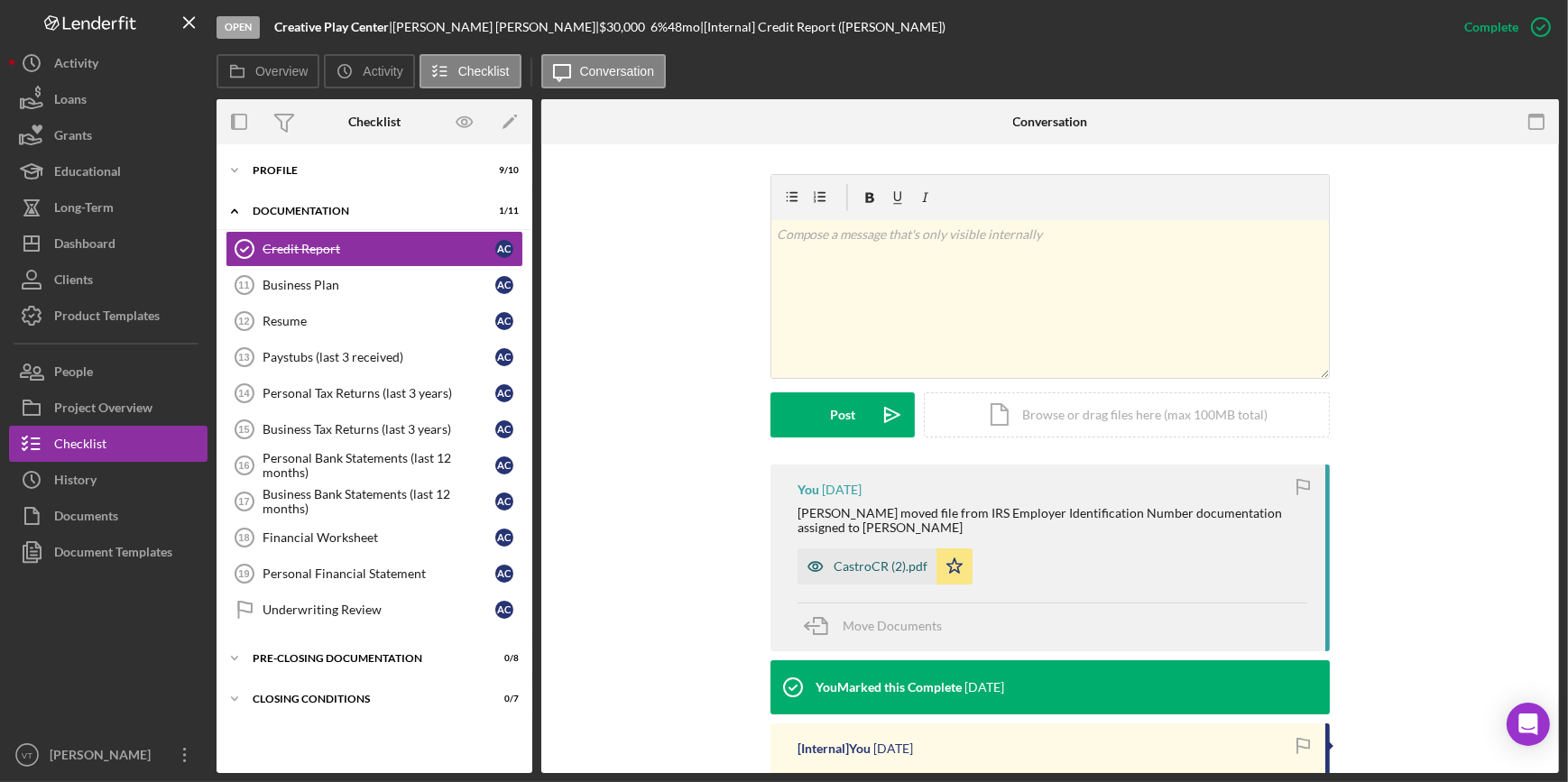
click at [891, 577] on div "CastroCR (2).pdf" at bounding box center [866, 566] width 139 height 36
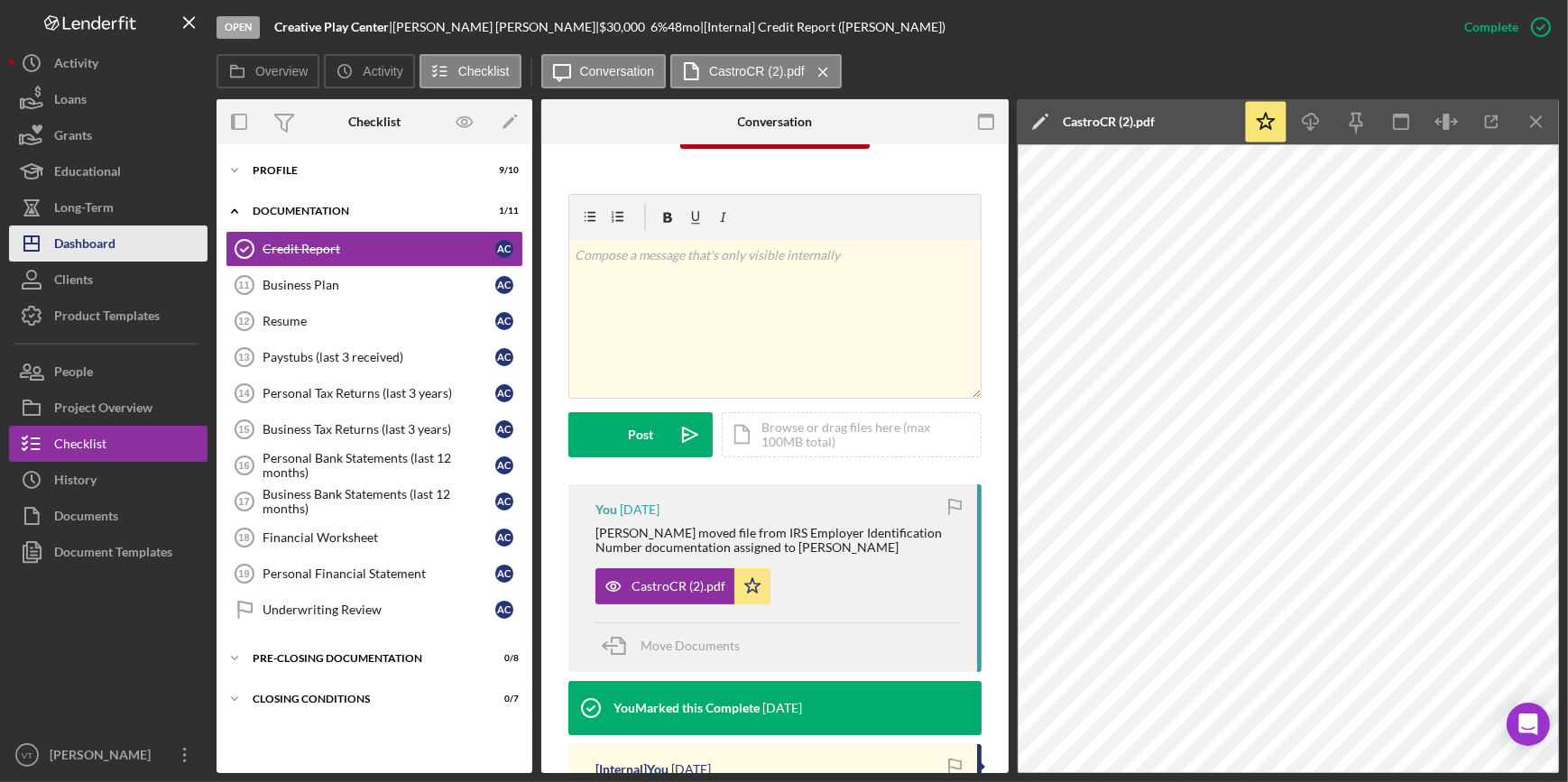
click at [107, 247] on div "Dashboard" at bounding box center [85, 245] width 62 height 40
